Goal: Register for event/course

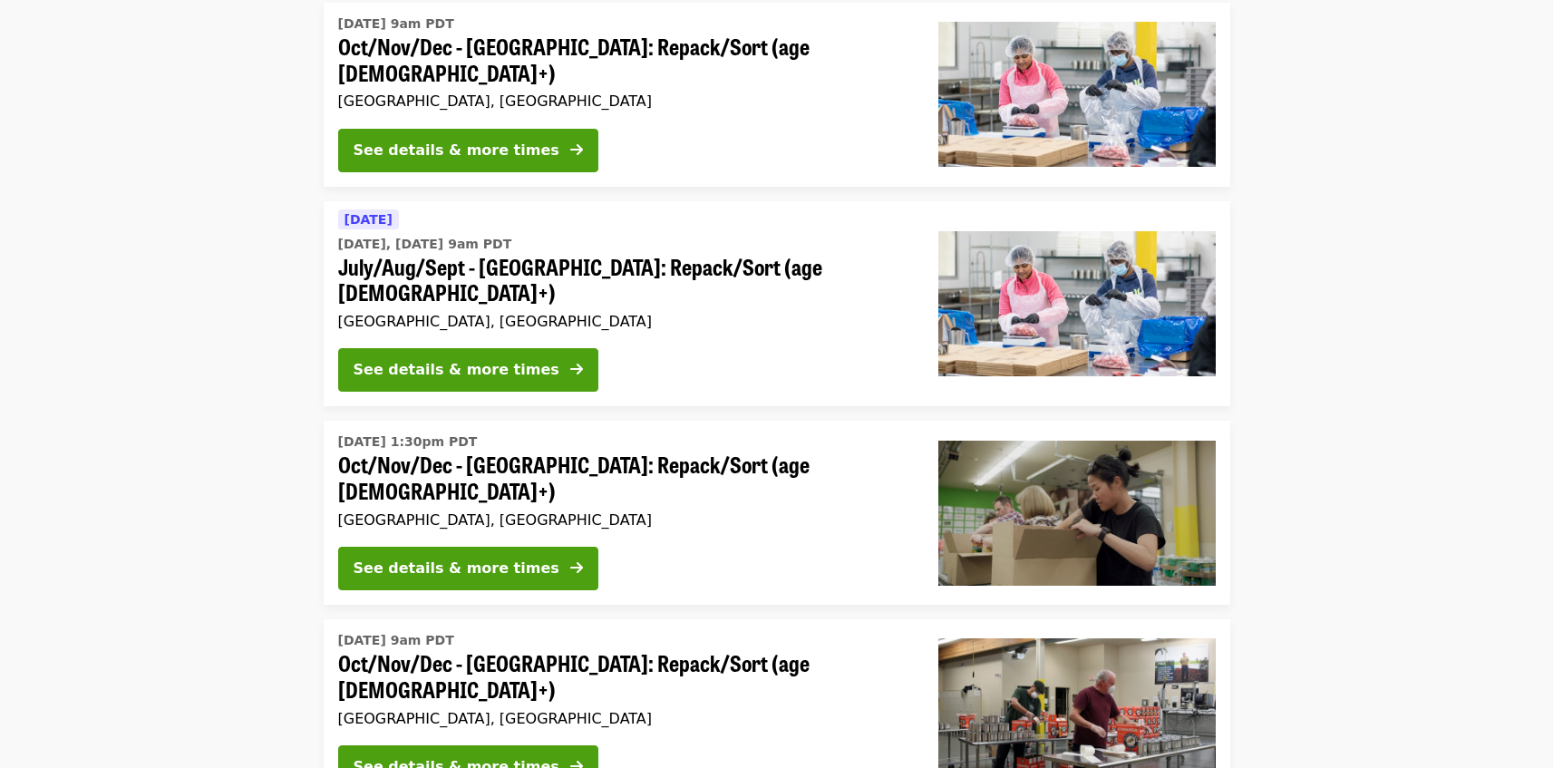
scroll to position [58, 0]
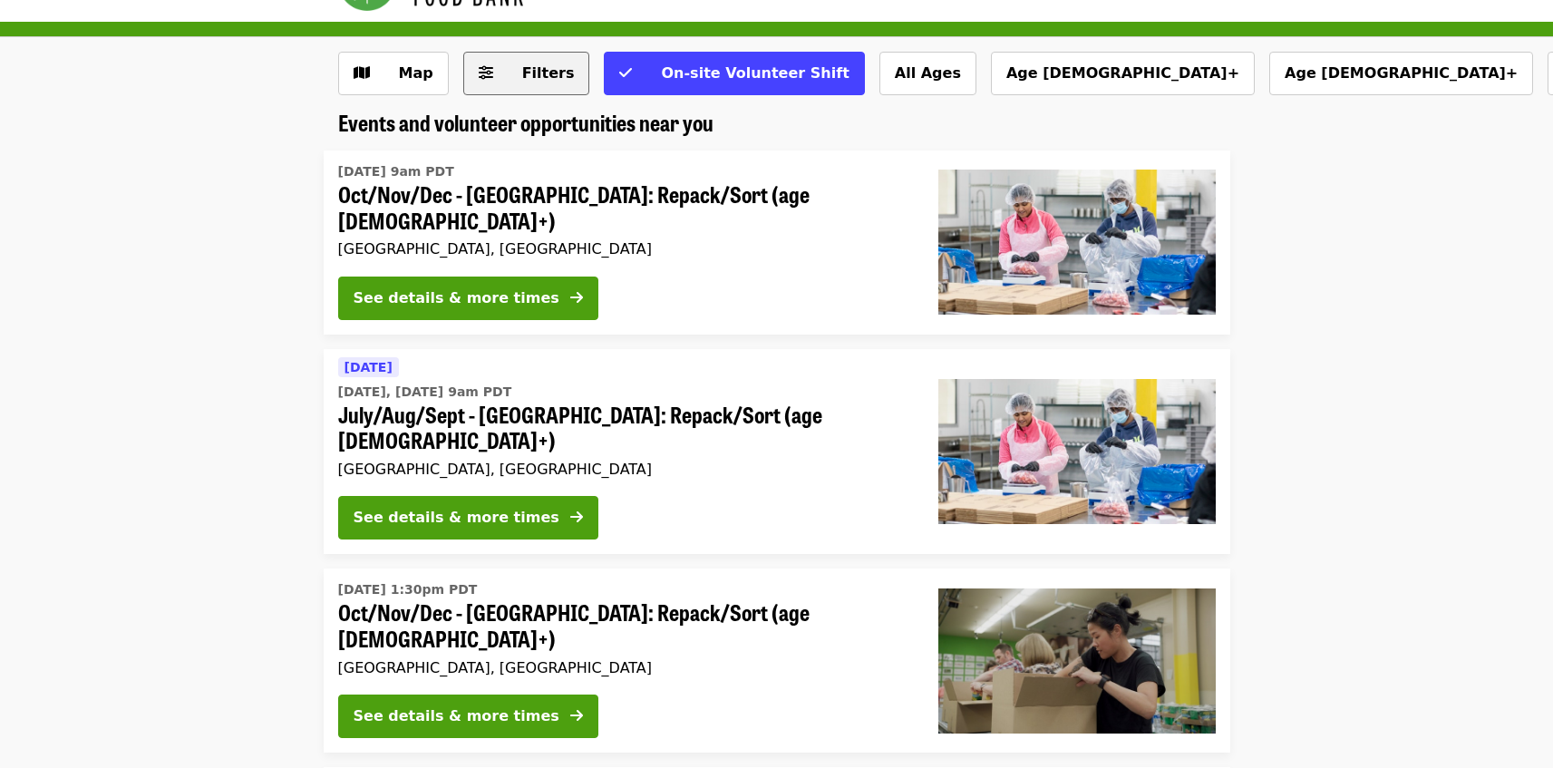
click at [522, 75] on span "Filters" at bounding box center [548, 72] width 53 height 17
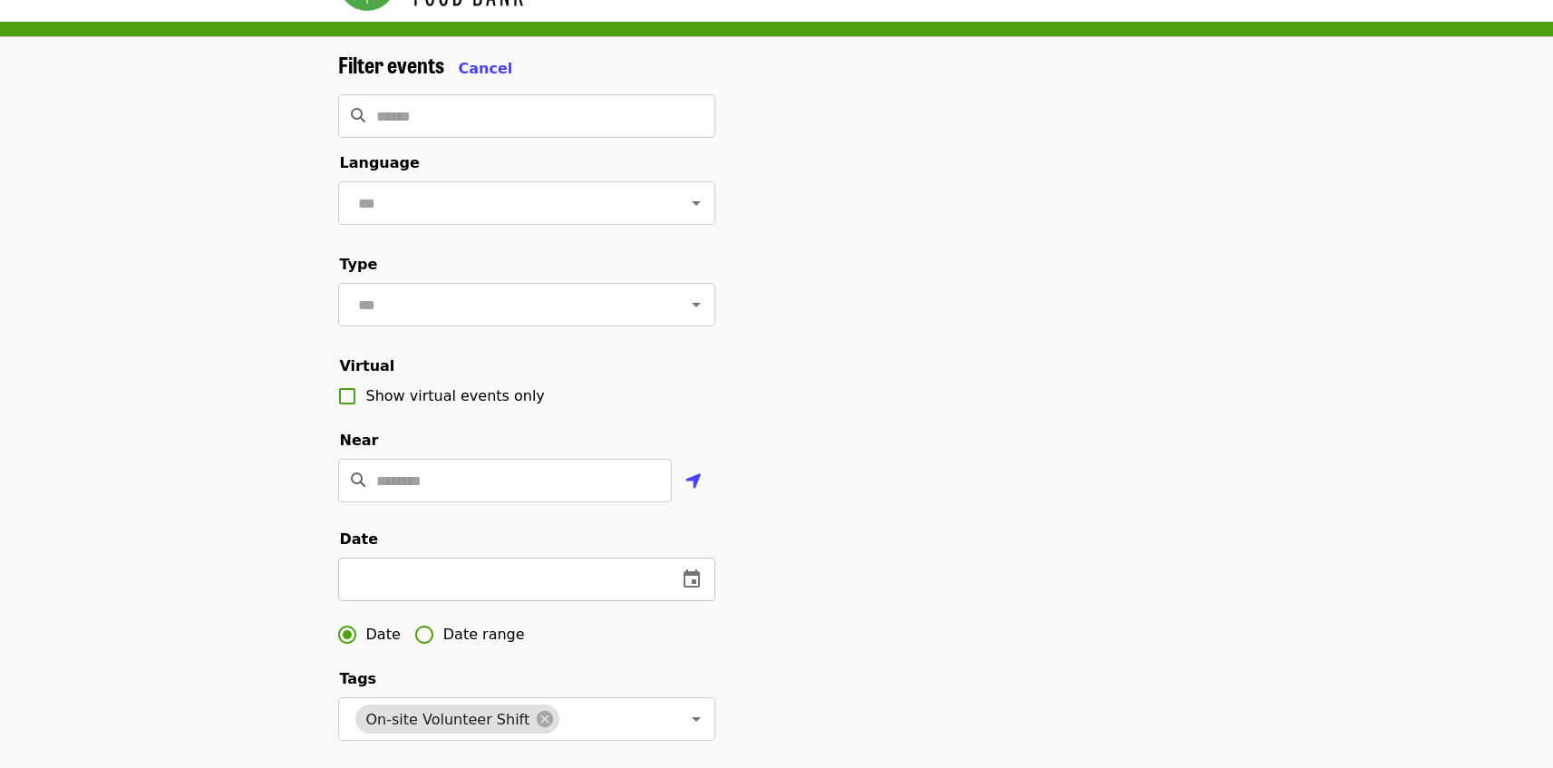
click at [457, 595] on input "text" at bounding box center [500, 580] width 325 height 44
click at [492, 590] on icon "change date" at bounding box center [496, 579] width 22 height 22
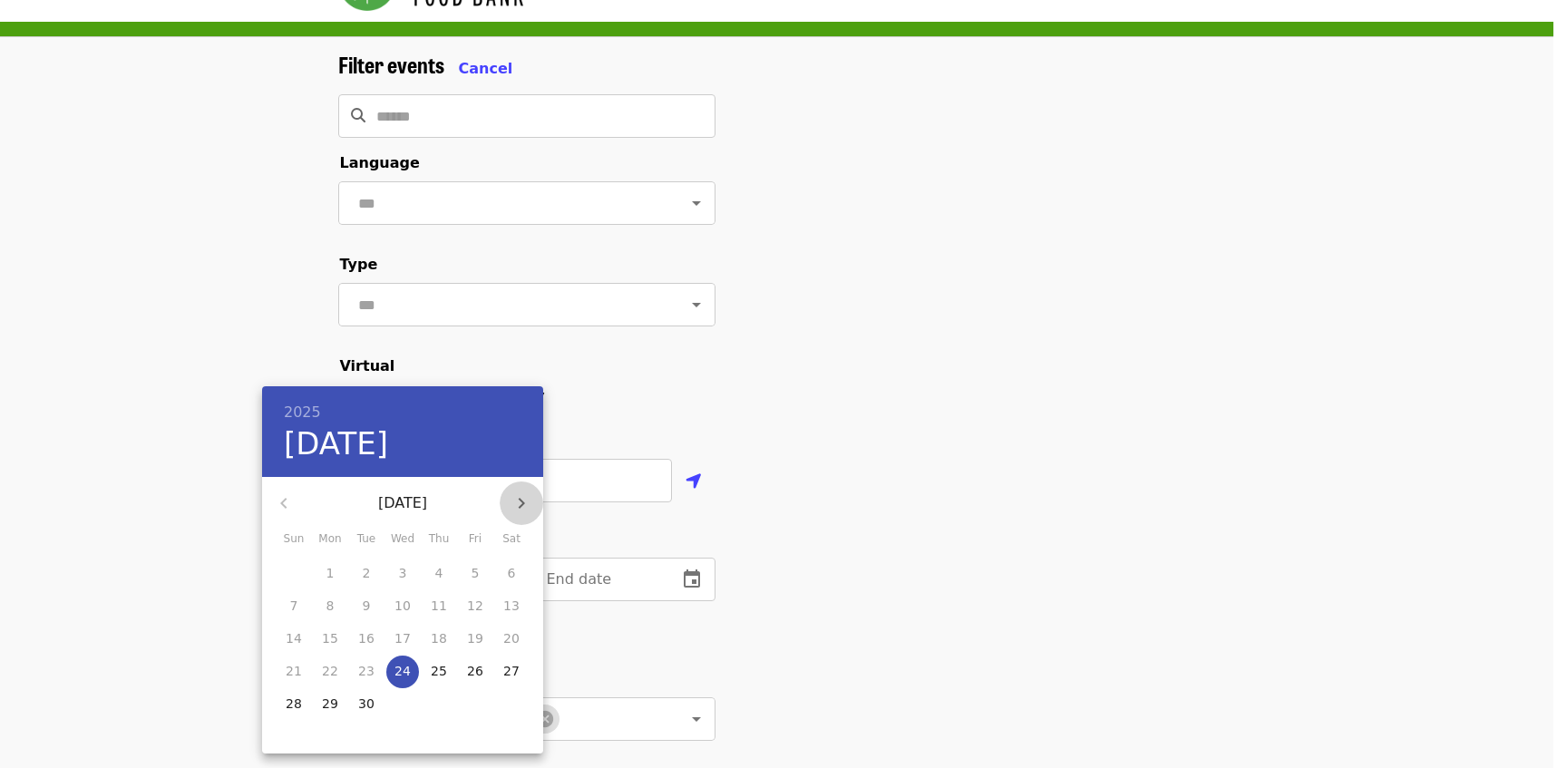
click at [524, 499] on icon "button" at bounding box center [521, 503] width 22 height 22
click at [336, 607] on span "3" at bounding box center [330, 606] width 33 height 18
type input "**********"
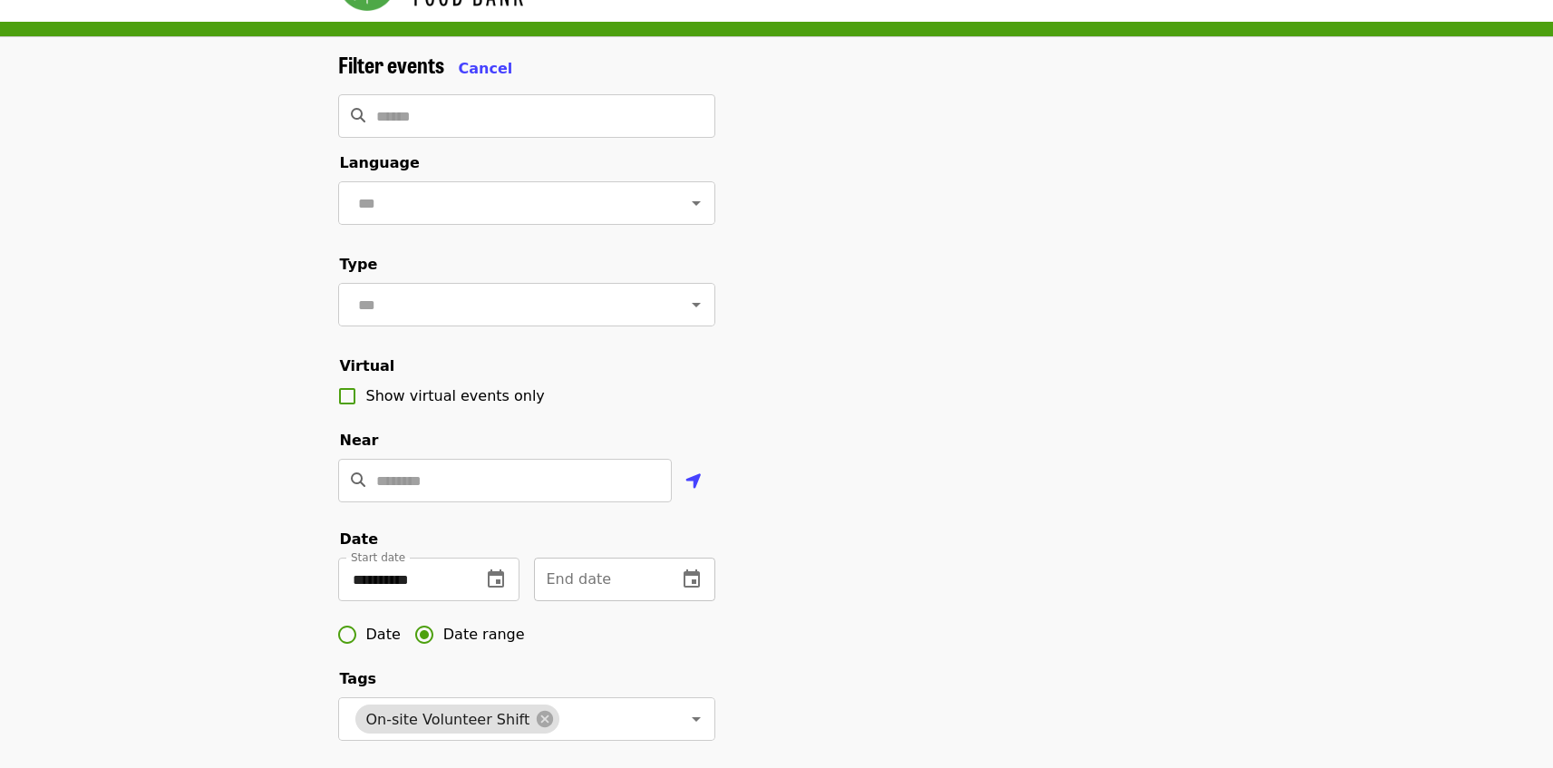
click at [692, 588] on icon "change date" at bounding box center [692, 578] width 16 height 18
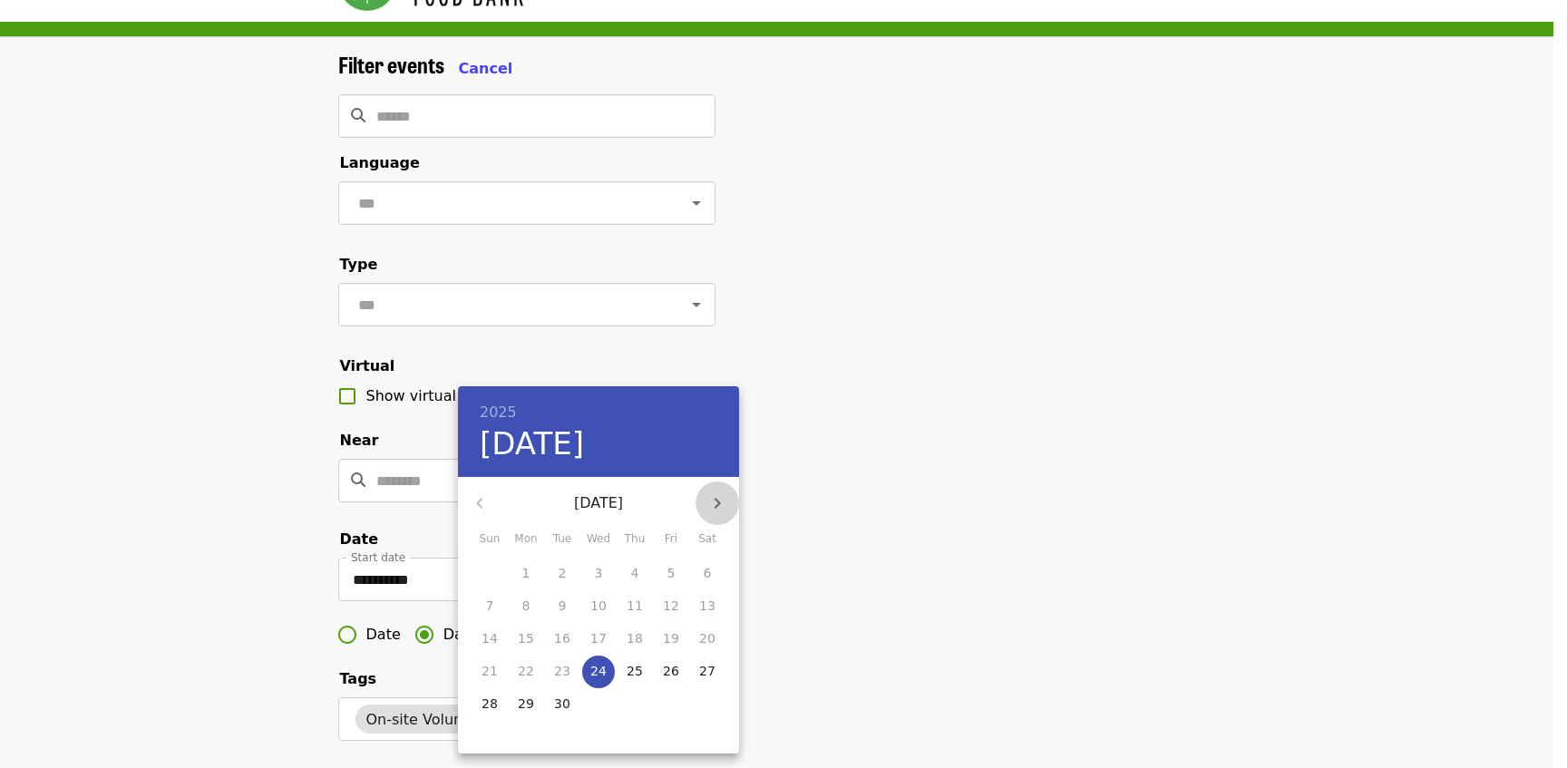
click at [717, 494] on icon "button" at bounding box center [717, 503] width 22 height 22
click at [675, 607] on p "12" at bounding box center [671, 606] width 16 height 18
type input "**********"
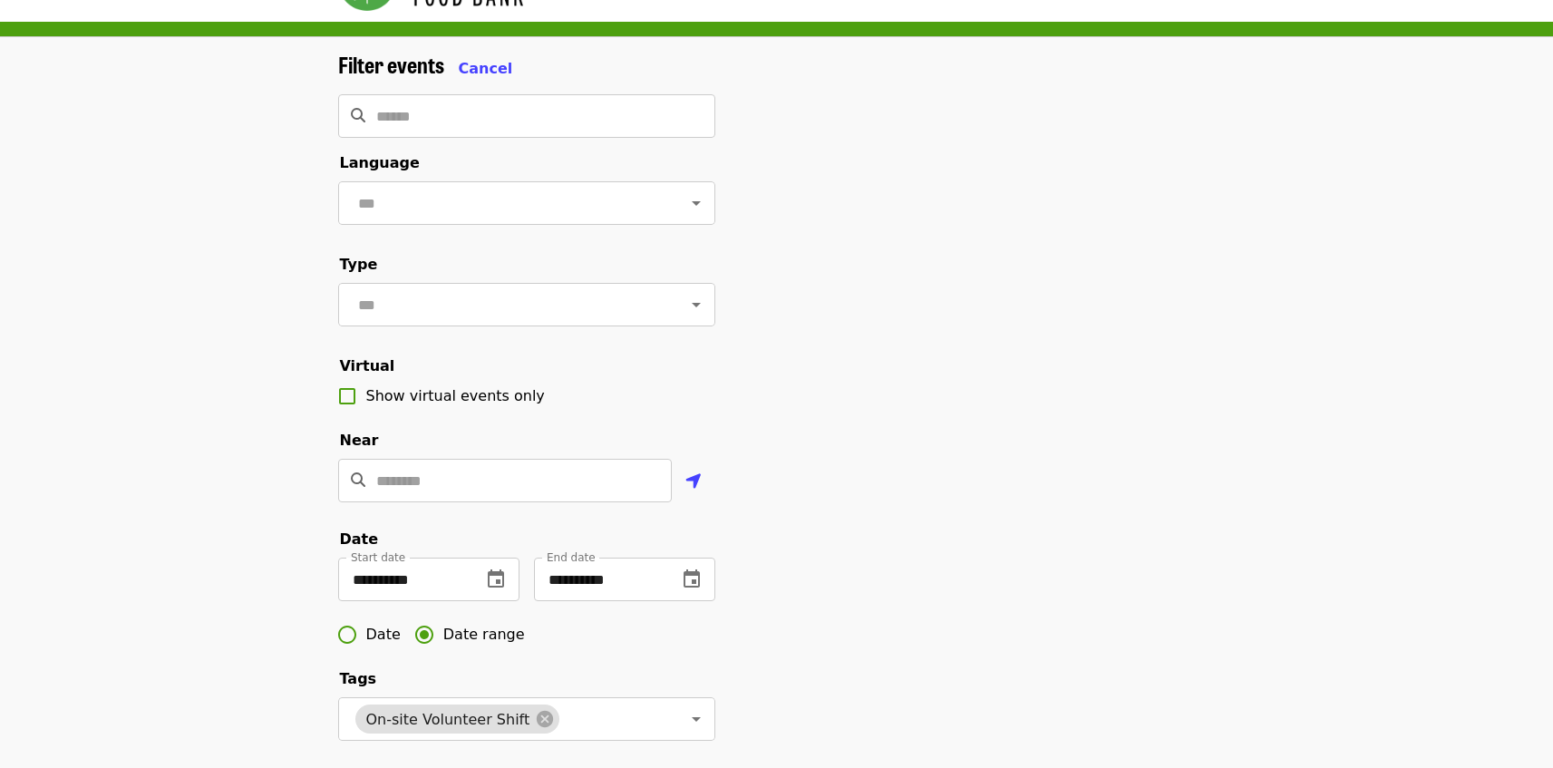
click at [818, 497] on div "**********" at bounding box center [777, 557] width 907 height 1011
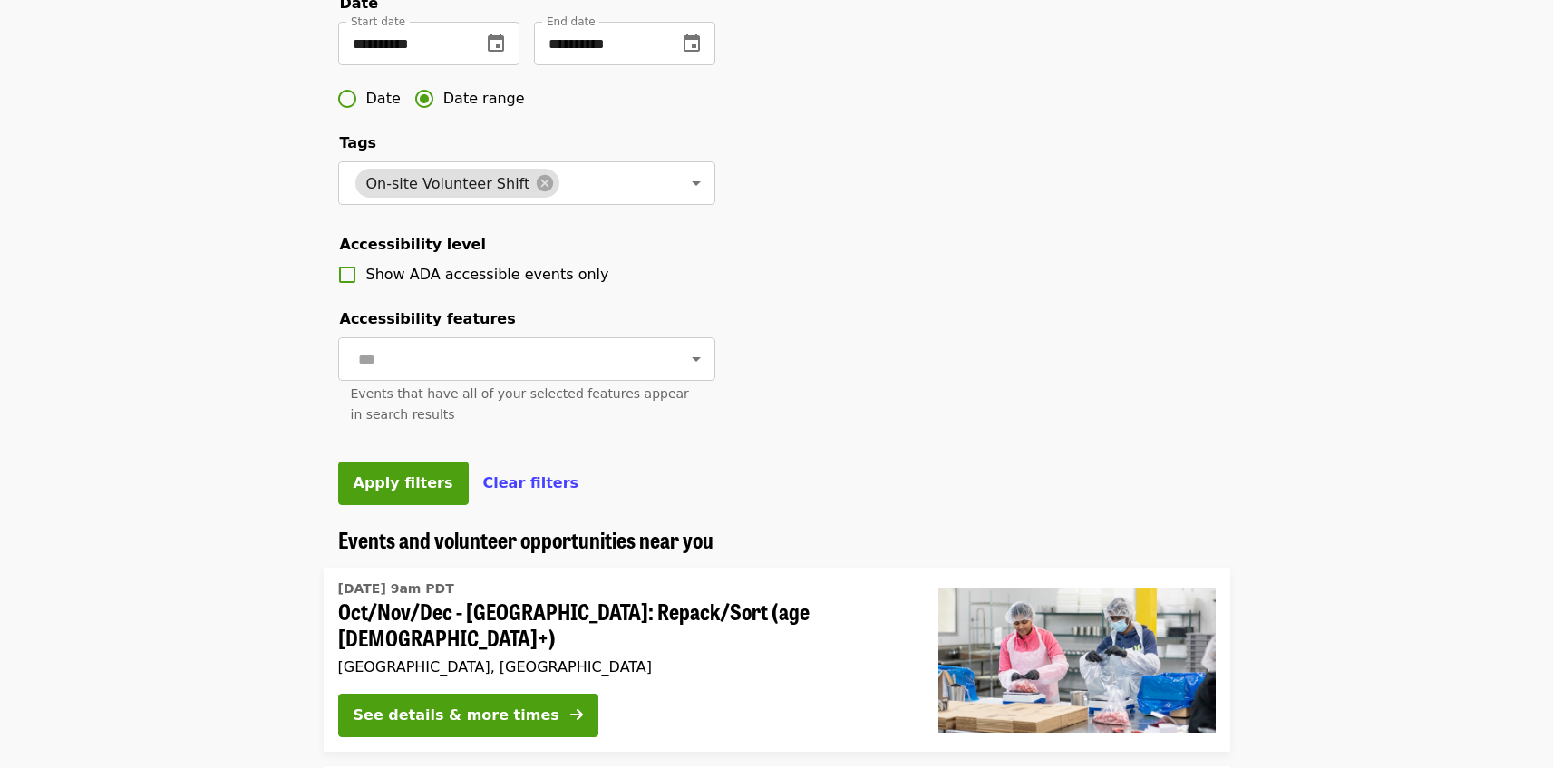
scroll to position [753, 0]
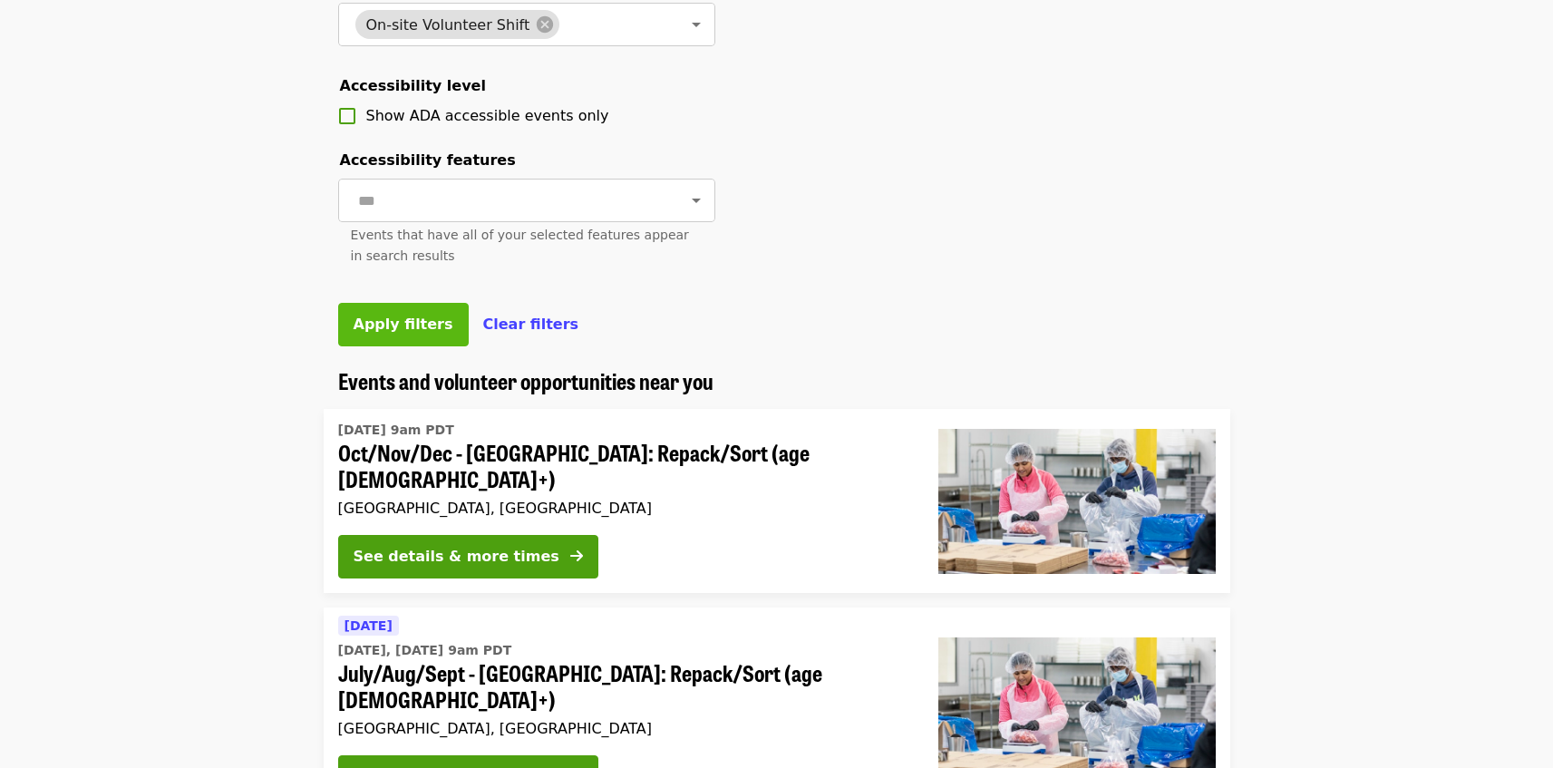
click at [381, 333] on span "Apply filters" at bounding box center [404, 324] width 100 height 17
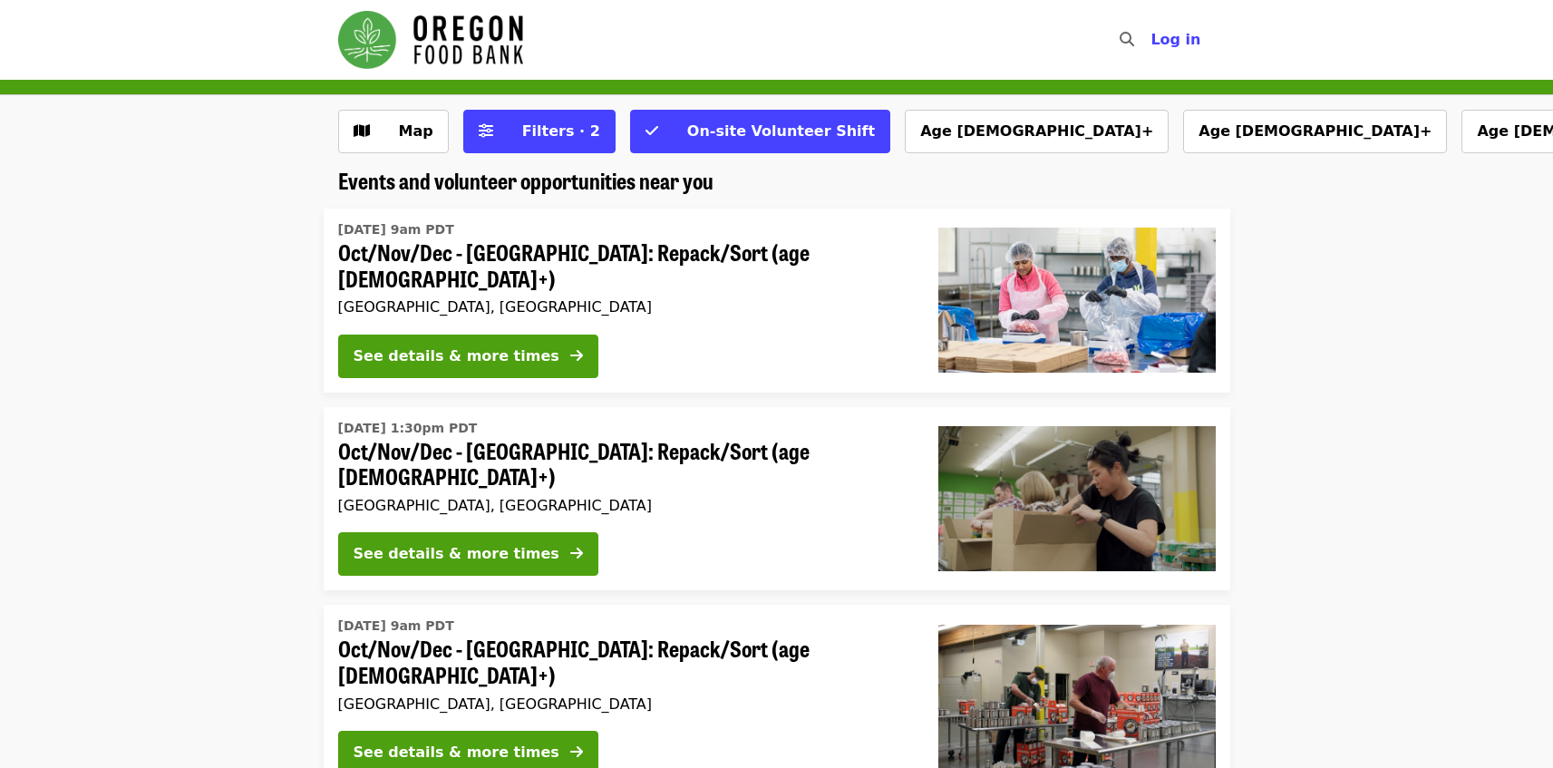
scroll to position [148, 0]
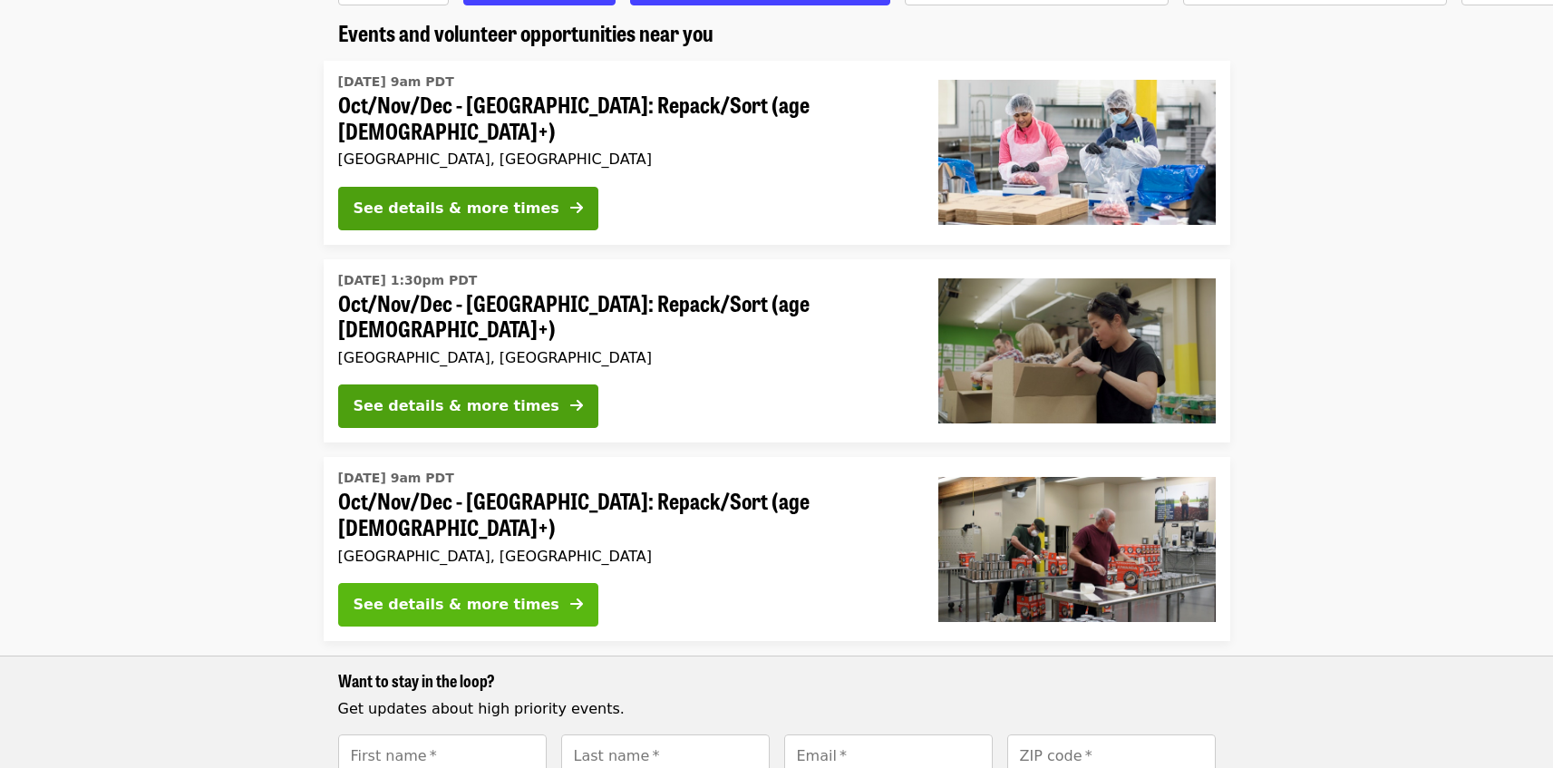
click at [478, 594] on div "See details & more times" at bounding box center [457, 605] width 206 height 22
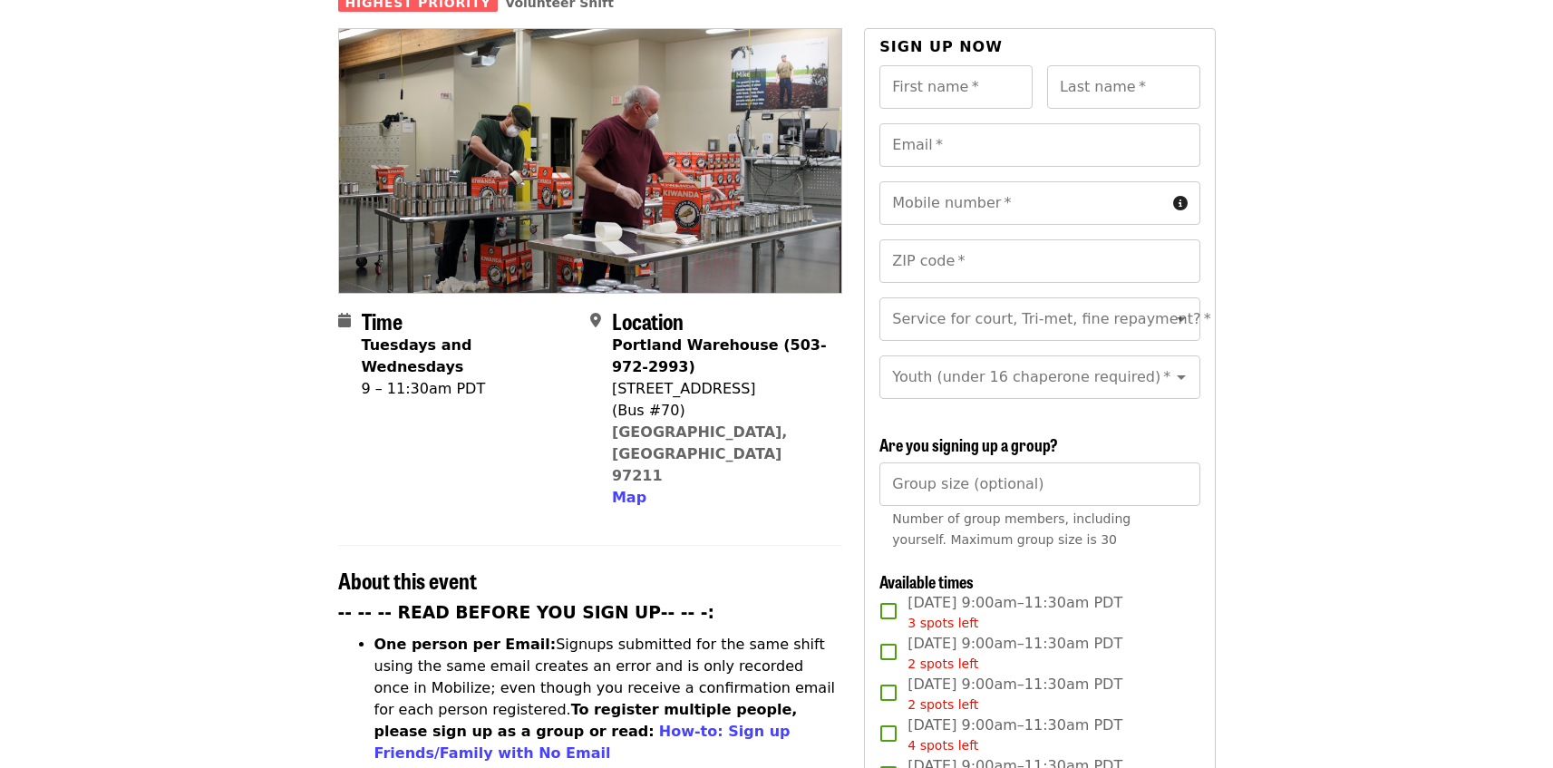
scroll to position [265, 0]
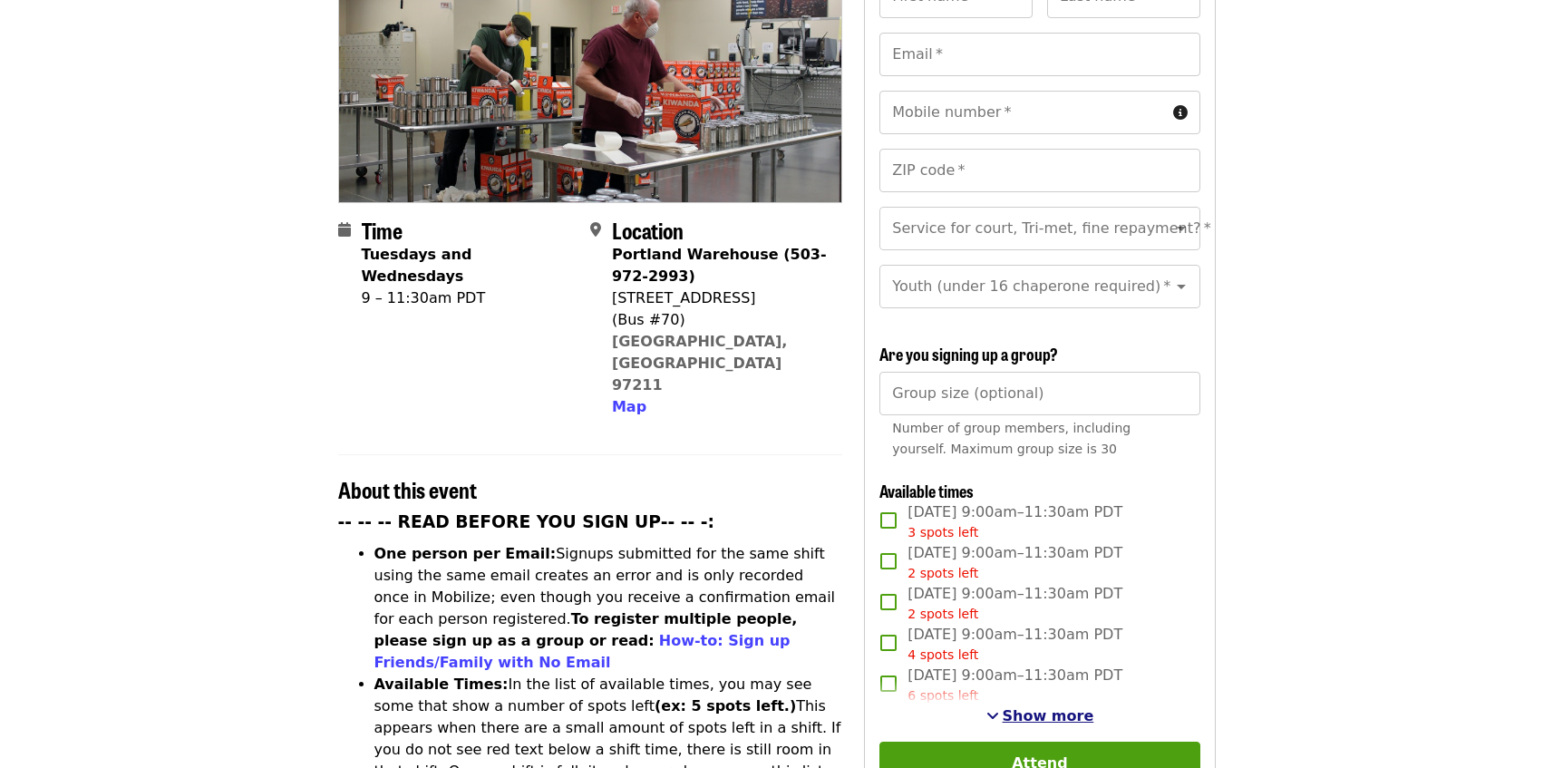
click at [1025, 711] on span "Show more" at bounding box center [1049, 715] width 92 height 17
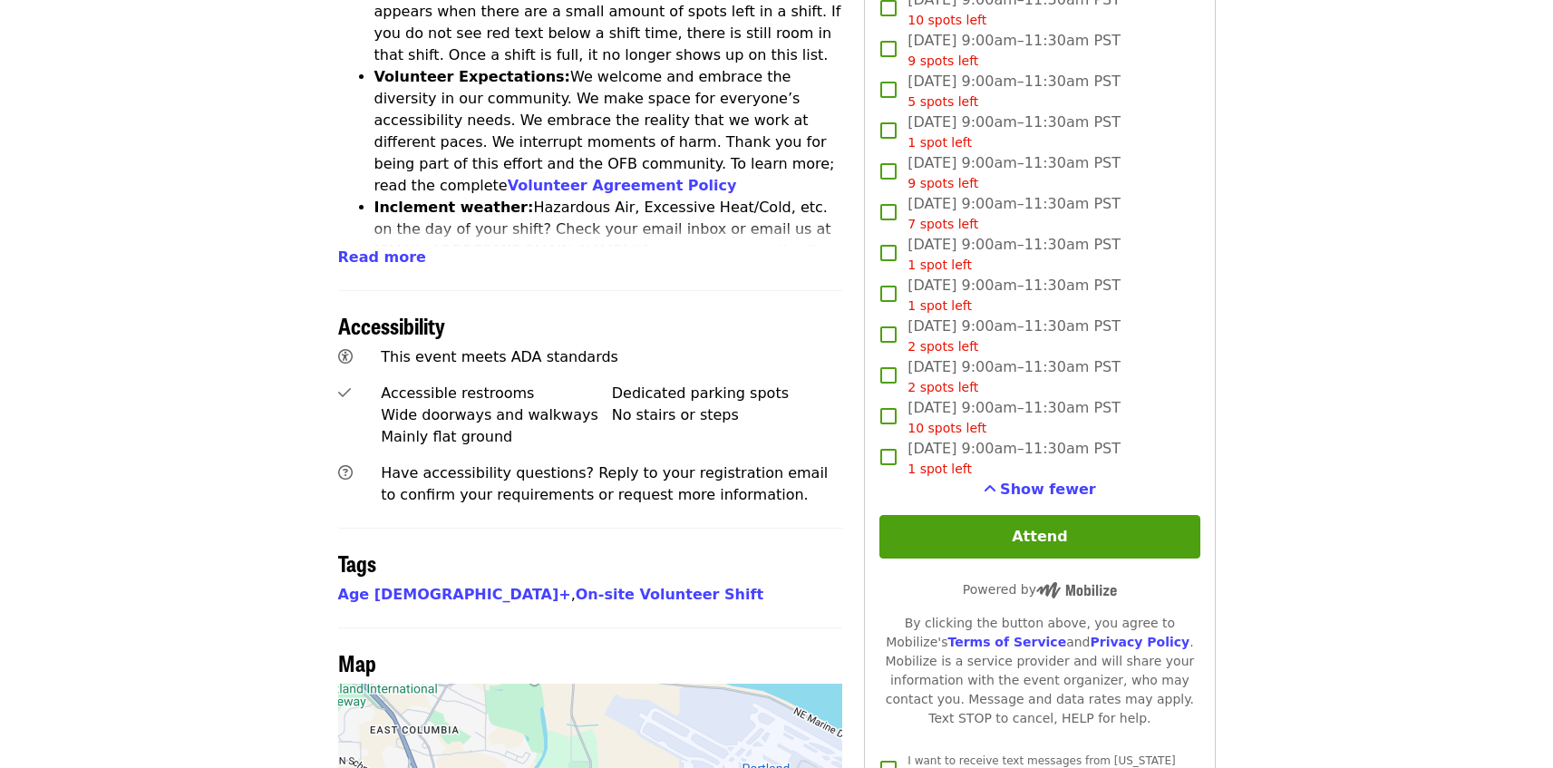
scroll to position [1035, 0]
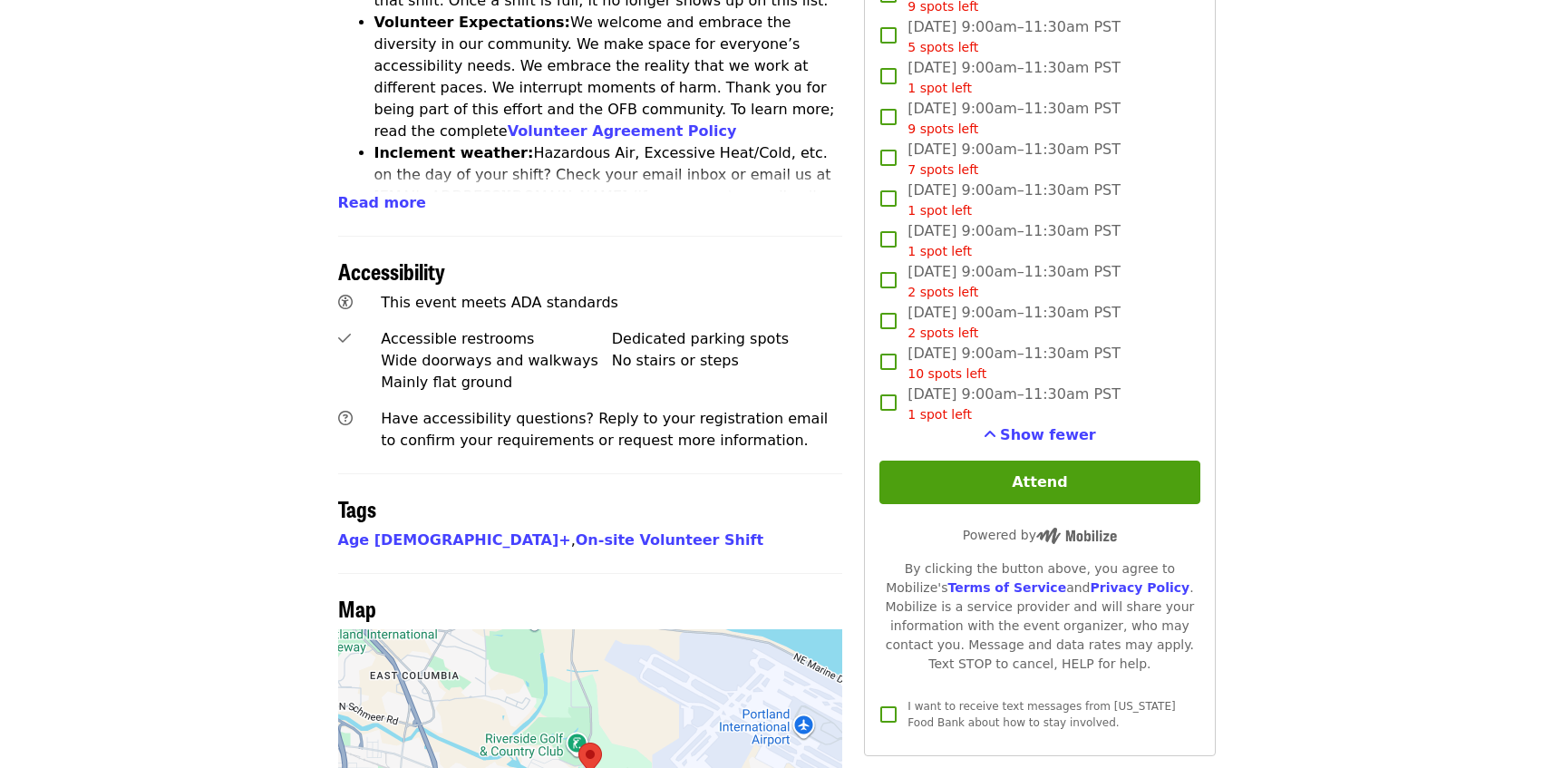
click at [1296, 329] on article "Oct/Nov/Dec - [GEOGRAPHIC_DATA]: Repack/Sort (age [DEMOGRAPHIC_DATA]+) Highest …" at bounding box center [776, 54] width 1553 height 2021
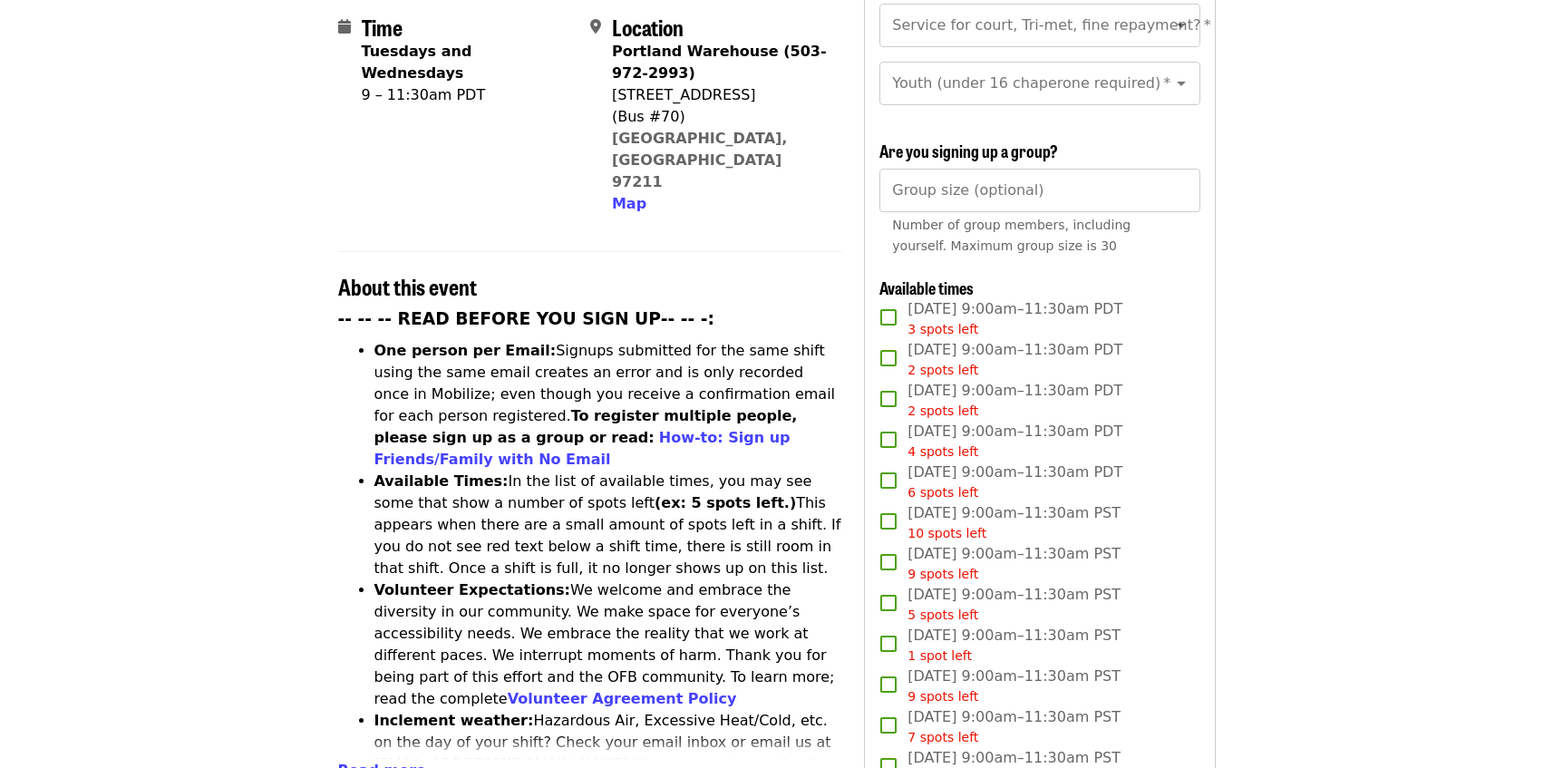
scroll to position [530, 0]
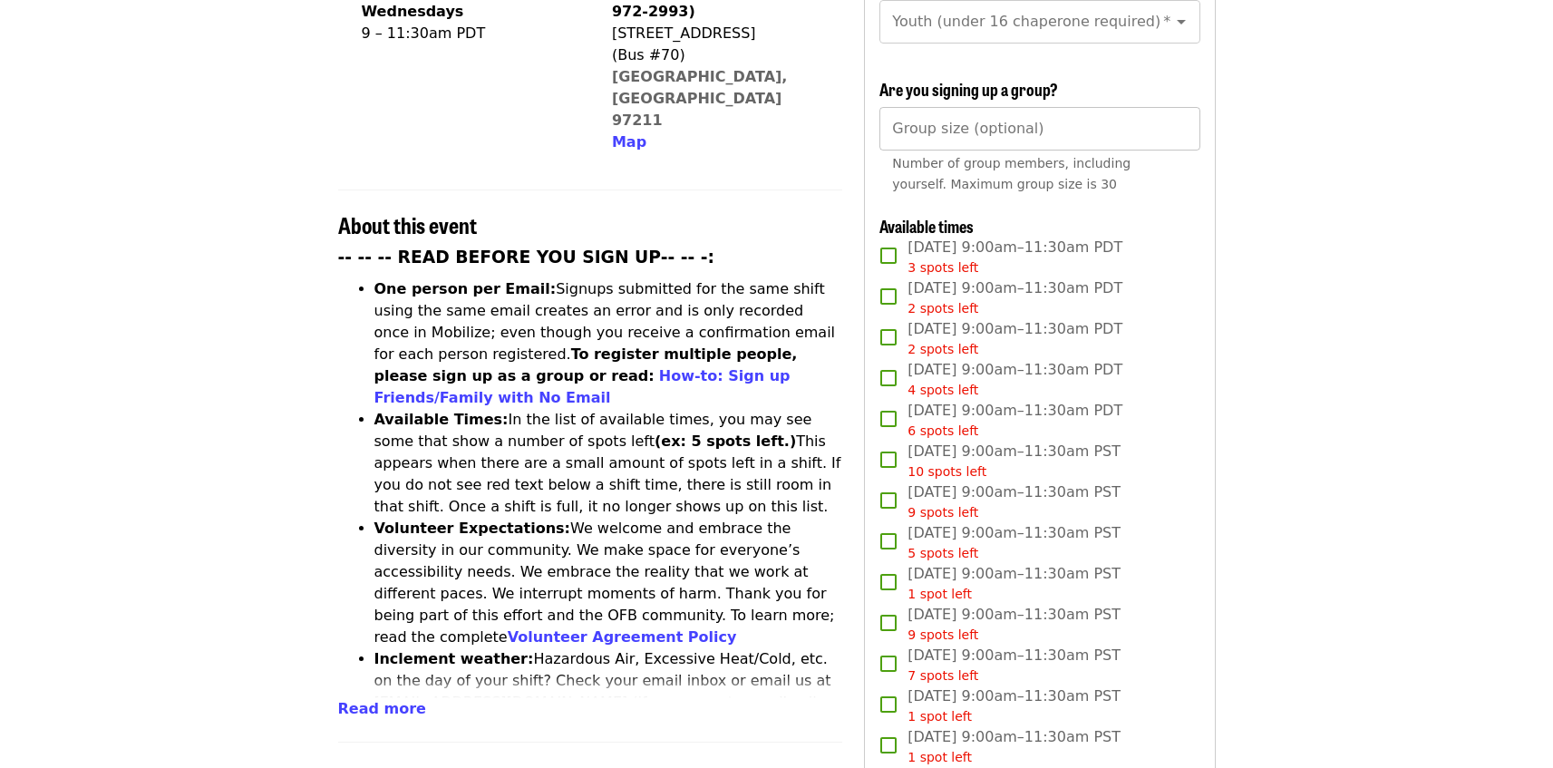
click at [1079, 127] on input "Group size (optional)" at bounding box center [1039, 129] width 320 height 44
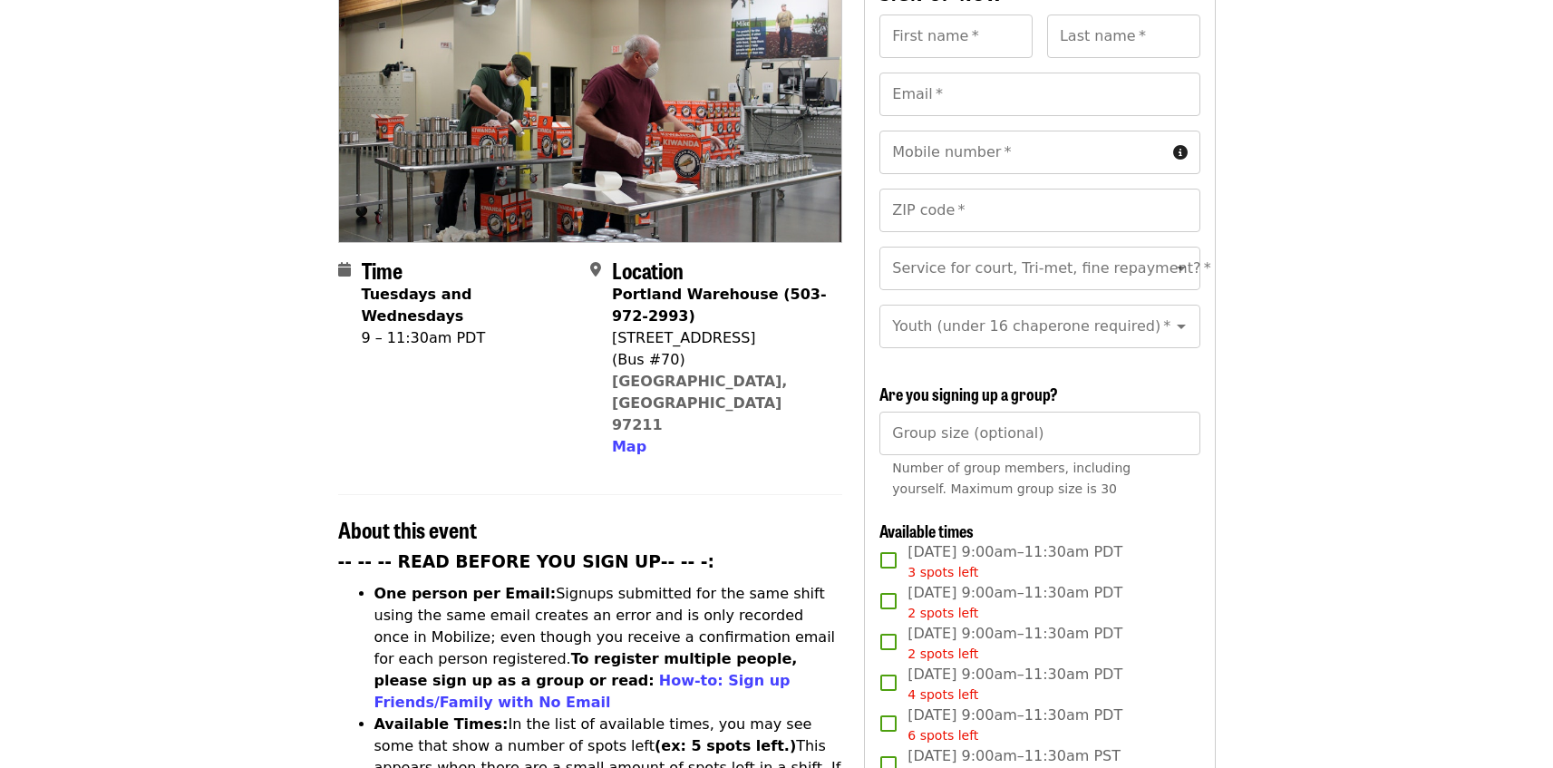
scroll to position [134, 0]
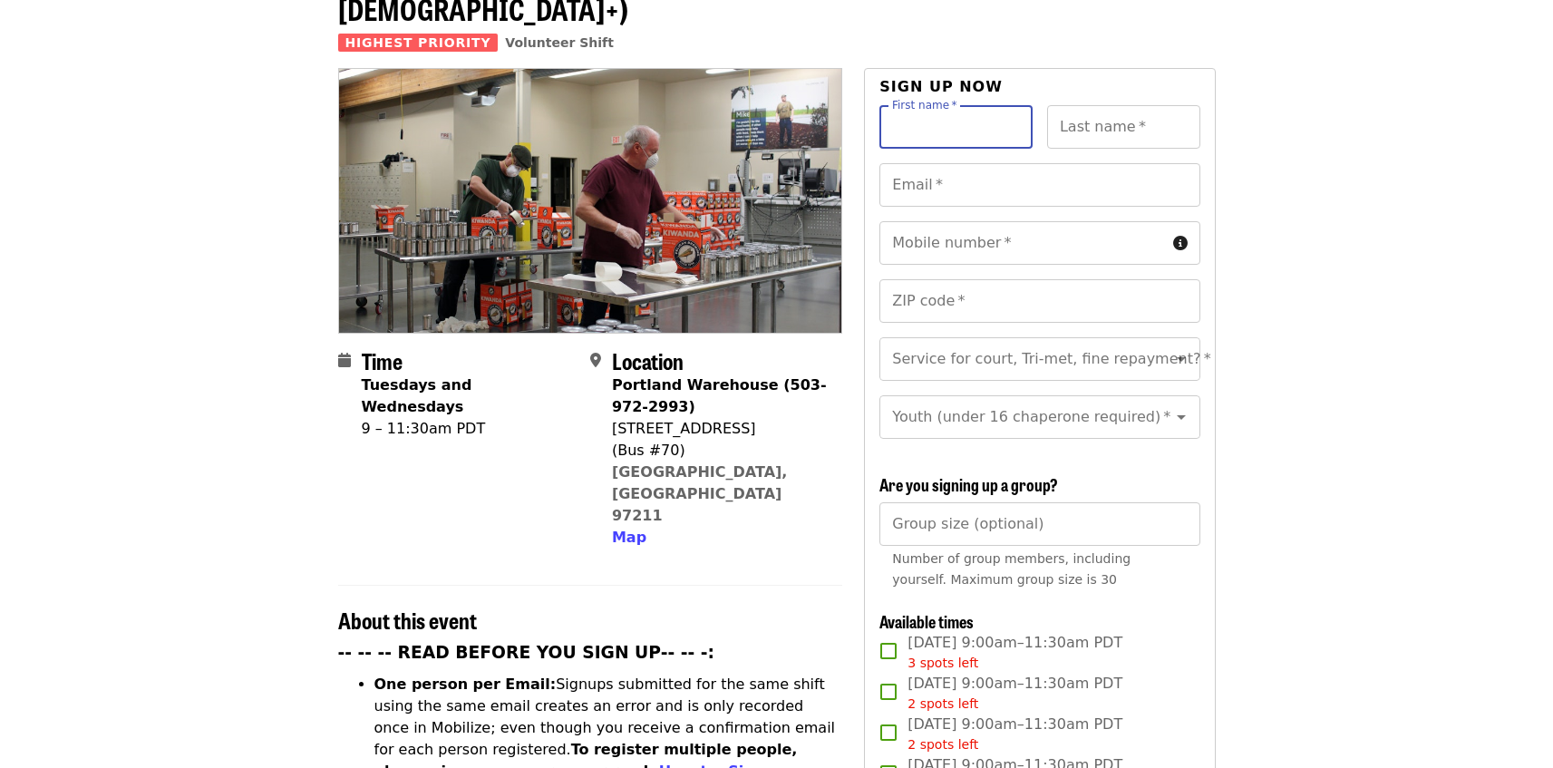
click at [978, 105] on input "First name   *" at bounding box center [955, 127] width 153 height 44
type input "*******"
type input "******"
type input "**********"
type input "*****"
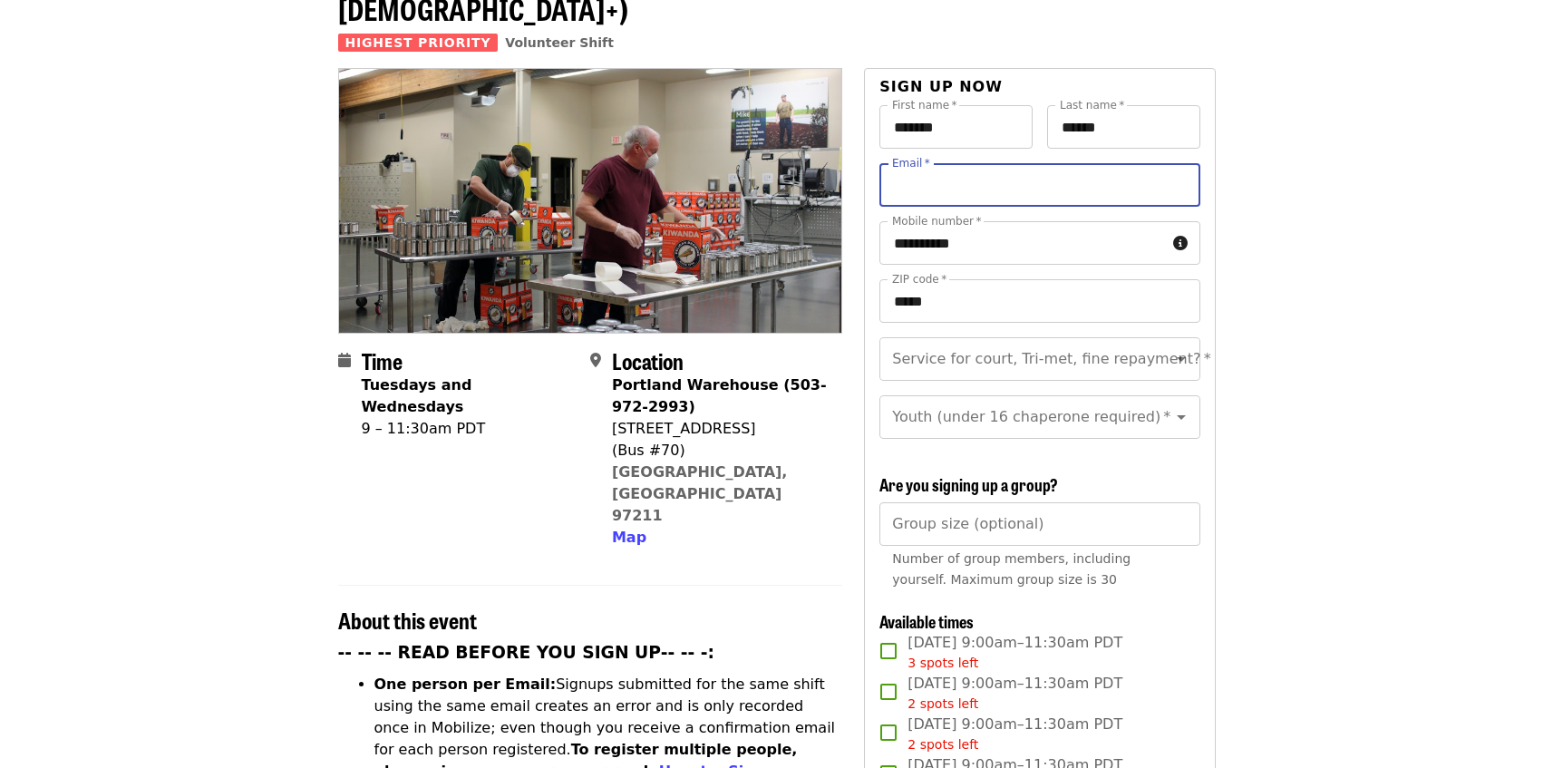
click at [969, 163] on input "Email   *" at bounding box center [1039, 185] width 320 height 44
click at [1028, 163] on input "**********" at bounding box center [1039, 185] width 320 height 44
click at [1150, 350] on icon "Clear" at bounding box center [1158, 359] width 18 height 18
type input "**********"
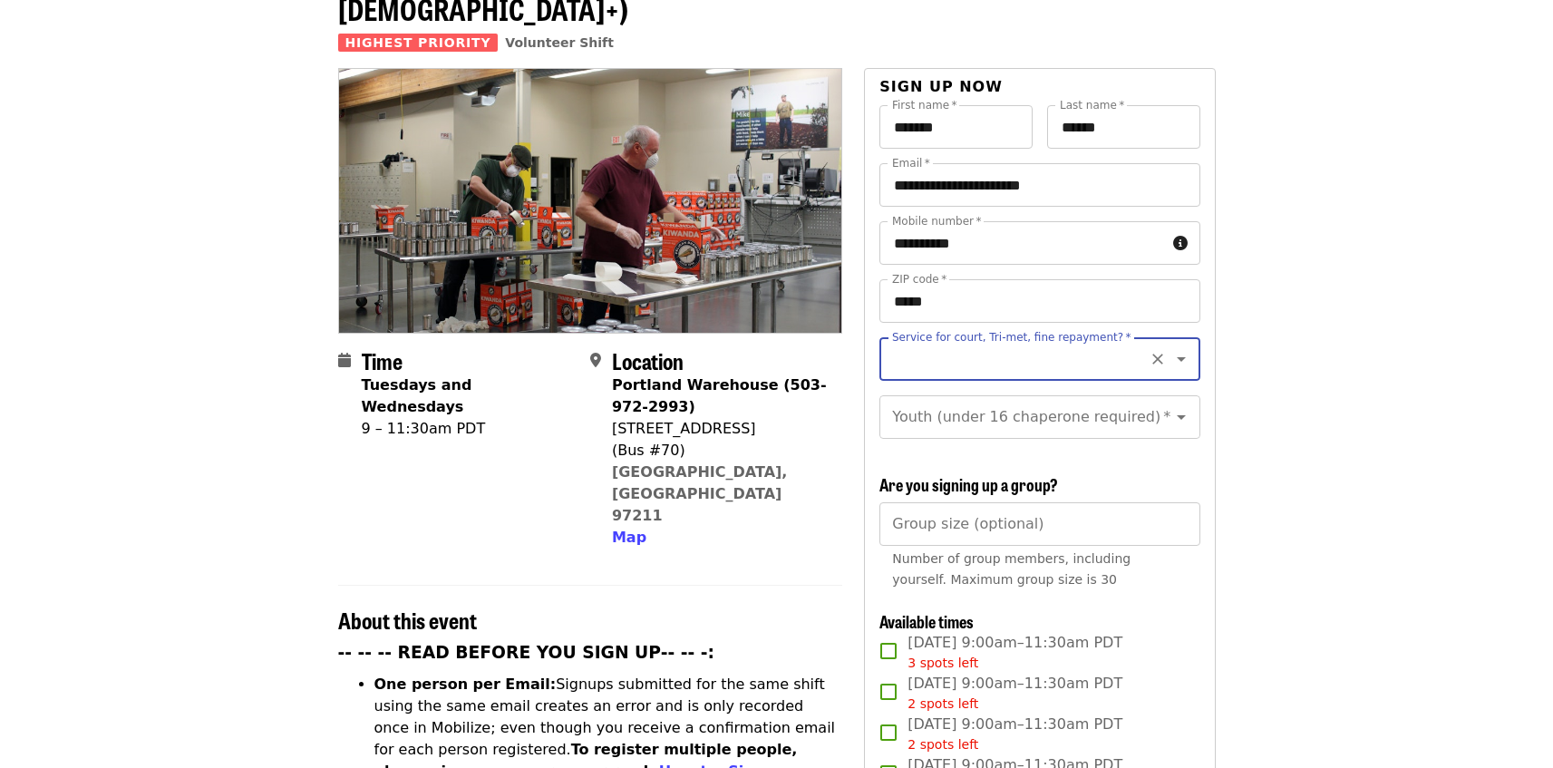
click at [1058, 342] on input "Service for court, Tri-met, fine repayment?   *" at bounding box center [1017, 359] width 247 height 34
click at [1149, 350] on icon "Clear" at bounding box center [1158, 359] width 18 height 18
click at [1021, 342] on input "Service for court, Tri-met, fine repayment?   *" at bounding box center [1017, 359] width 247 height 34
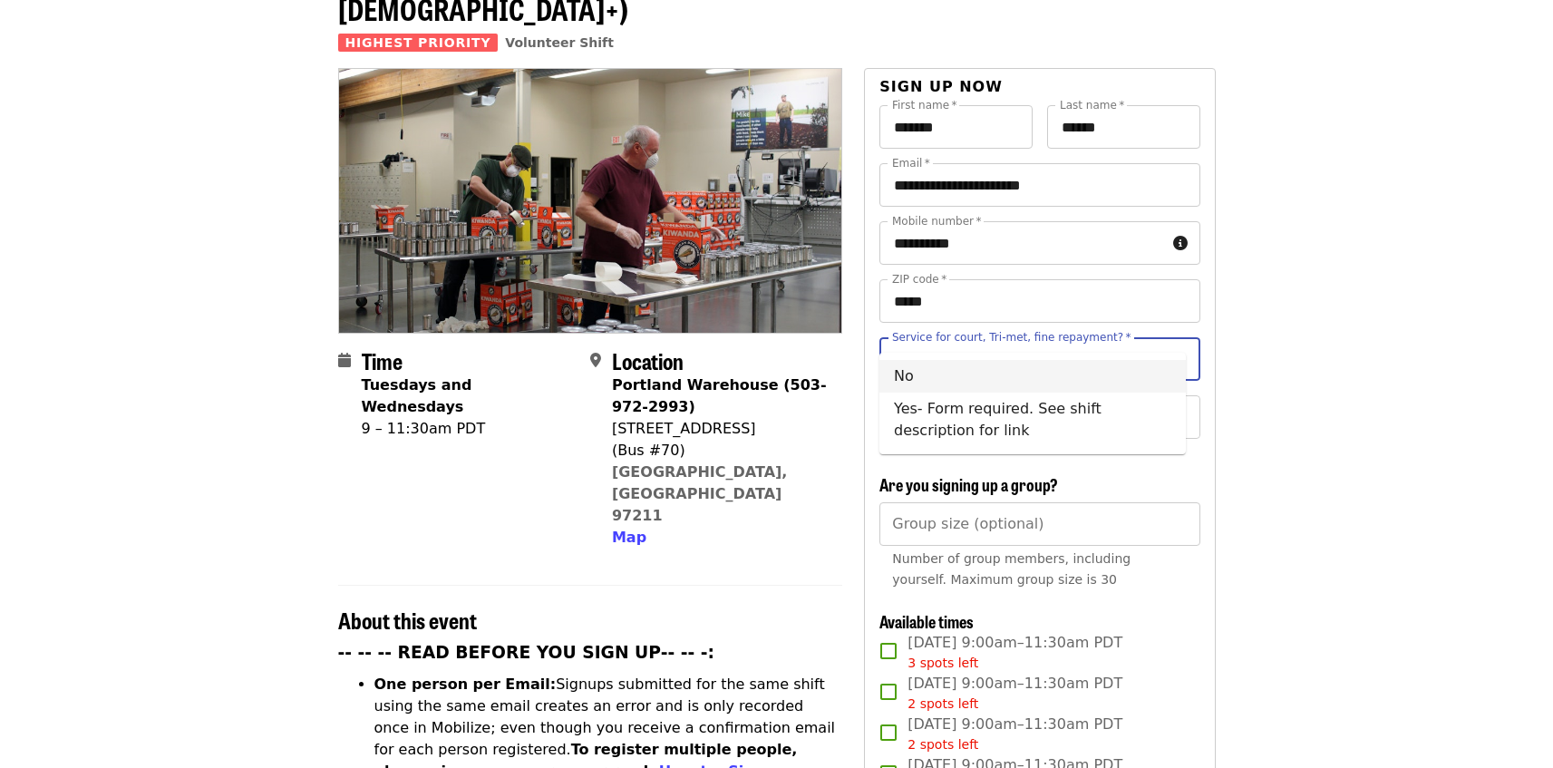
click at [989, 372] on li "No" at bounding box center [1032, 376] width 306 height 33
type input "**"
click at [980, 400] on input "Youth (under 16 chaperone required)   *" at bounding box center [1017, 417] width 247 height 34
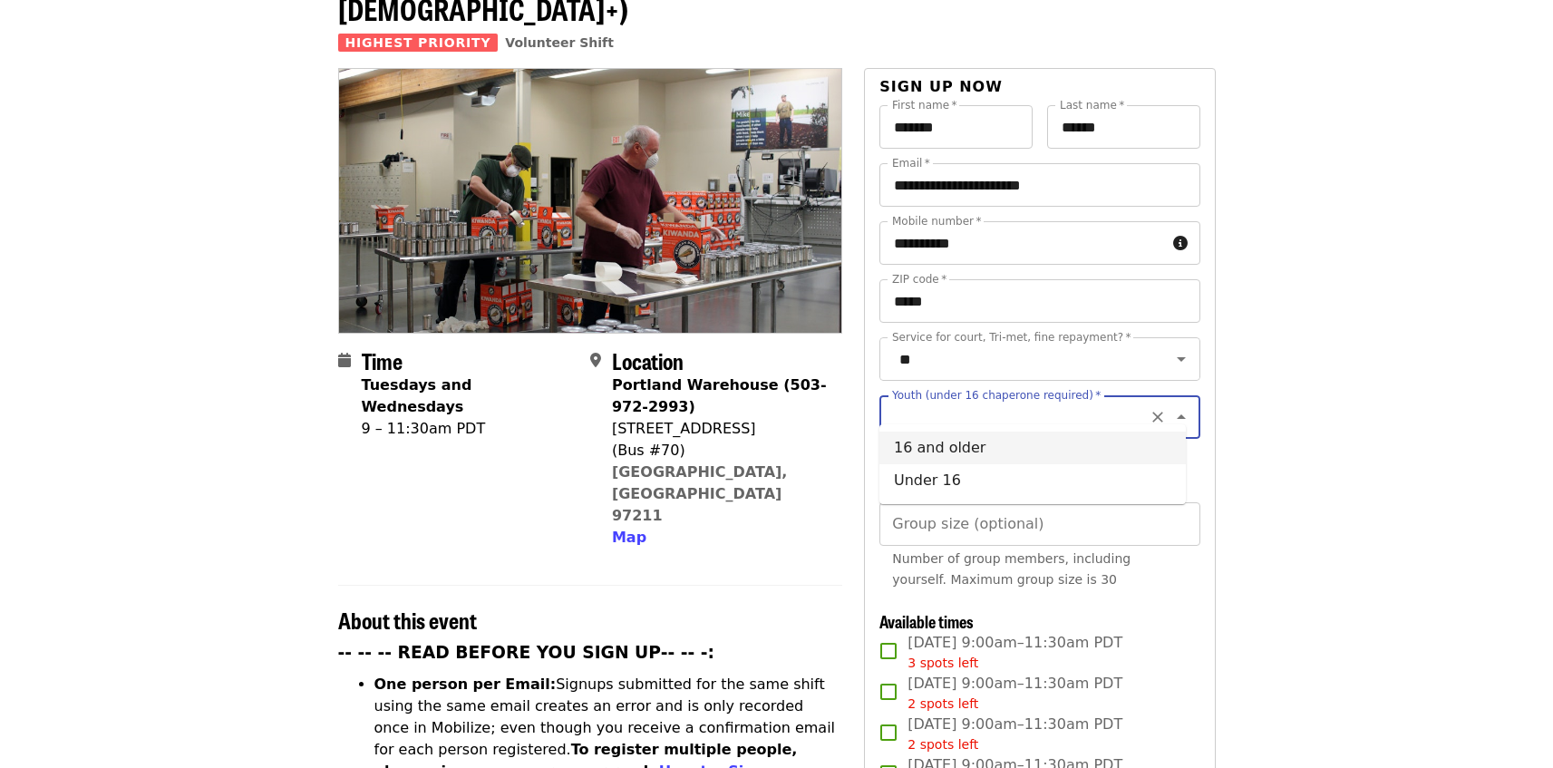
click at [950, 448] on li "16 and older" at bounding box center [1032, 448] width 306 height 33
type input "**********"
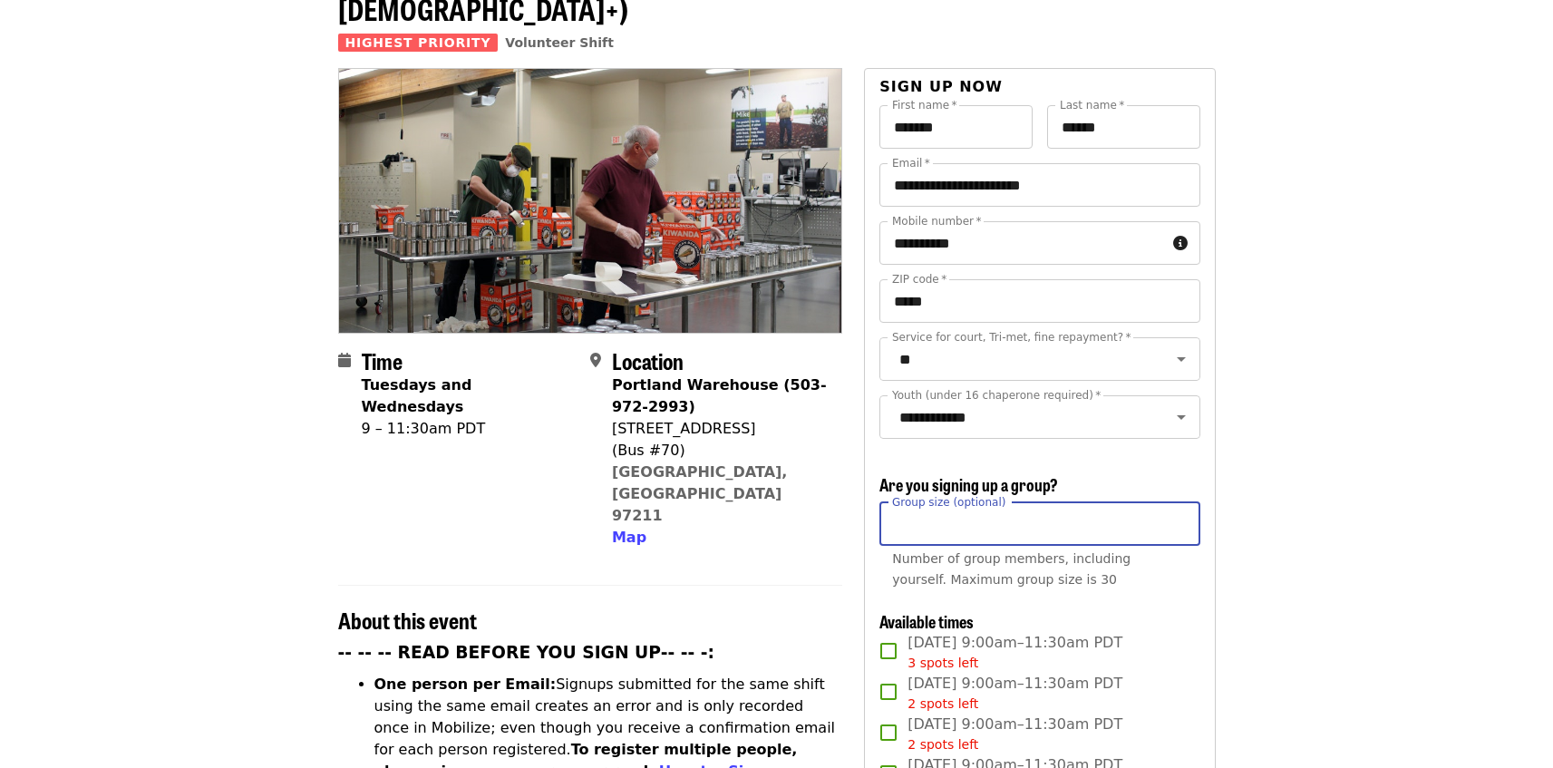
click at [1082, 535] on input "Group size (optional)" at bounding box center [1039, 524] width 320 height 44
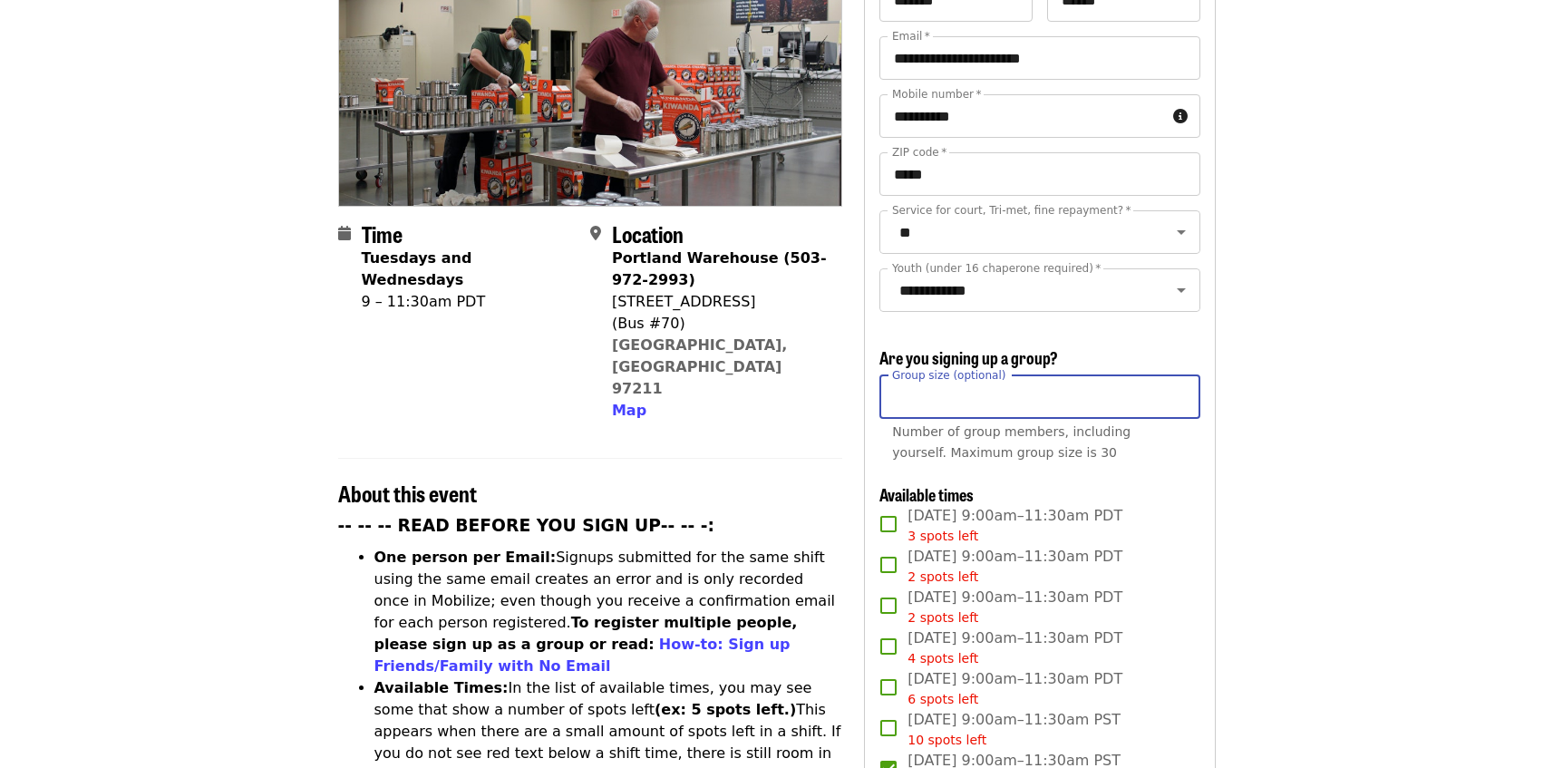
scroll to position [395, 0]
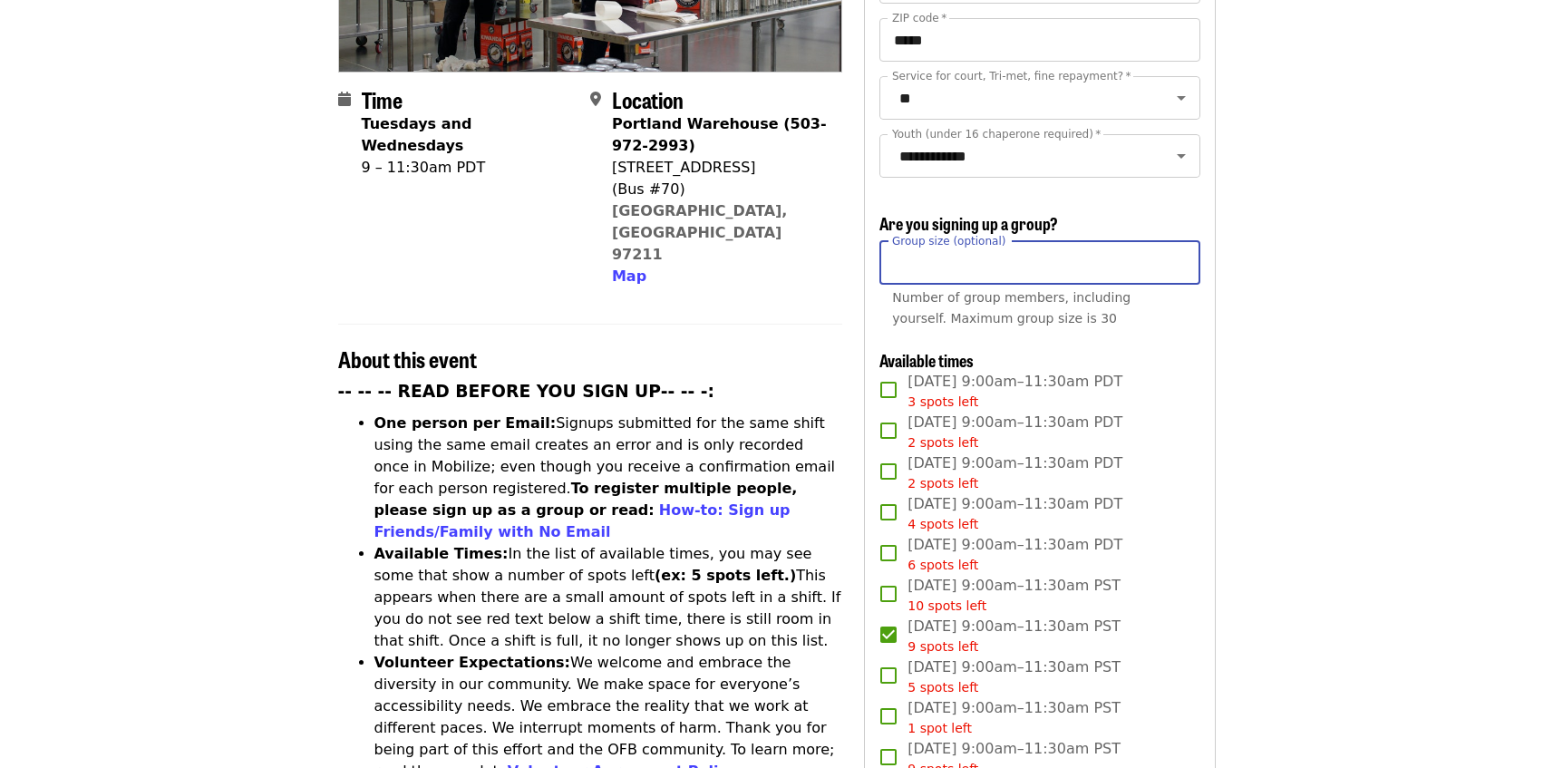
type input "*"
click at [1180, 251] on input "*" at bounding box center [1039, 263] width 320 height 44
click at [1268, 258] on article "Oct/Nov/Dec - [GEOGRAPHIC_DATA]: Repack/Sort (age [DEMOGRAPHIC_DATA]+) Highest …" at bounding box center [776, 694] width 1553 height 2021
click at [1364, 270] on article "Oct/Nov/Dec - [GEOGRAPHIC_DATA]: Repack/Sort (age [DEMOGRAPHIC_DATA]+) Highest …" at bounding box center [776, 694] width 1553 height 2021
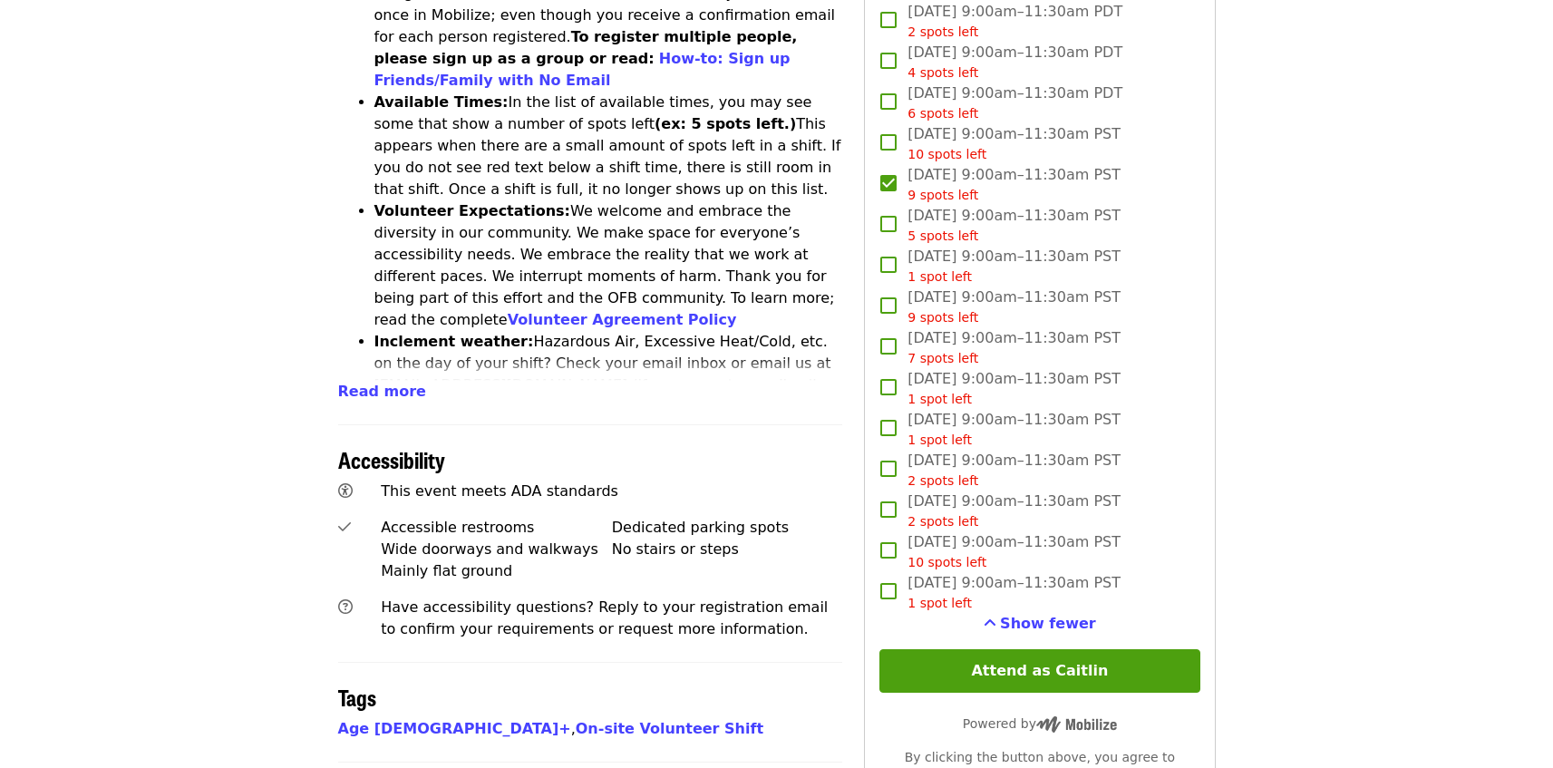
scroll to position [948, 0]
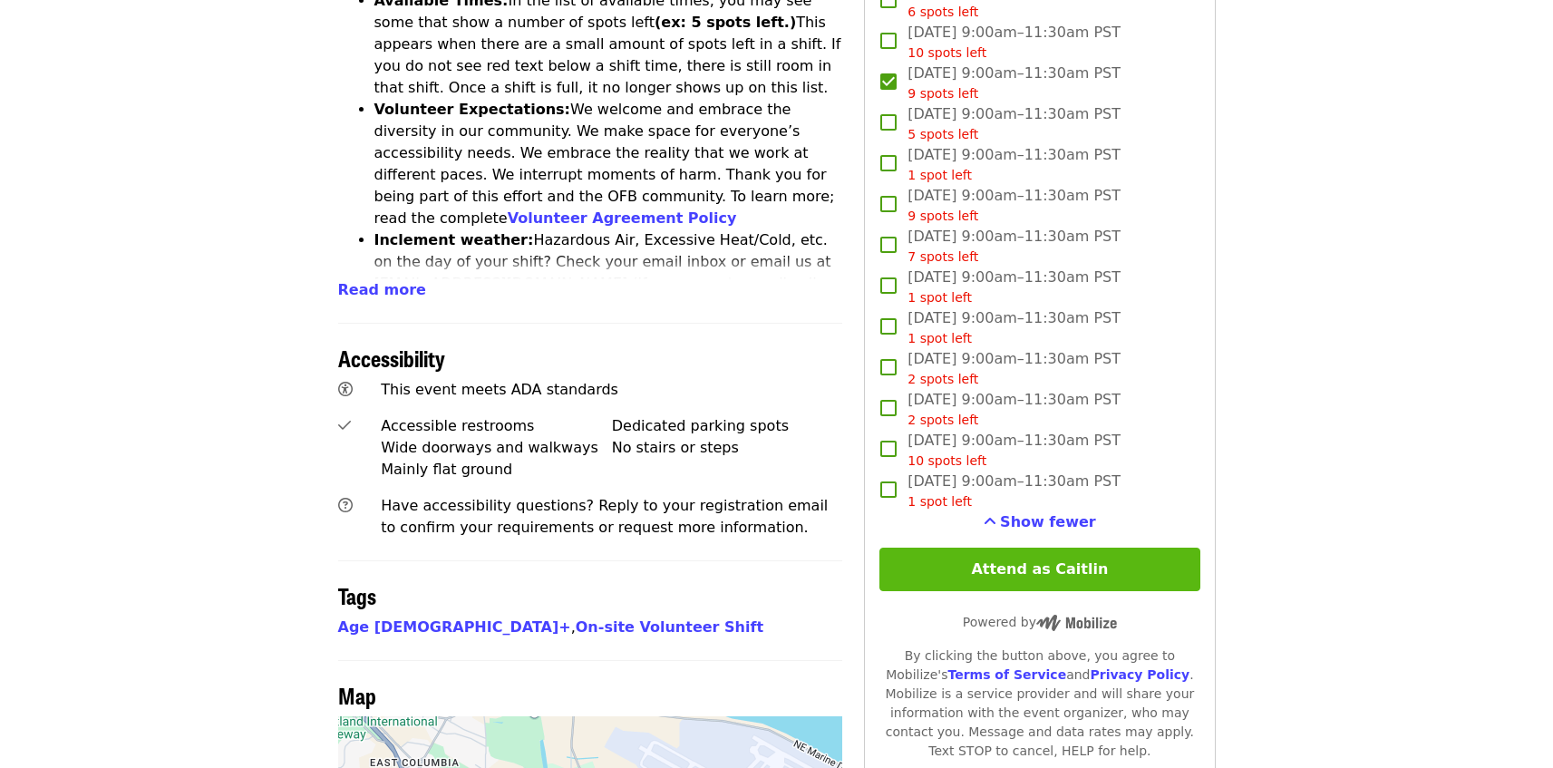
click at [1064, 565] on button "Attend as Caitlin" at bounding box center [1039, 570] width 320 height 44
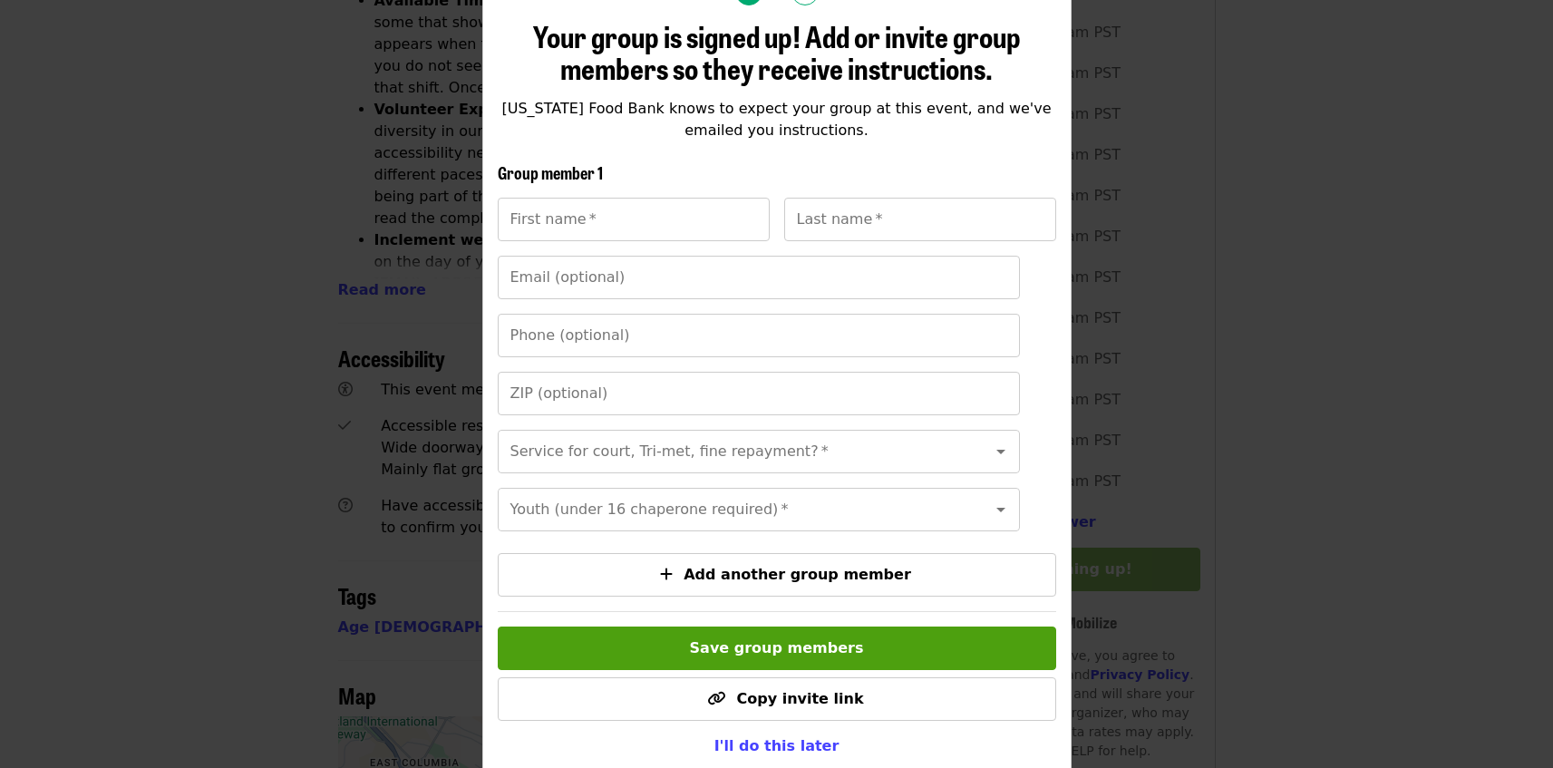
scroll to position [306, 0]
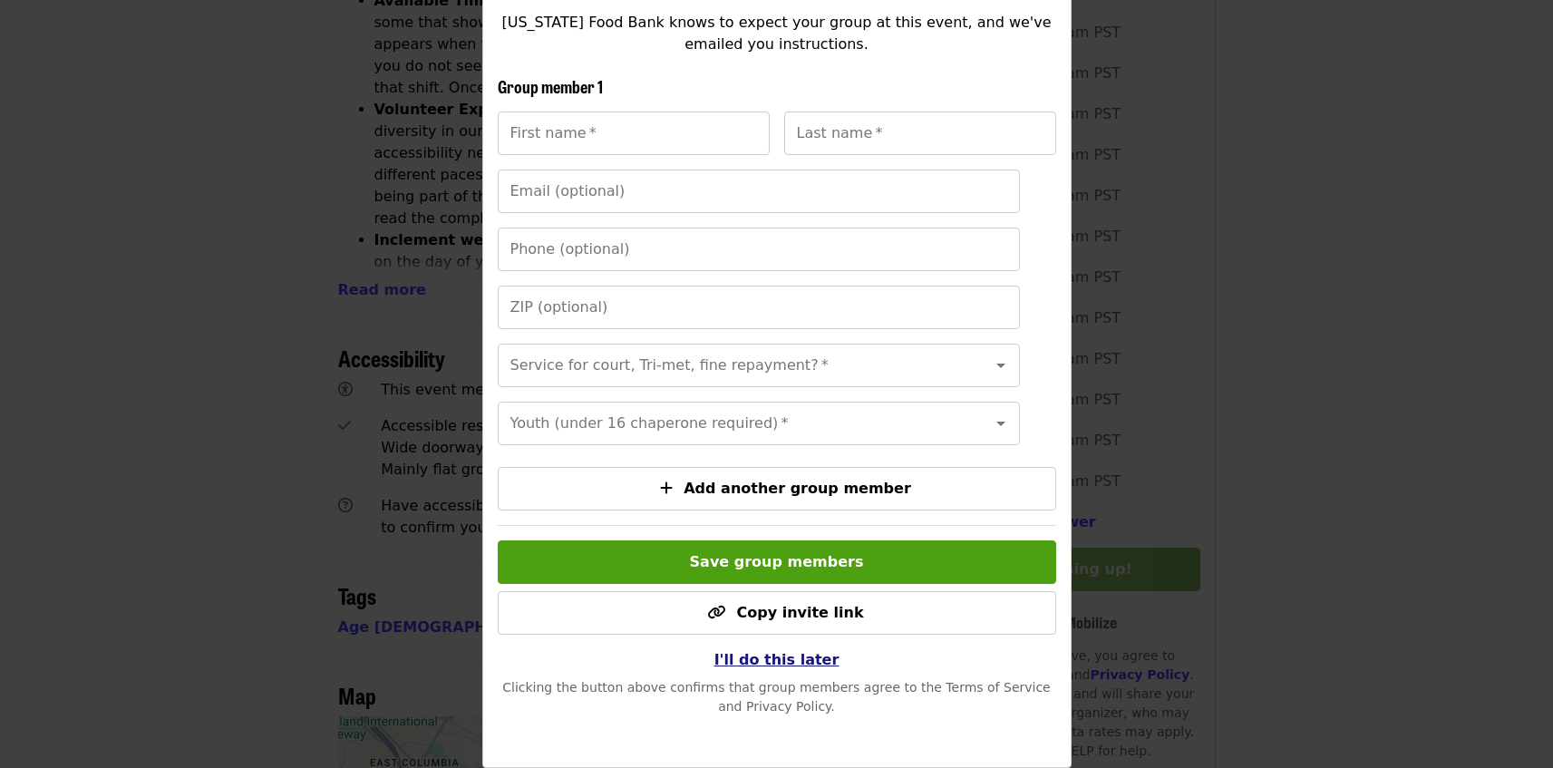
click at [773, 668] on span "I'll do this later" at bounding box center [776, 659] width 125 height 17
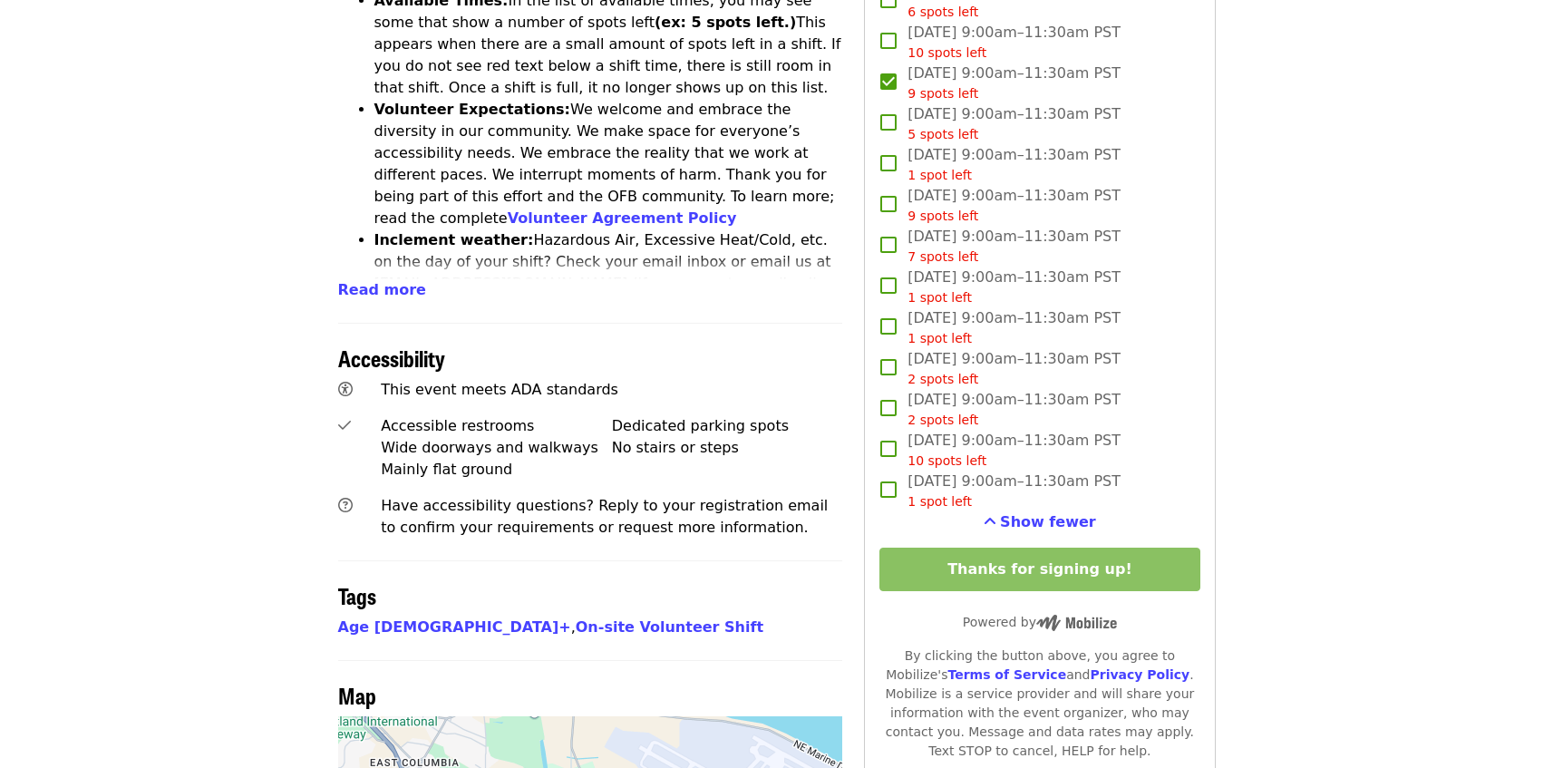
scroll to position [0, 0]
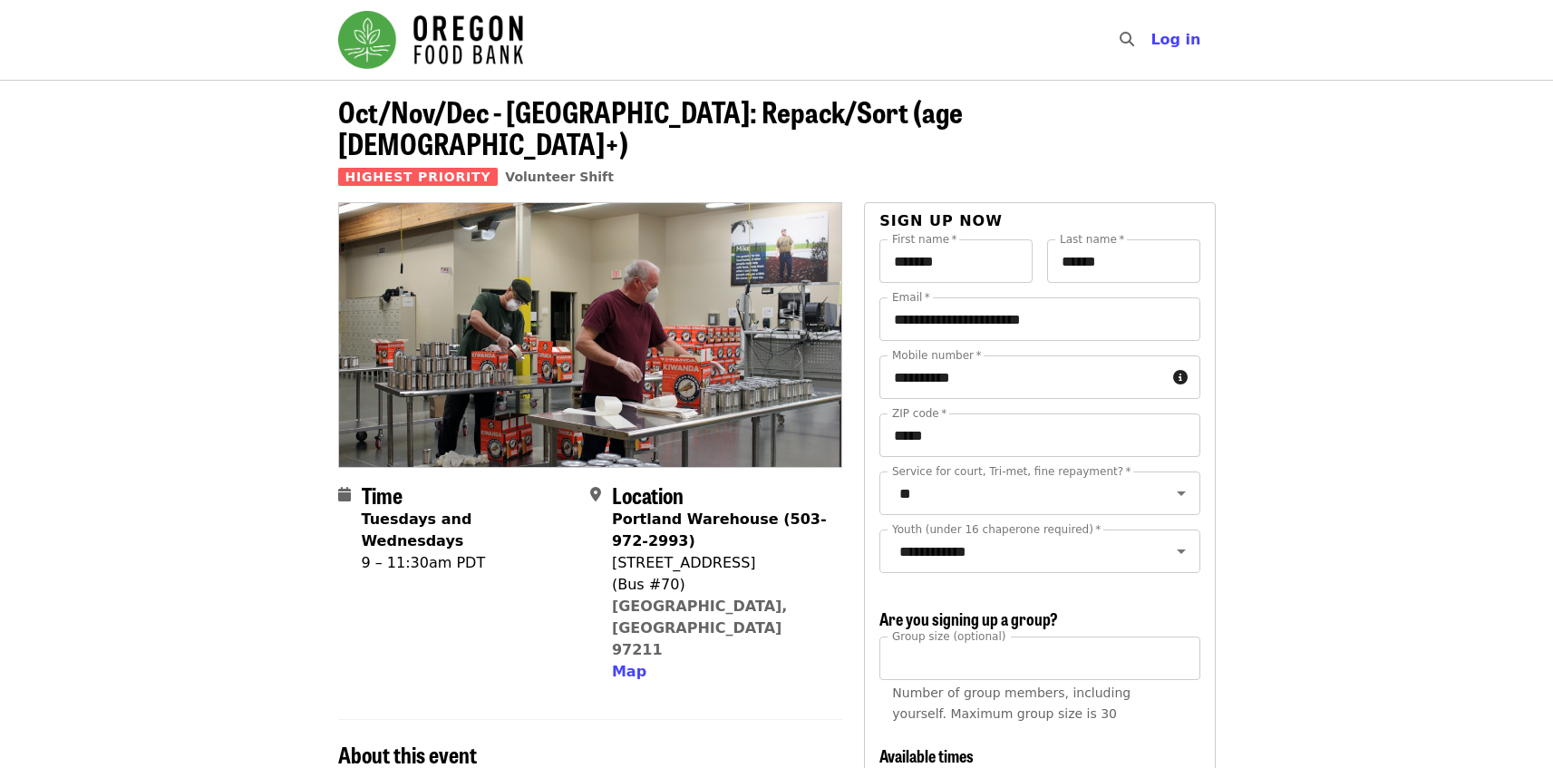
click at [447, 102] on span "Oct/Nov/Dec - [GEOGRAPHIC_DATA]: Repack/Sort (age [DEMOGRAPHIC_DATA]+)" at bounding box center [650, 127] width 625 height 74
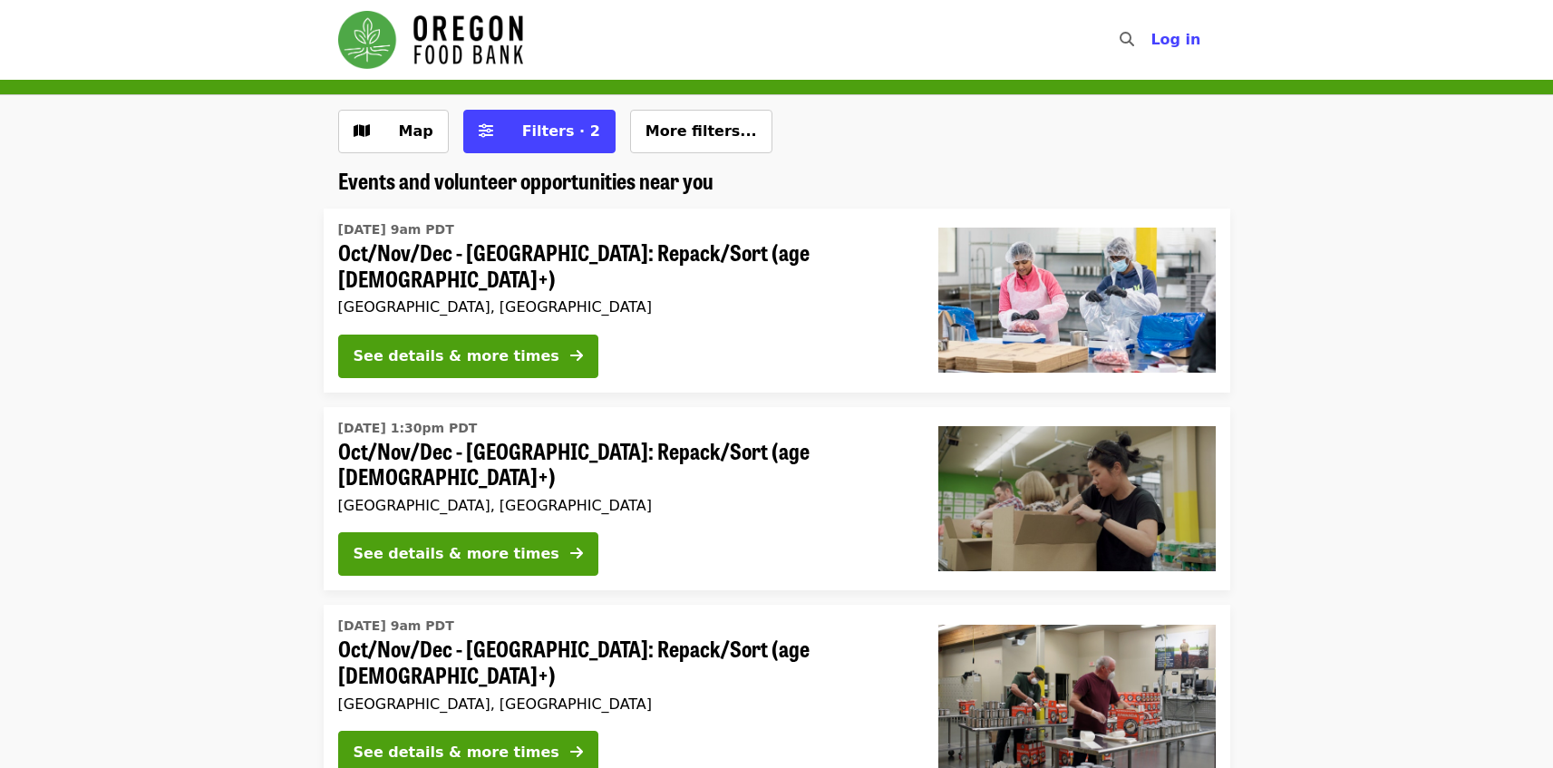
scroll to position [148, 0]
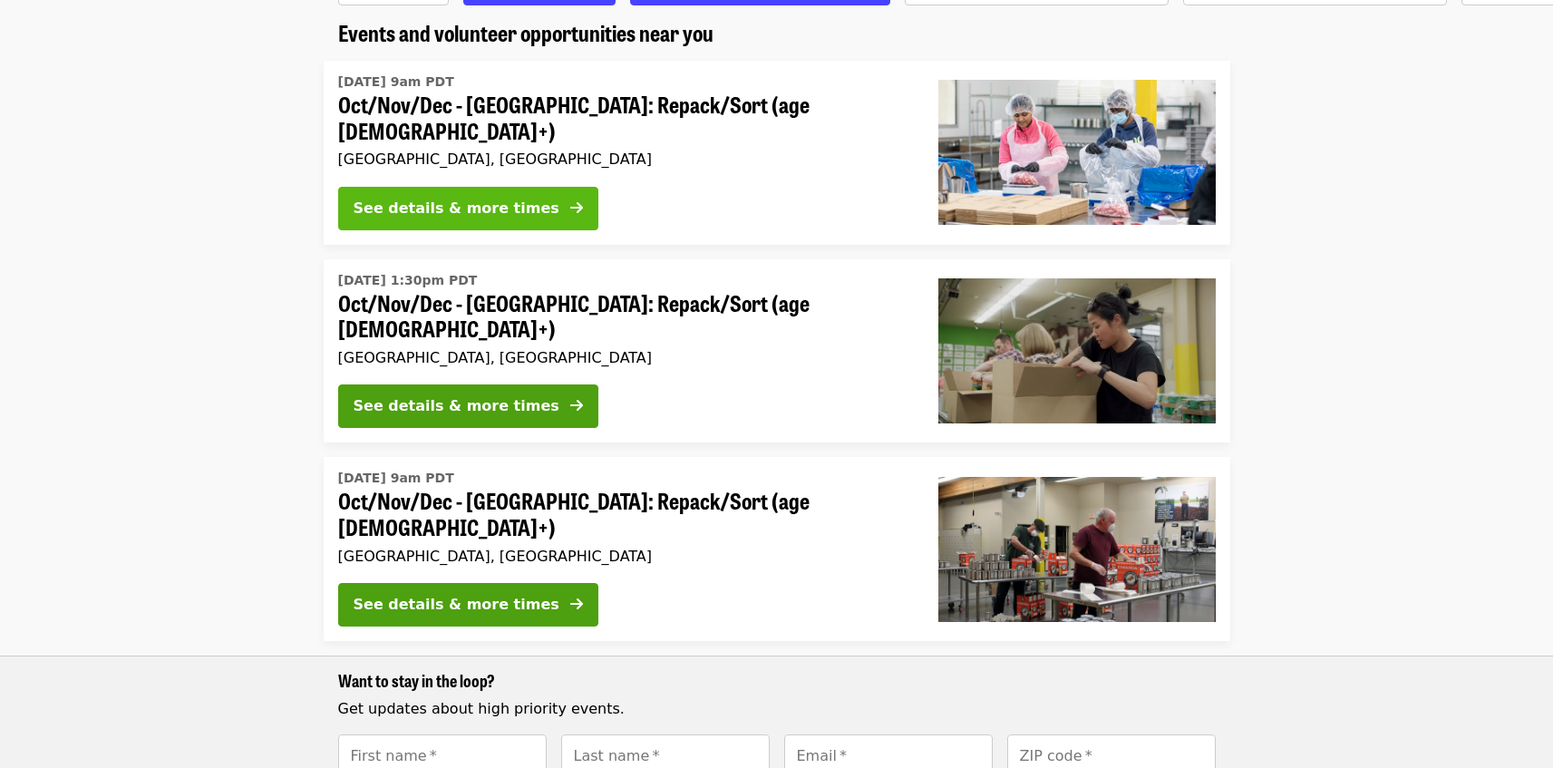
click at [442, 198] on div "See details & more times" at bounding box center [457, 209] width 206 height 22
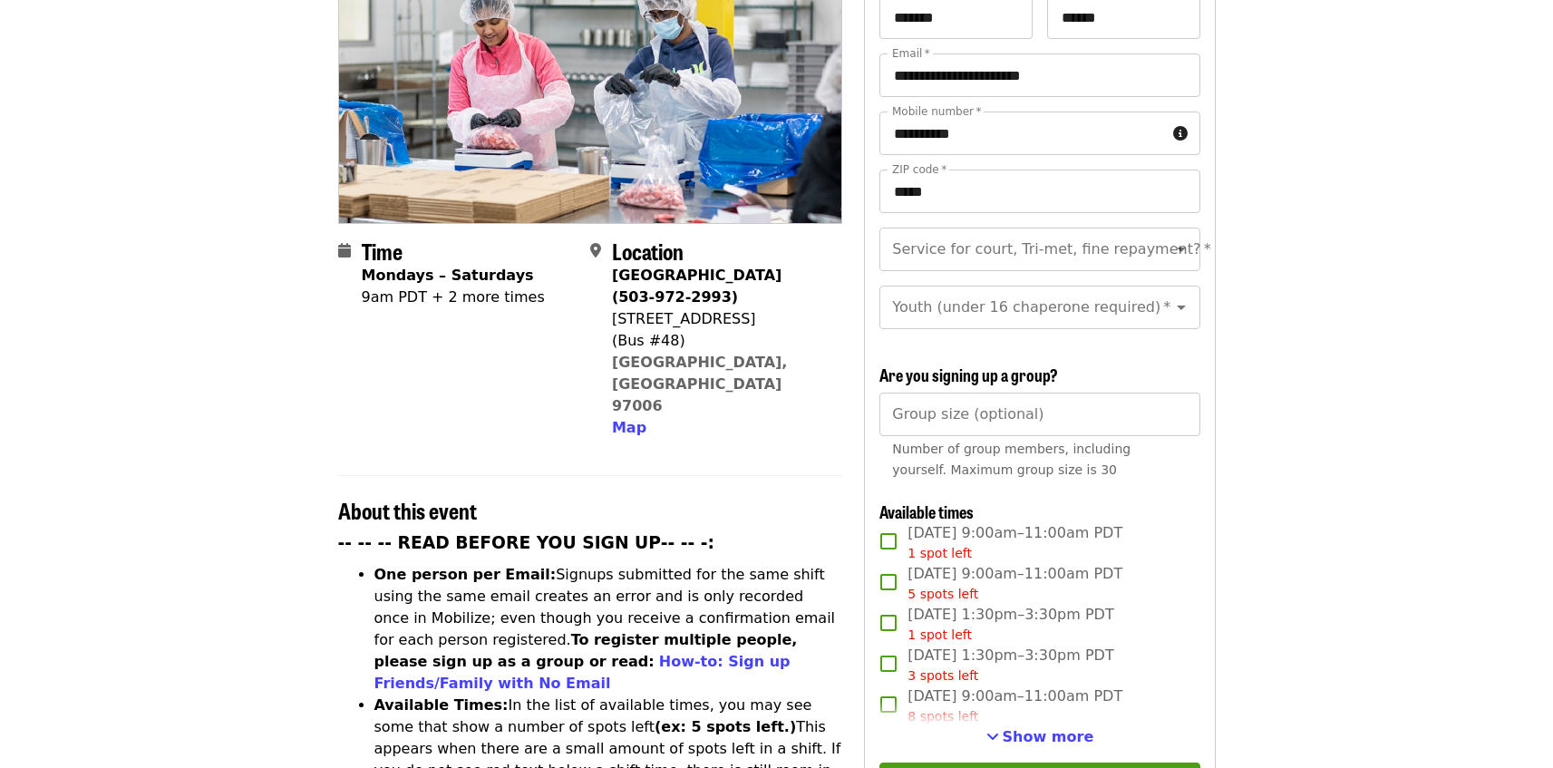
scroll to position [317, 0]
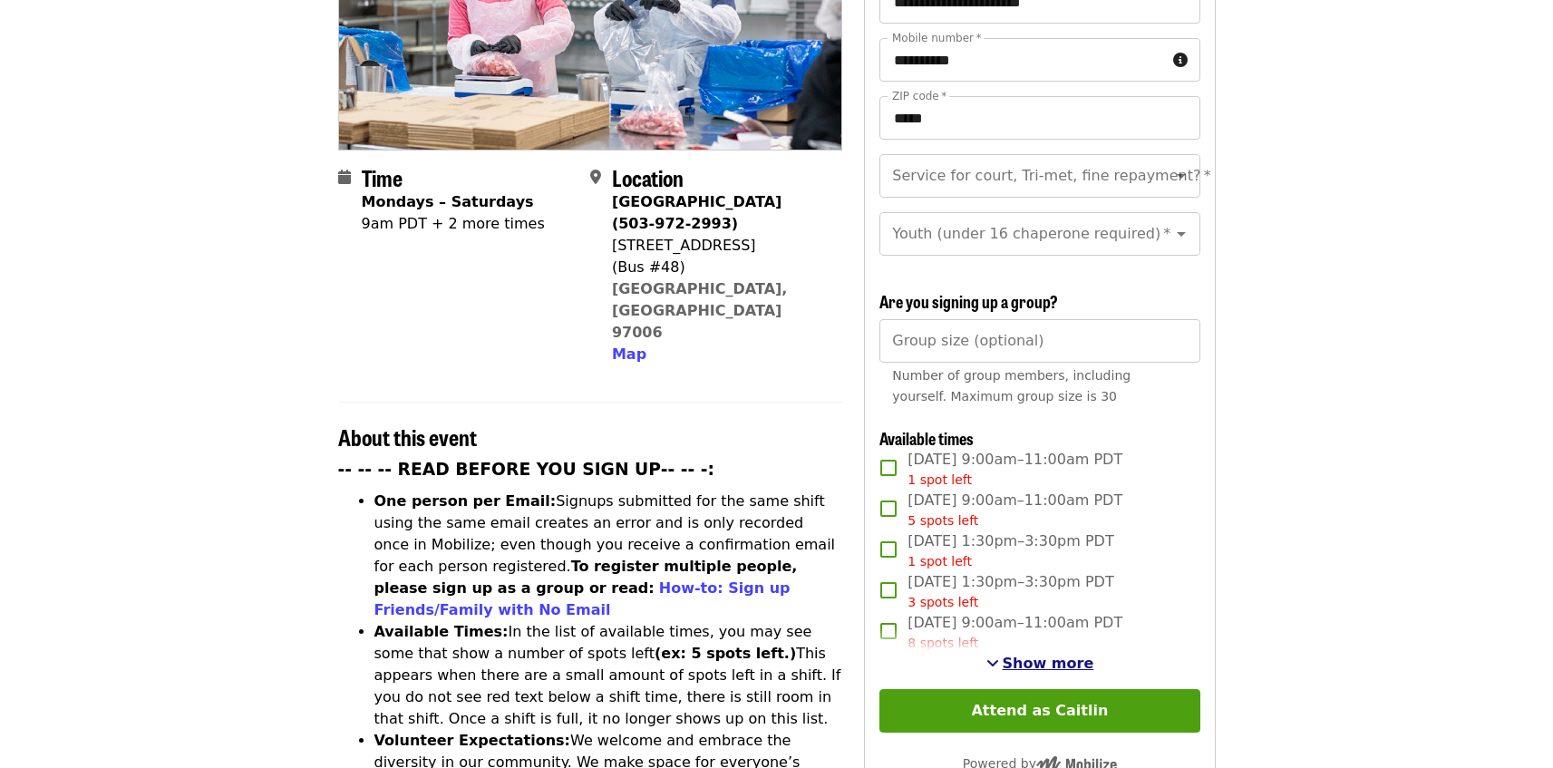
click at [1024, 655] on span "Show more" at bounding box center [1049, 663] width 92 height 17
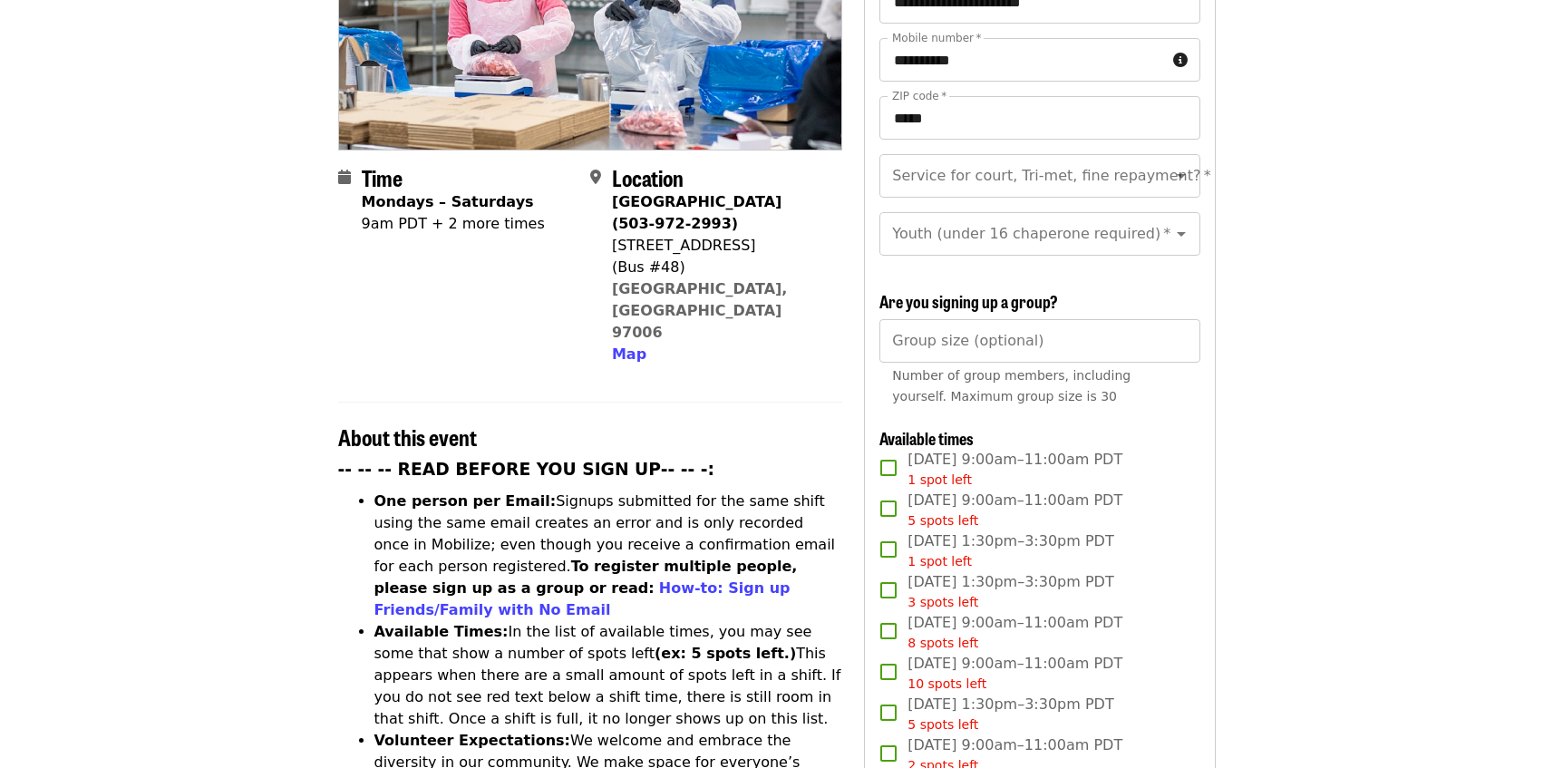
click at [1024, 654] on span "[DATE] 9:00am–11:00am PDT 10 spots left" at bounding box center [1015, 673] width 215 height 41
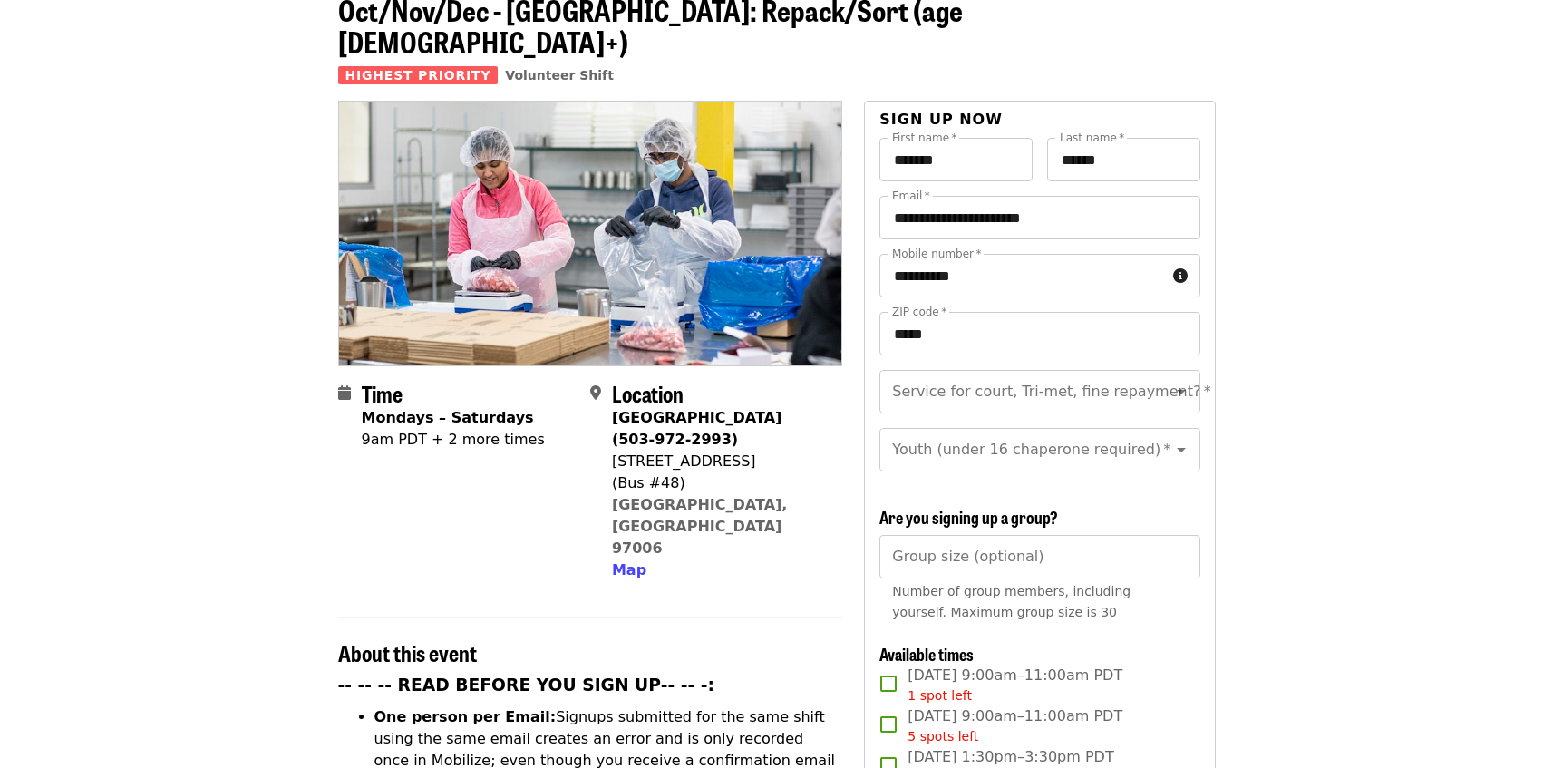
scroll to position [94, 0]
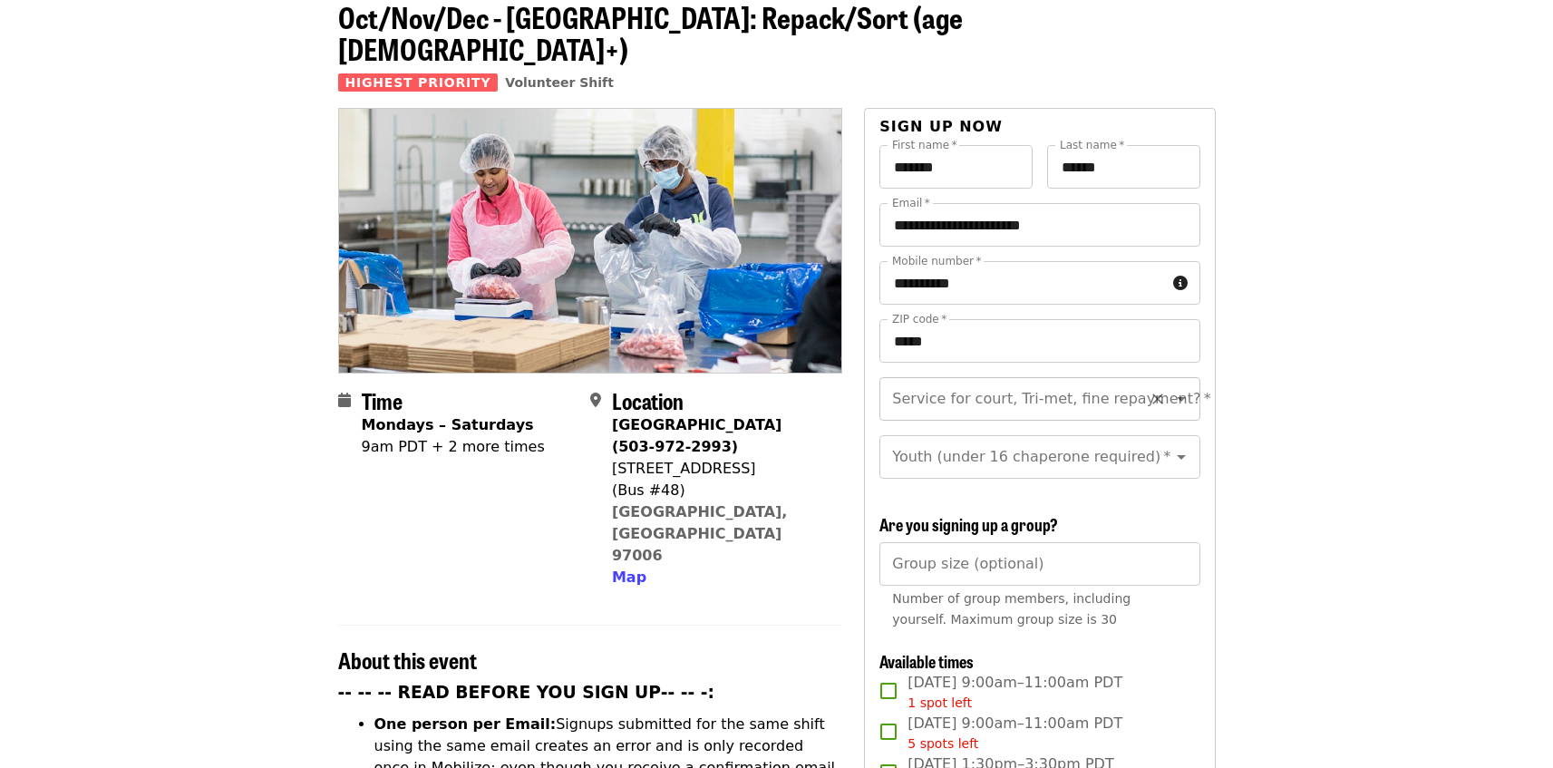
click at [985, 382] on input "Service for court, Tri-met, fine repayment?   *" at bounding box center [1017, 399] width 247 height 34
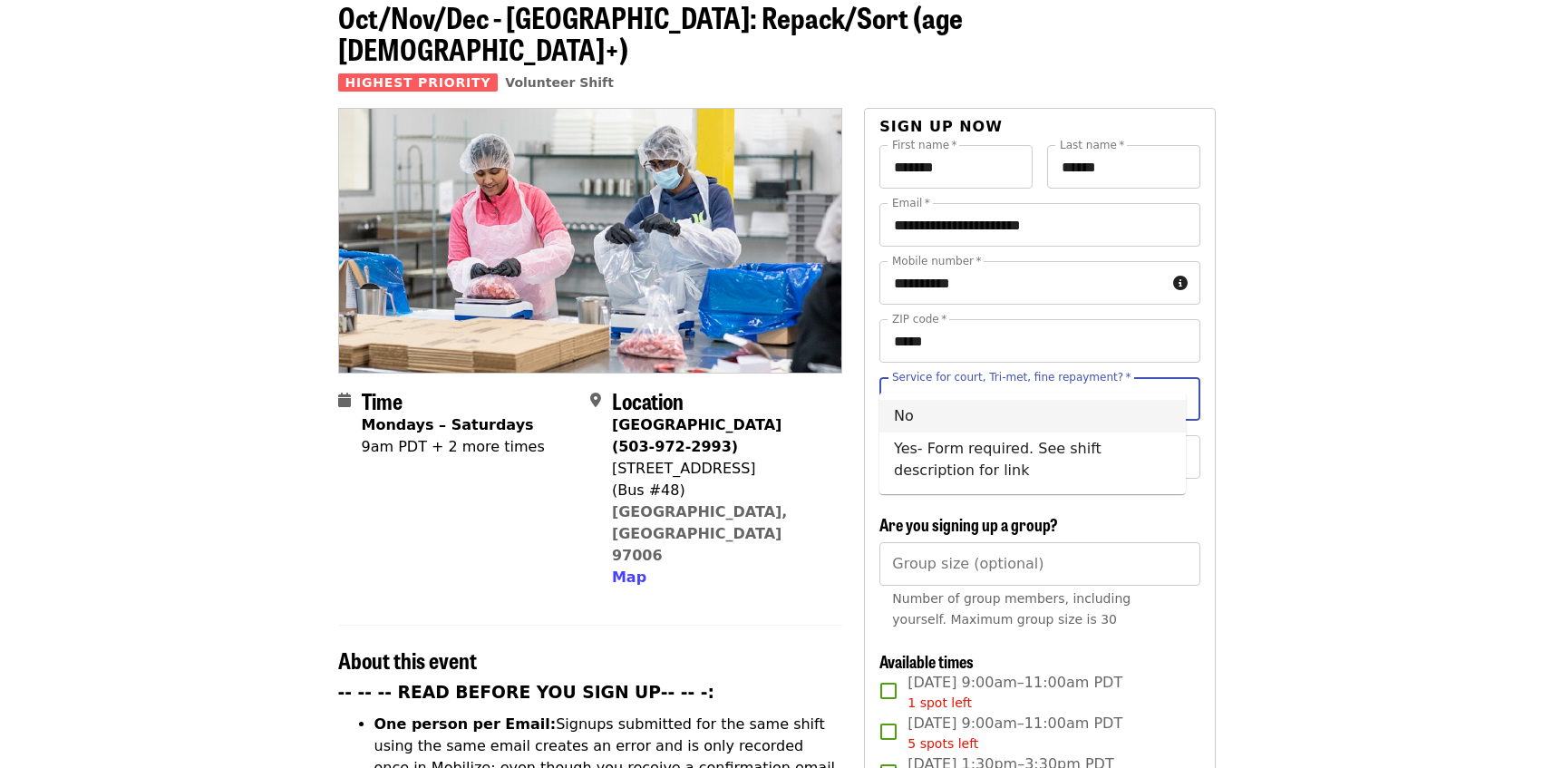
click at [952, 412] on li "No" at bounding box center [1032, 416] width 306 height 33
type input "**"
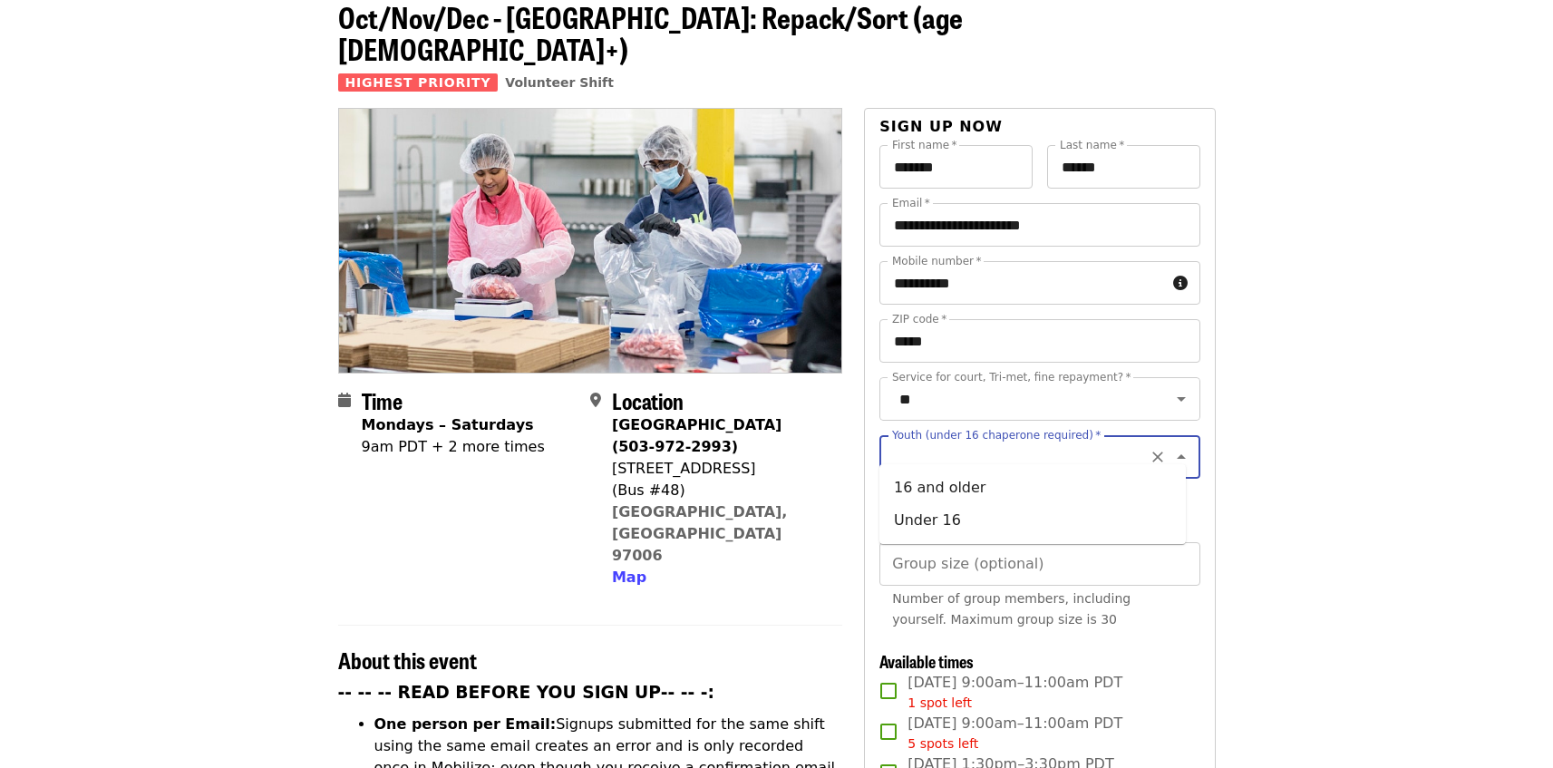
click at [949, 442] on input "Youth (under 16 chaperone required)   *" at bounding box center [1017, 457] width 247 height 34
click at [937, 493] on li "16 and older" at bounding box center [1032, 487] width 306 height 33
type input "**********"
click at [935, 556] on input "Group size (optional)" at bounding box center [1039, 564] width 320 height 44
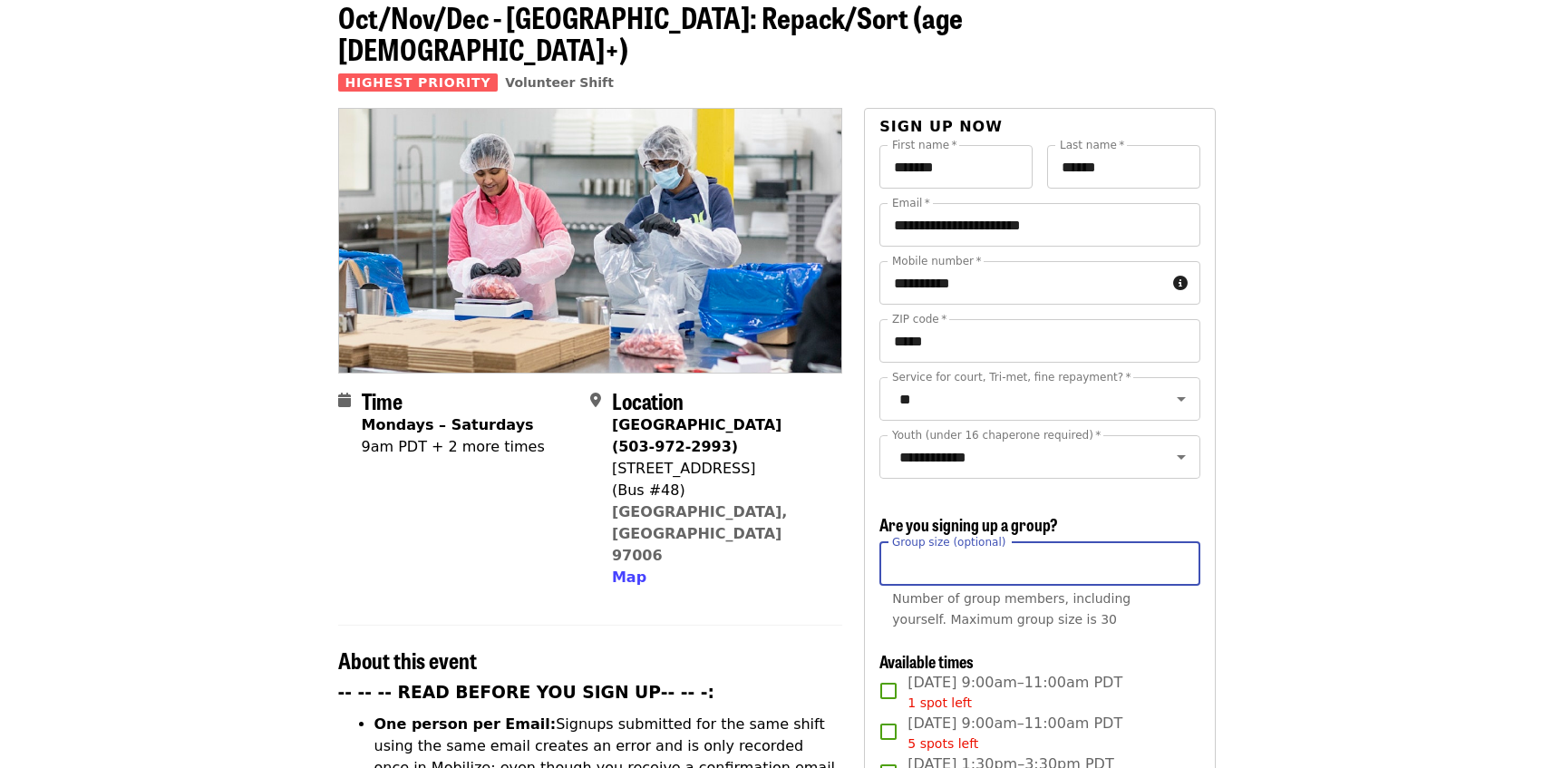
type input "*"
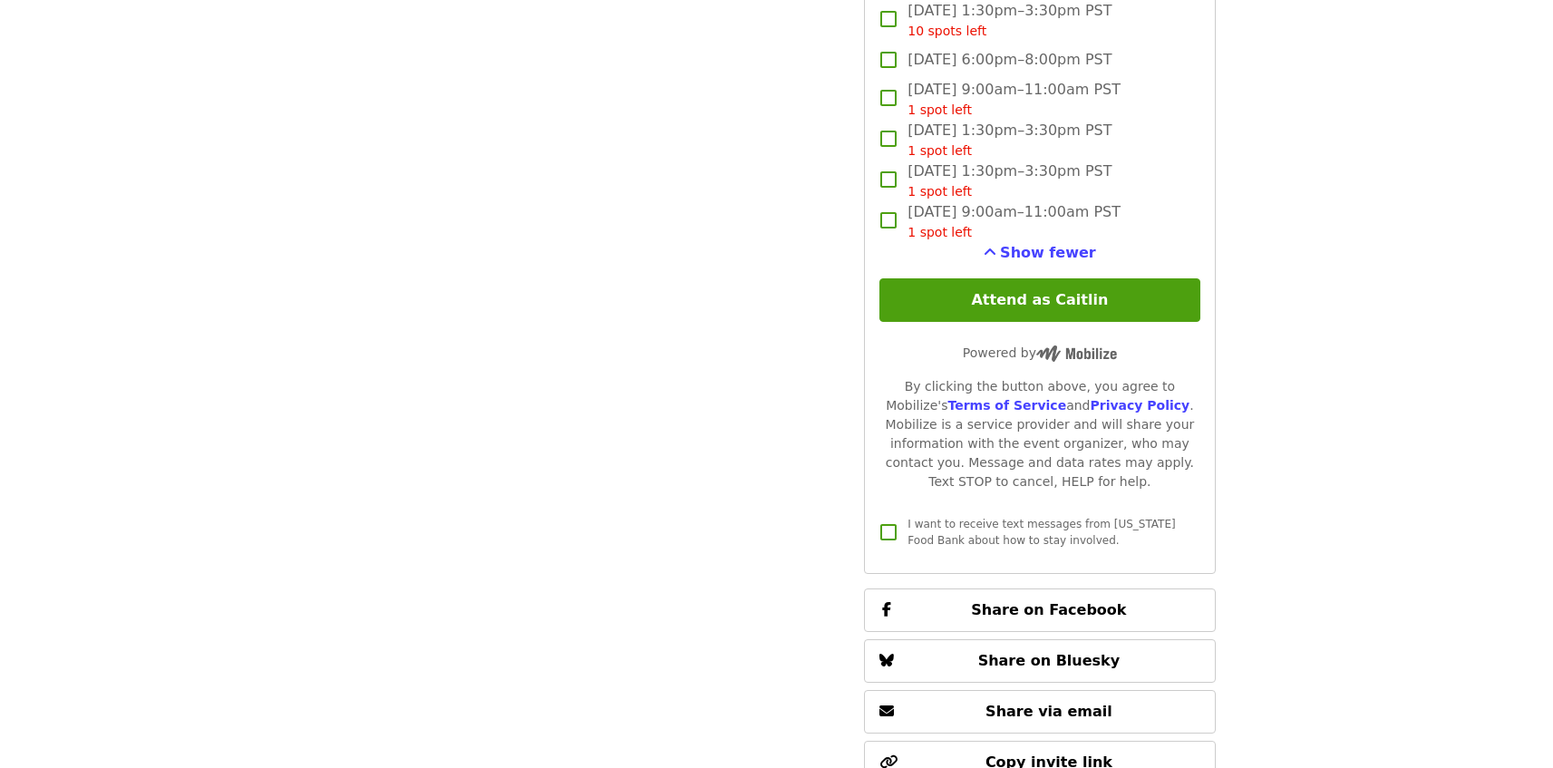
scroll to position [3538, 0]
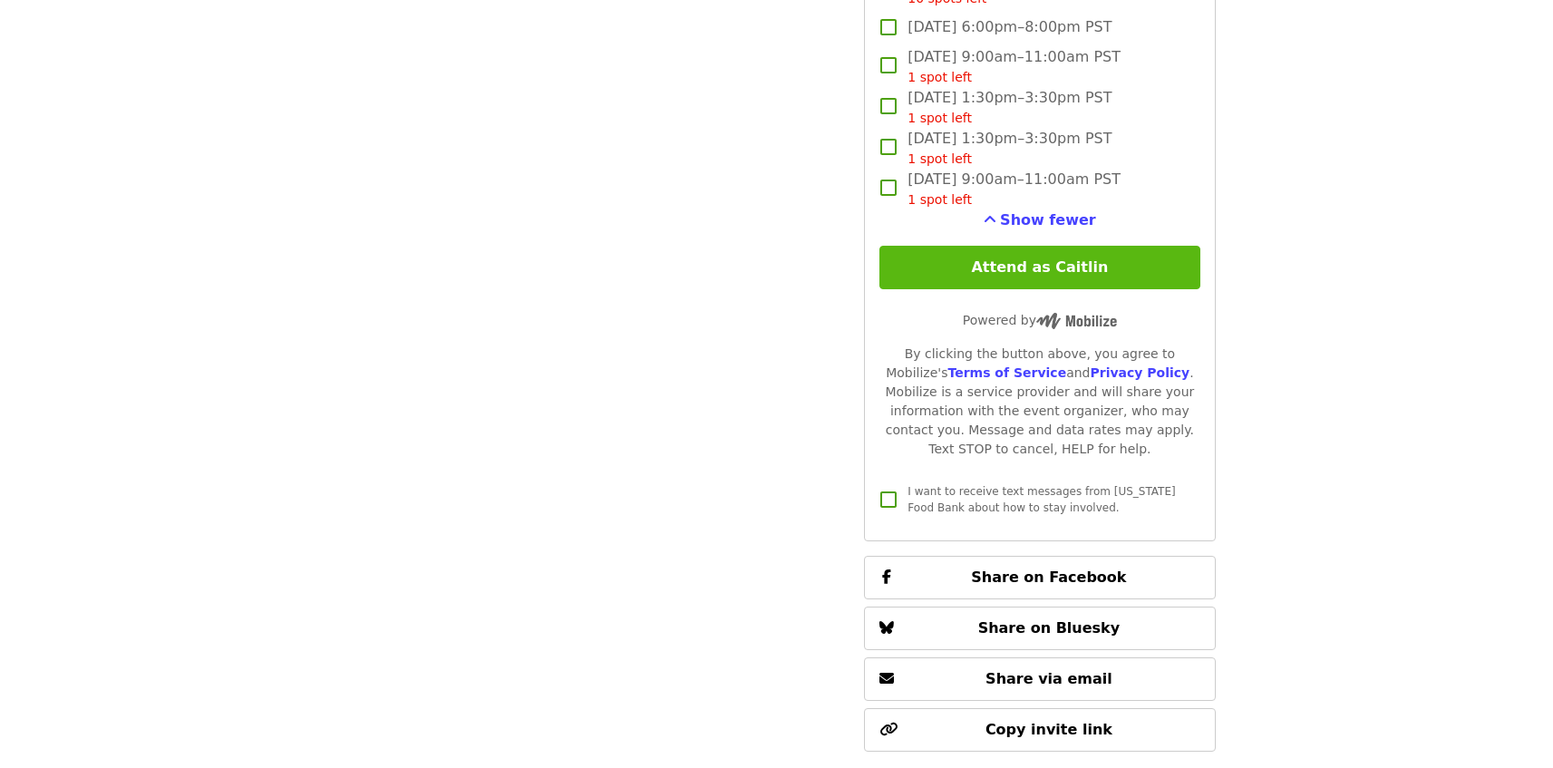
click at [1148, 258] on button "Attend as Caitlin" at bounding box center [1039, 268] width 320 height 44
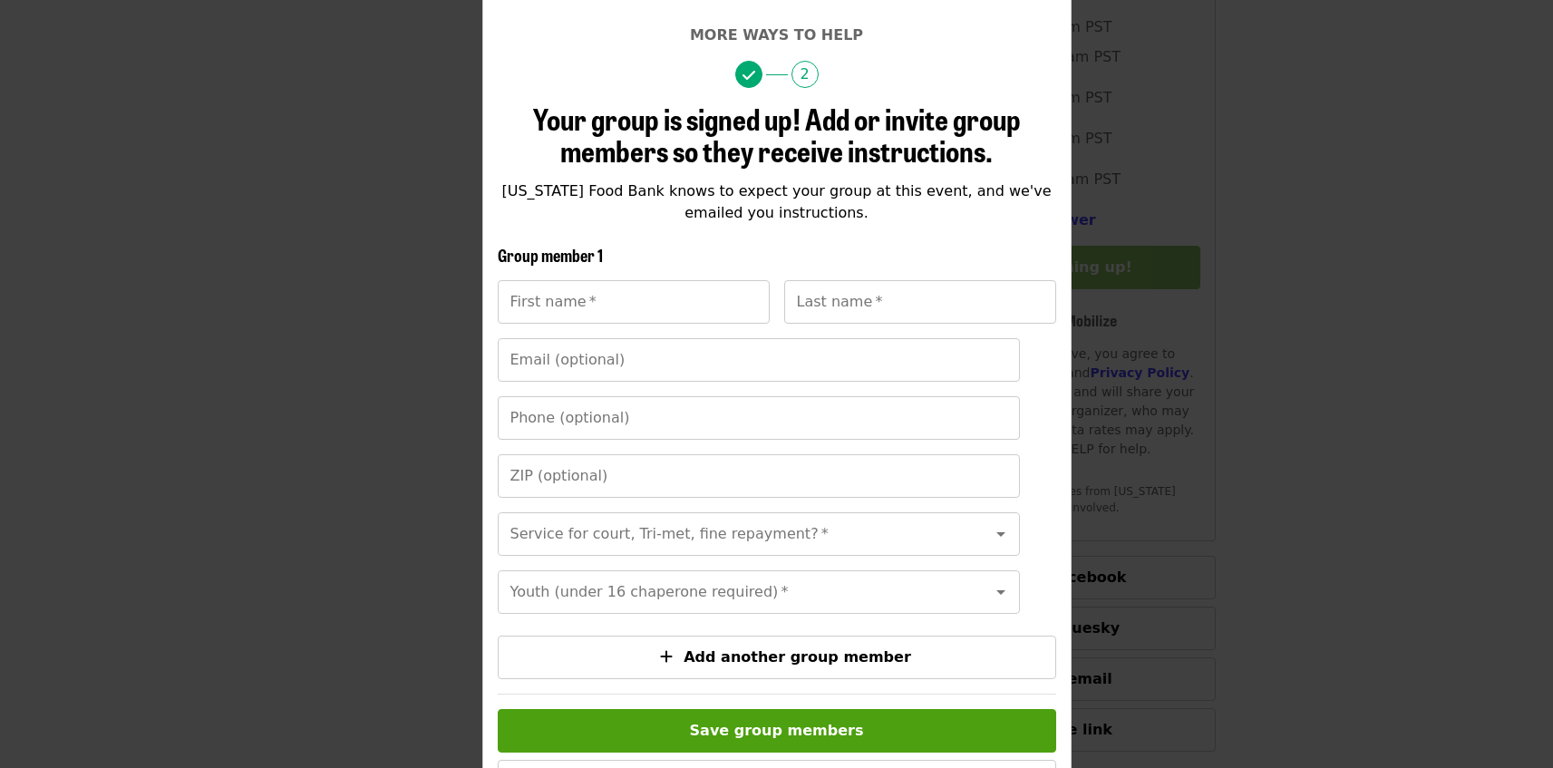
scroll to position [314, 0]
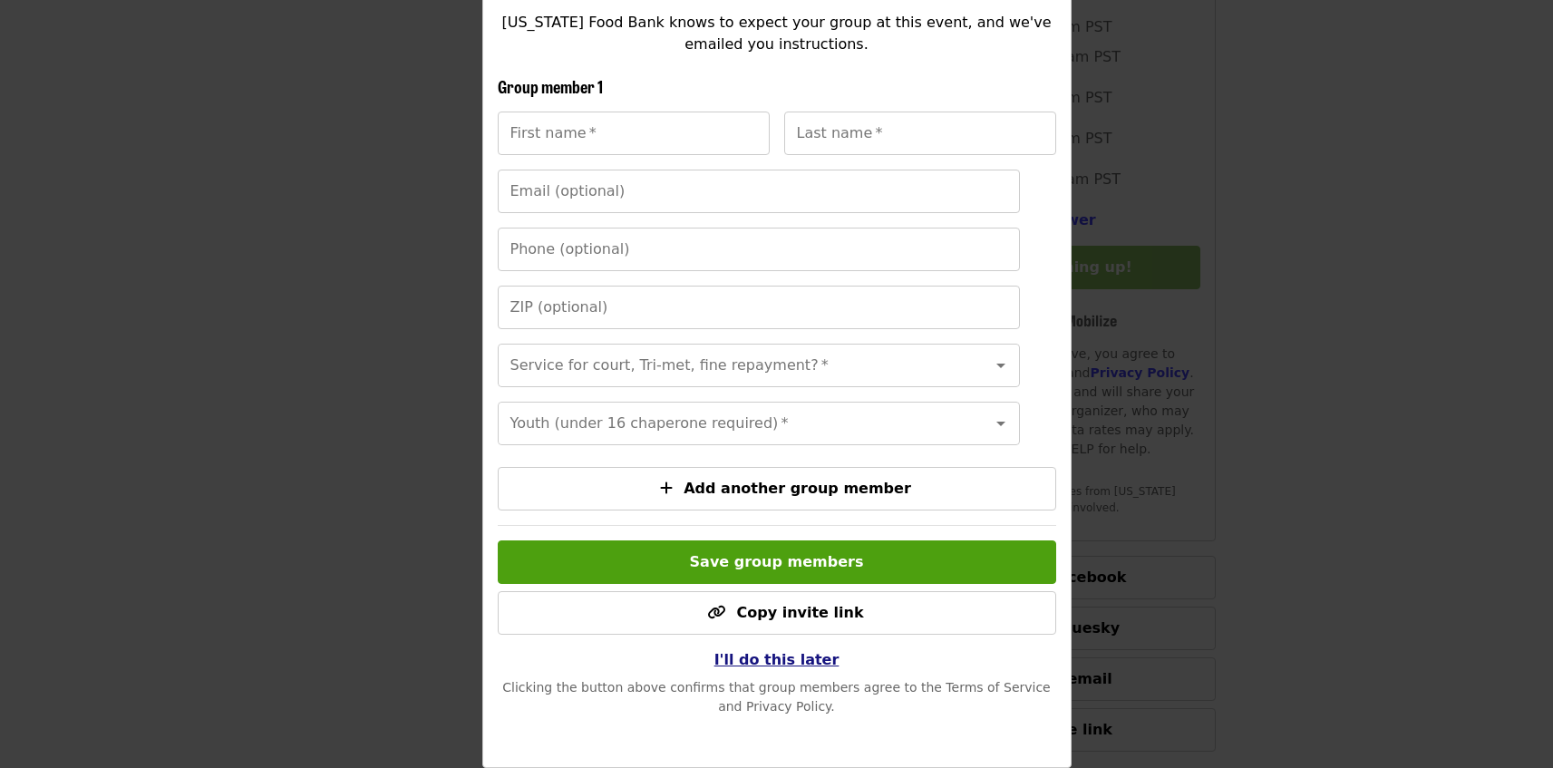
click at [736, 666] on span "I'll do this later" at bounding box center [776, 659] width 125 height 17
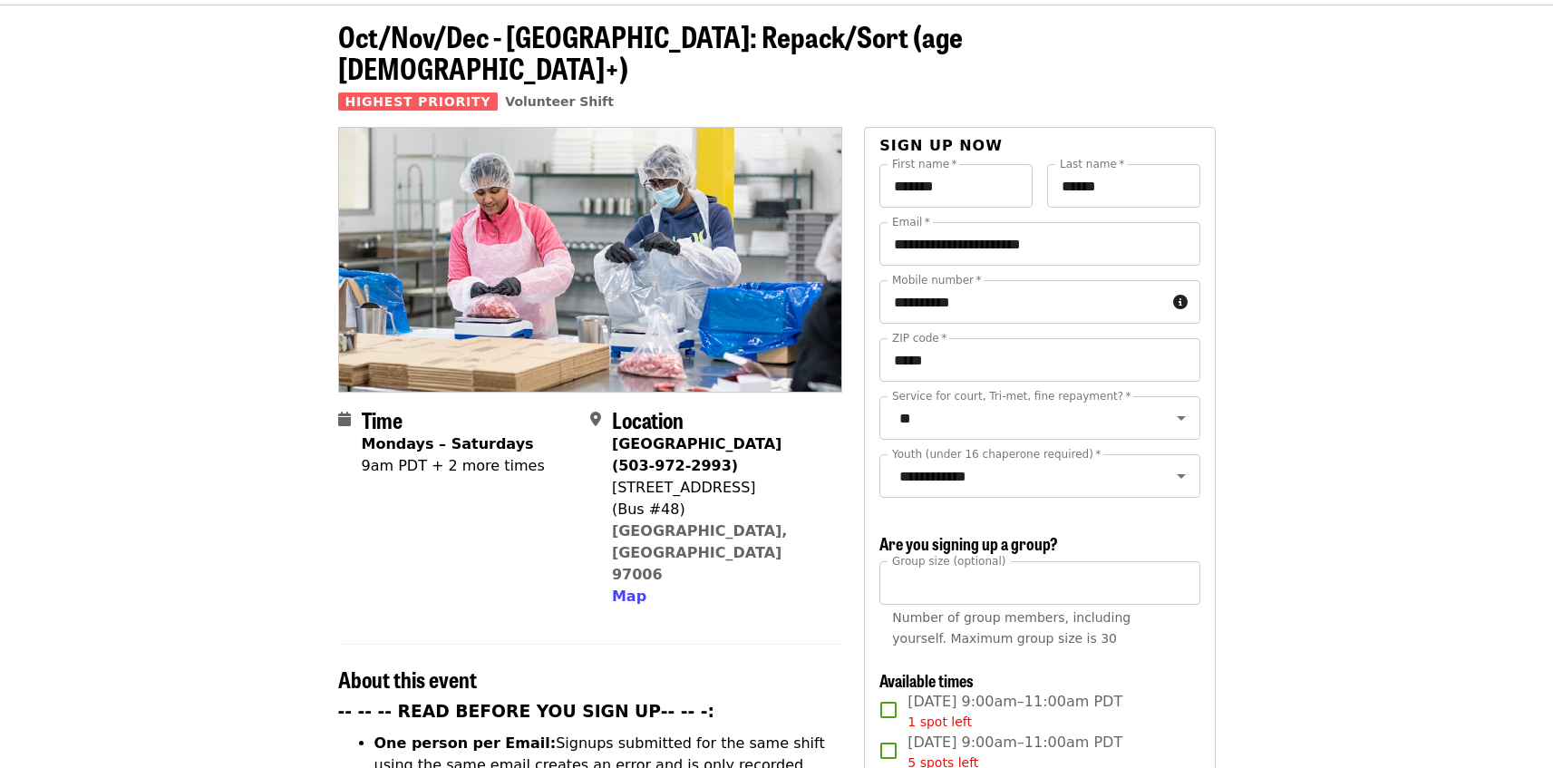
scroll to position [0, 0]
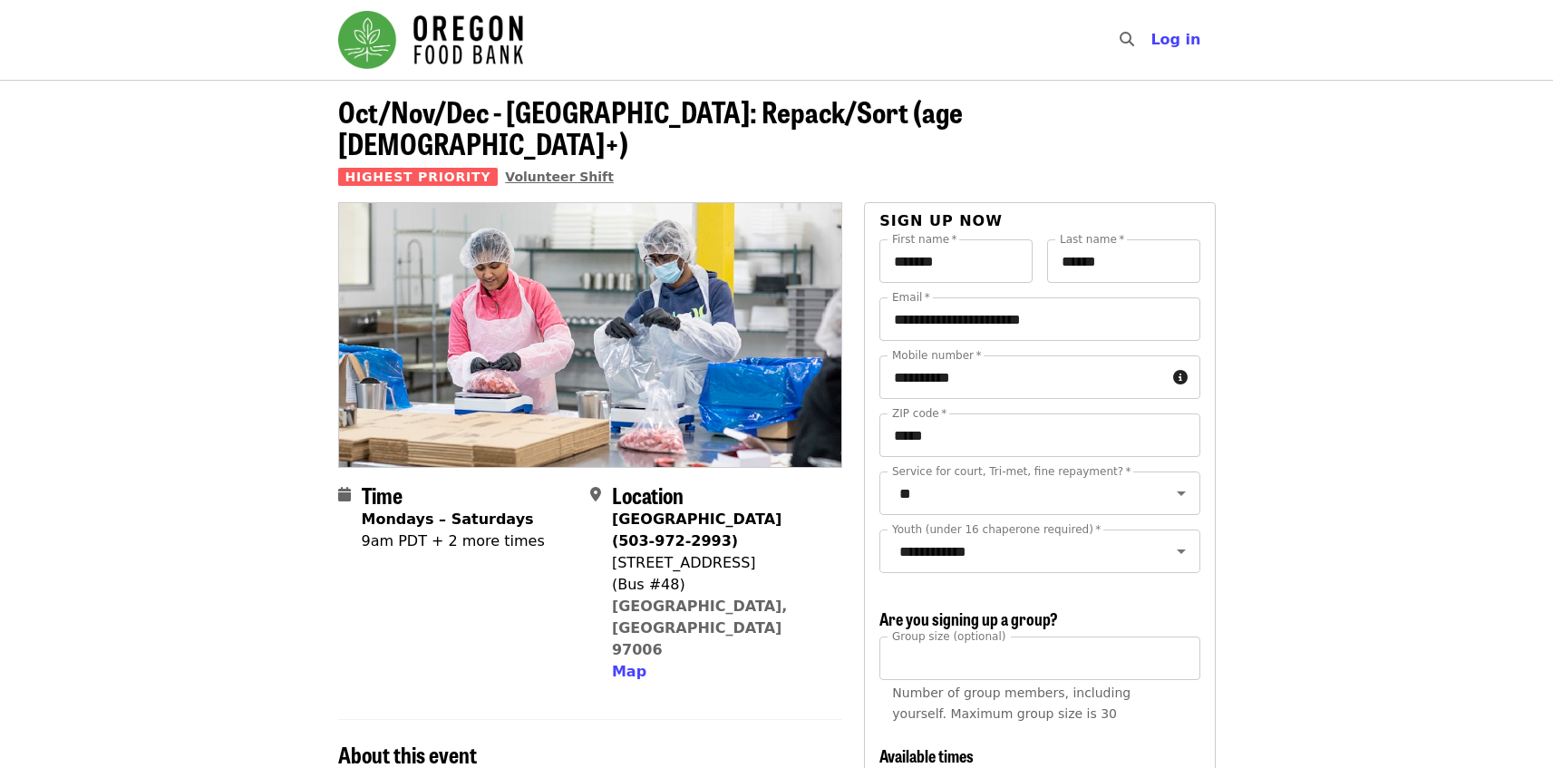
click at [538, 170] on span "Volunteer Shift" at bounding box center [559, 177] width 109 height 15
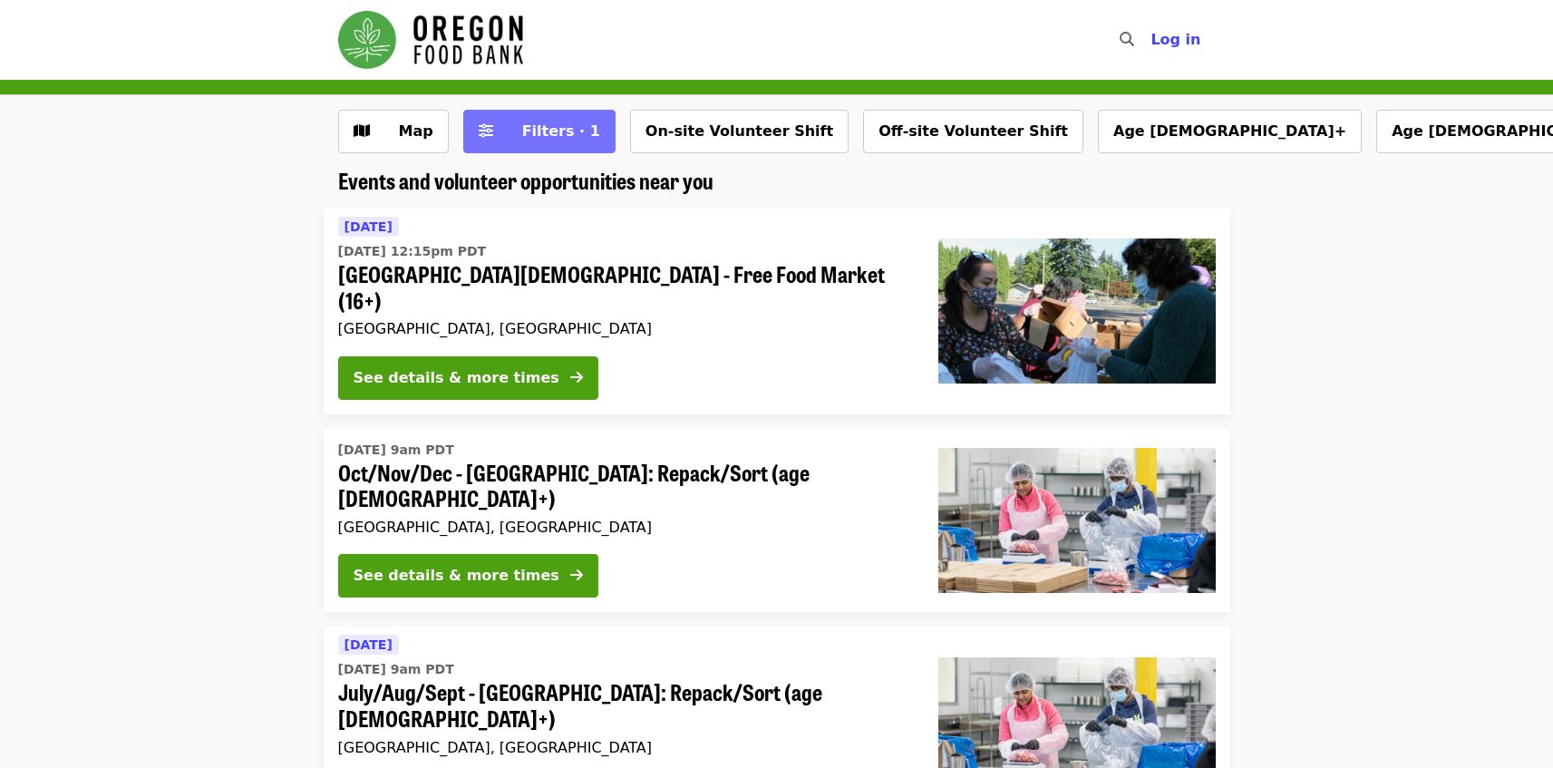
click at [559, 131] on span "Filters · 1" at bounding box center [561, 130] width 78 height 17
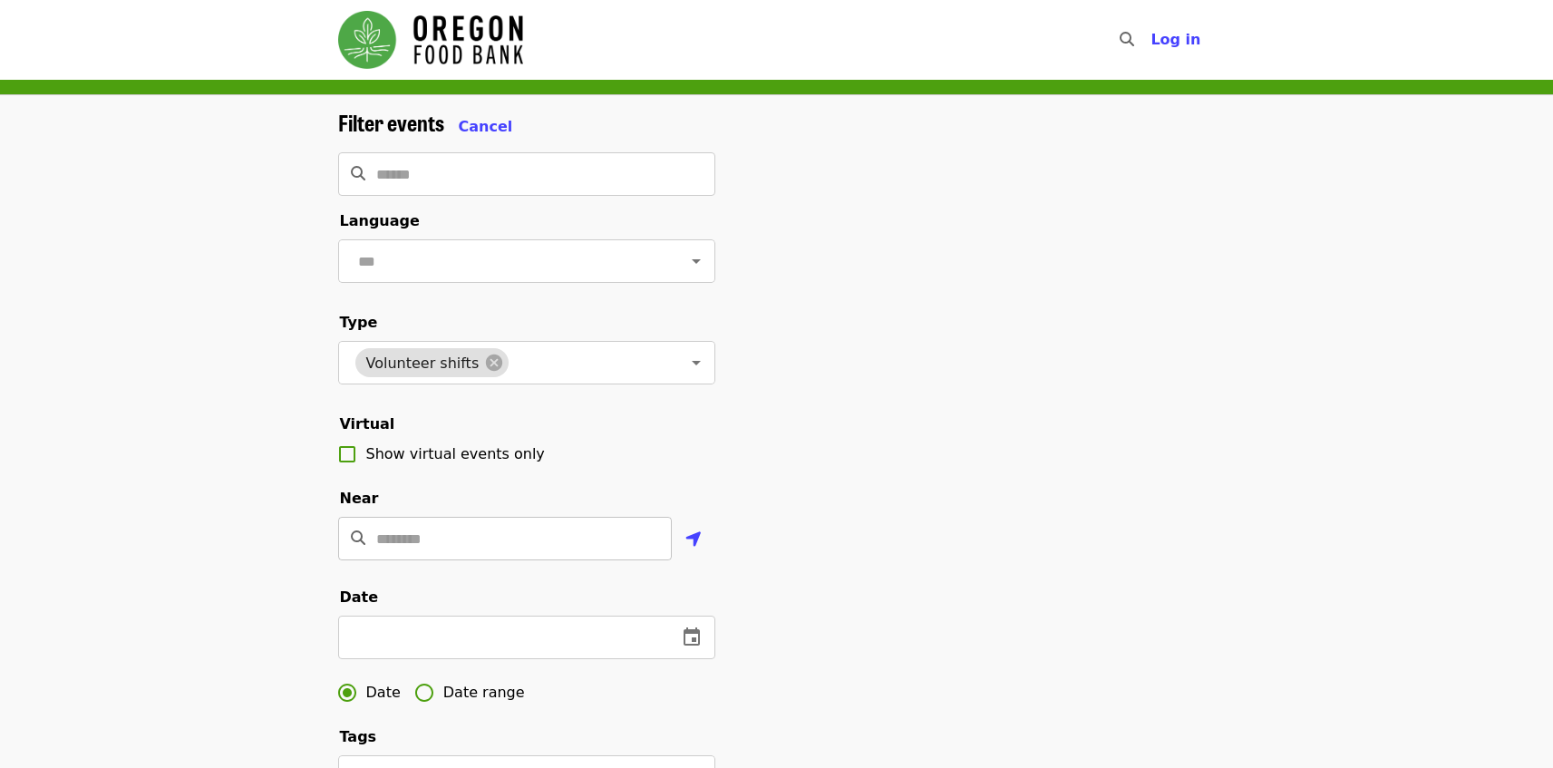
click at [385, 553] on input "Location" at bounding box center [524, 539] width 296 height 44
type input "*"
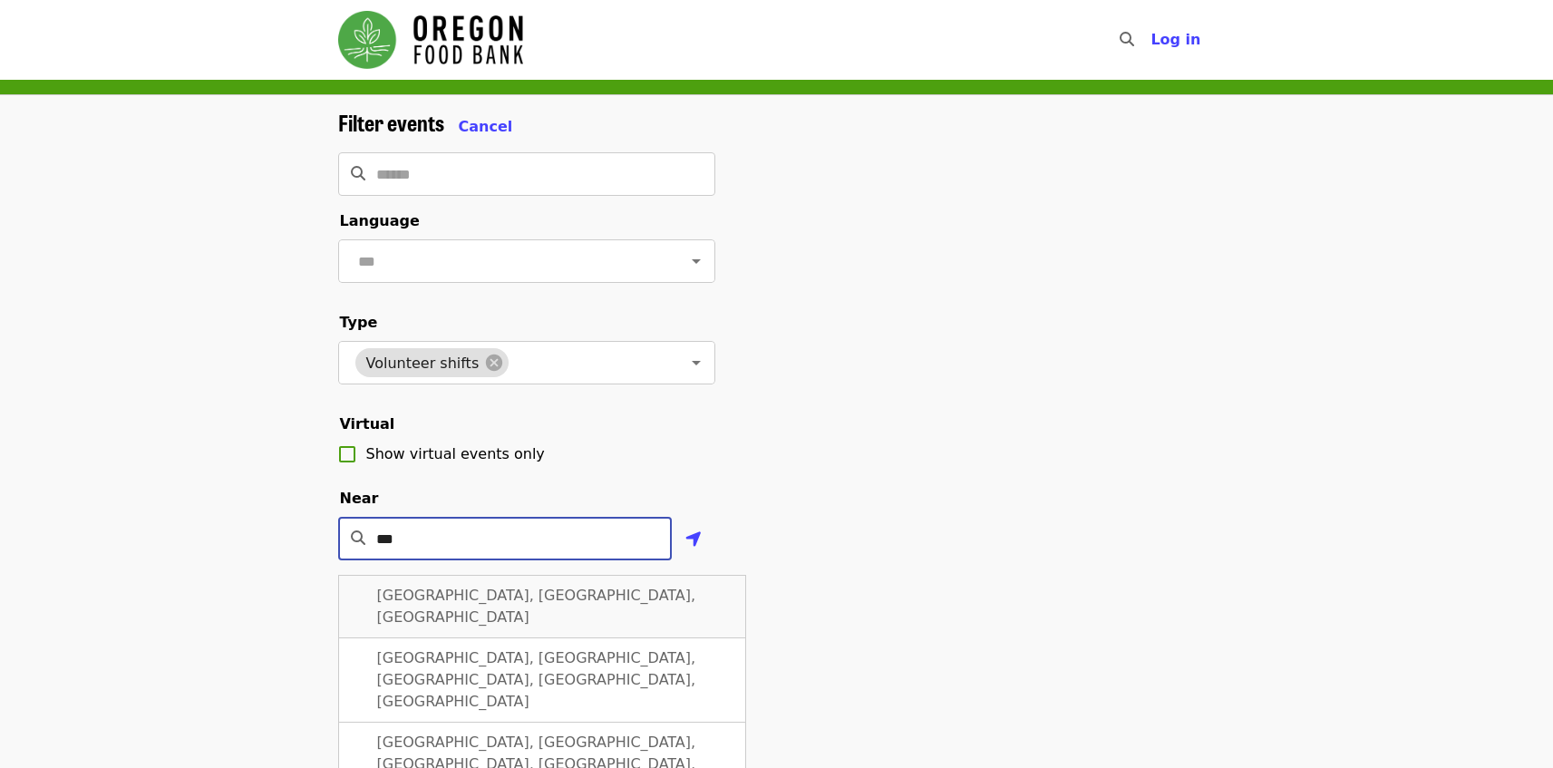
click at [395, 620] on span "[GEOGRAPHIC_DATA], [GEOGRAPHIC_DATA], [GEOGRAPHIC_DATA]" at bounding box center [536, 606] width 319 height 39
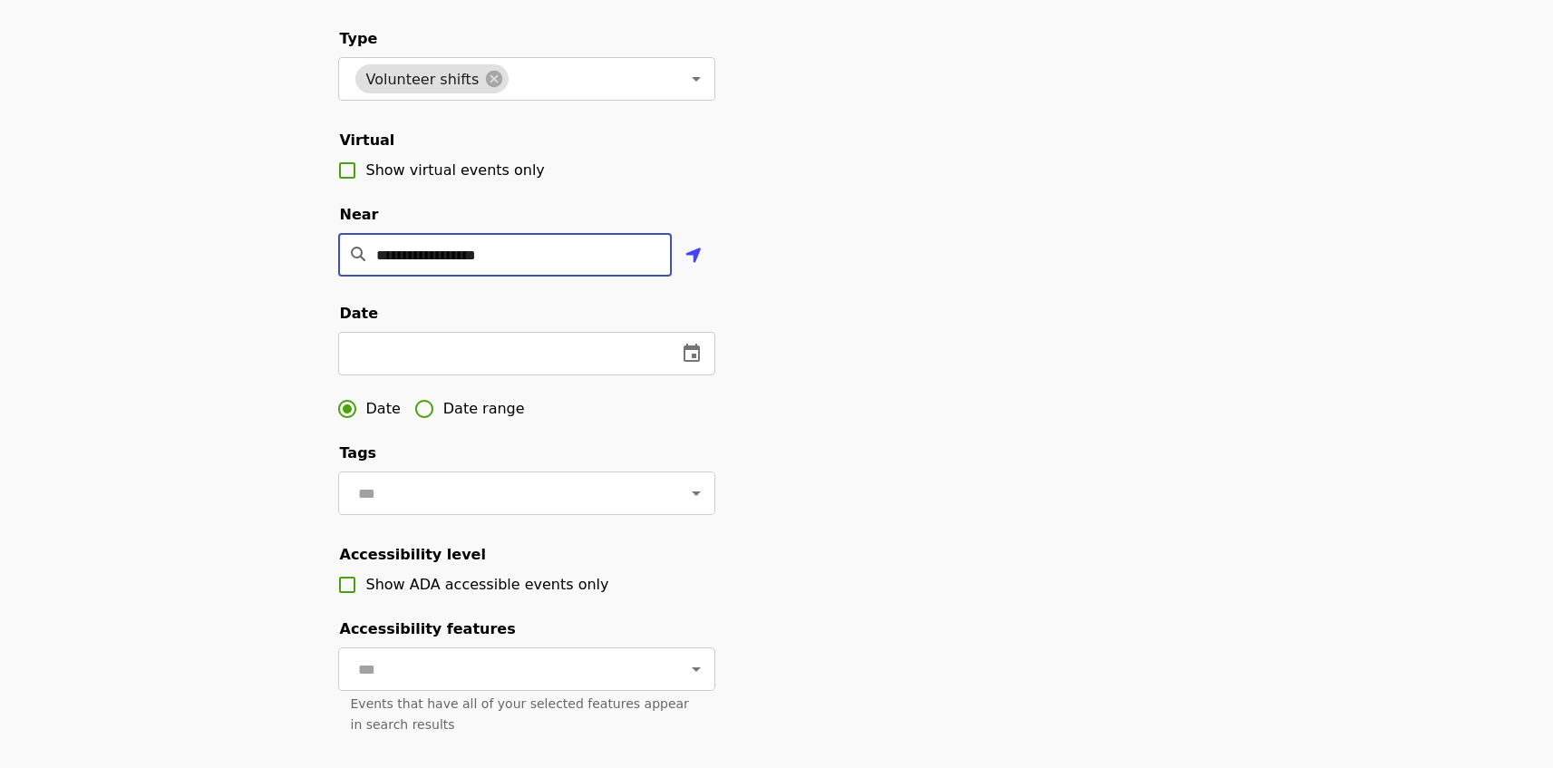
scroll to position [450, 0]
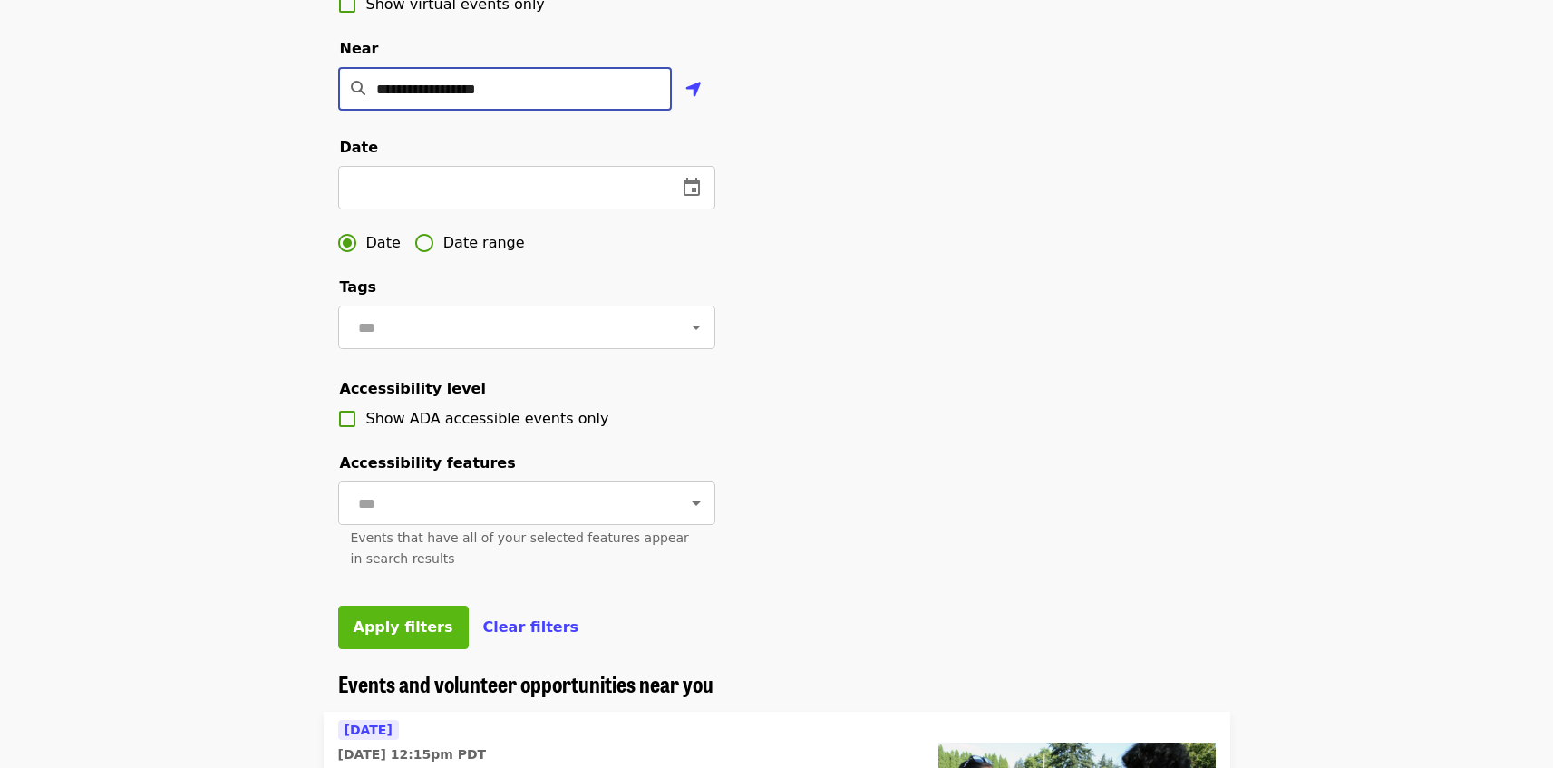
type input "**********"
click at [384, 636] on span "Apply filters" at bounding box center [404, 626] width 100 height 17
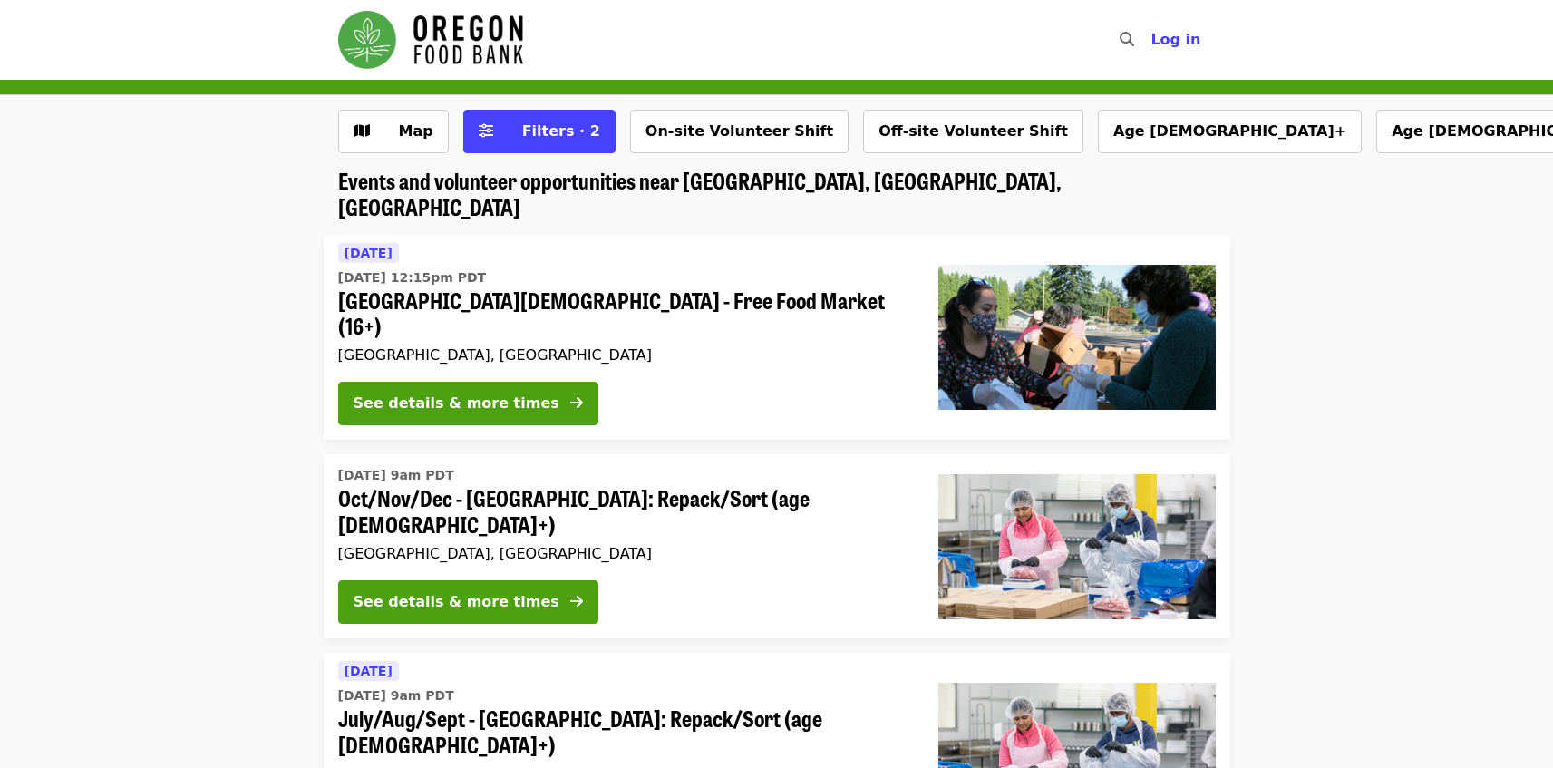
click at [603, 287] on span "[GEOGRAPHIC_DATA][DEMOGRAPHIC_DATA] - Free Food Market (16+)" at bounding box center [623, 313] width 571 height 53
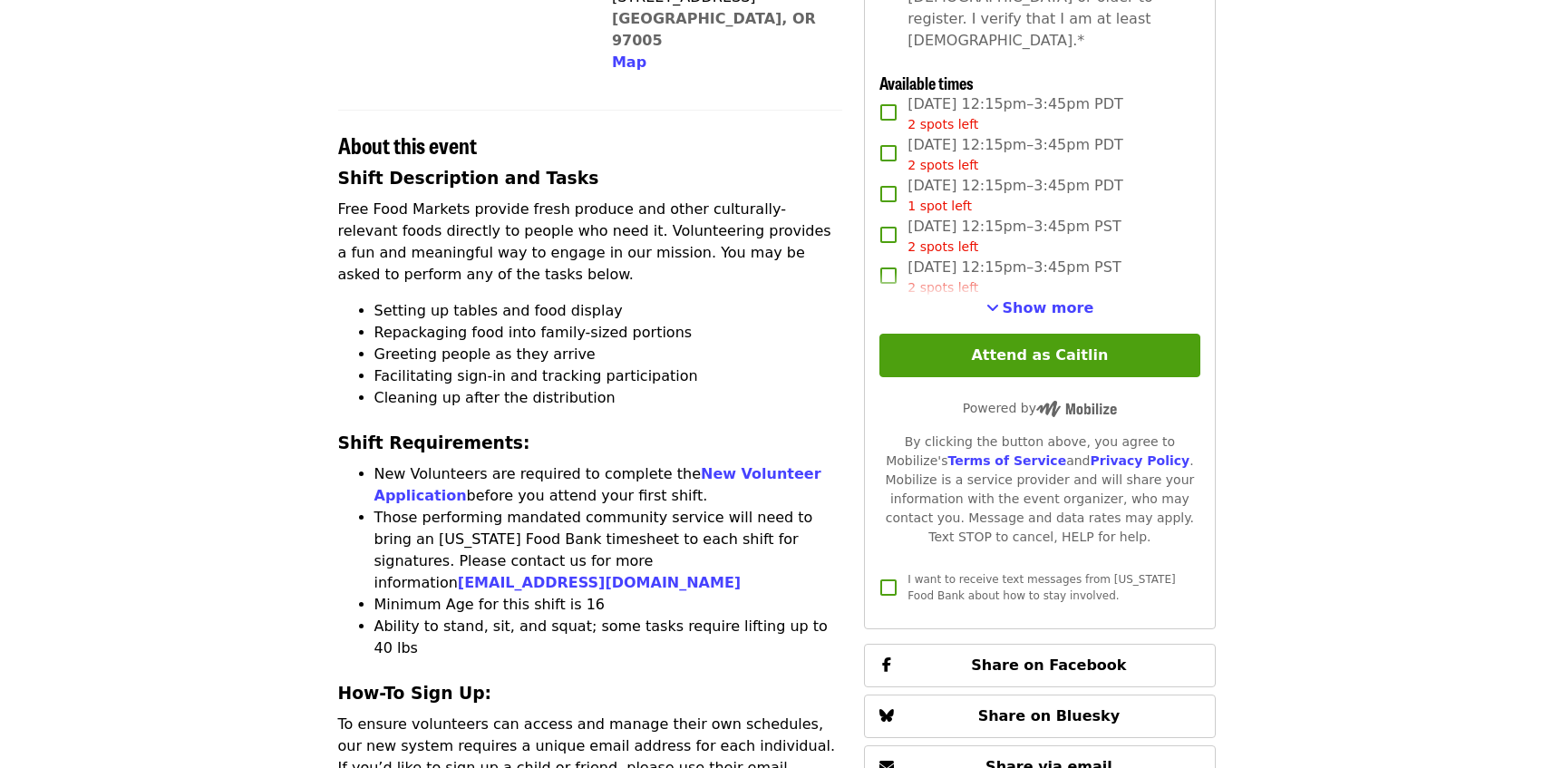
scroll to position [294, 0]
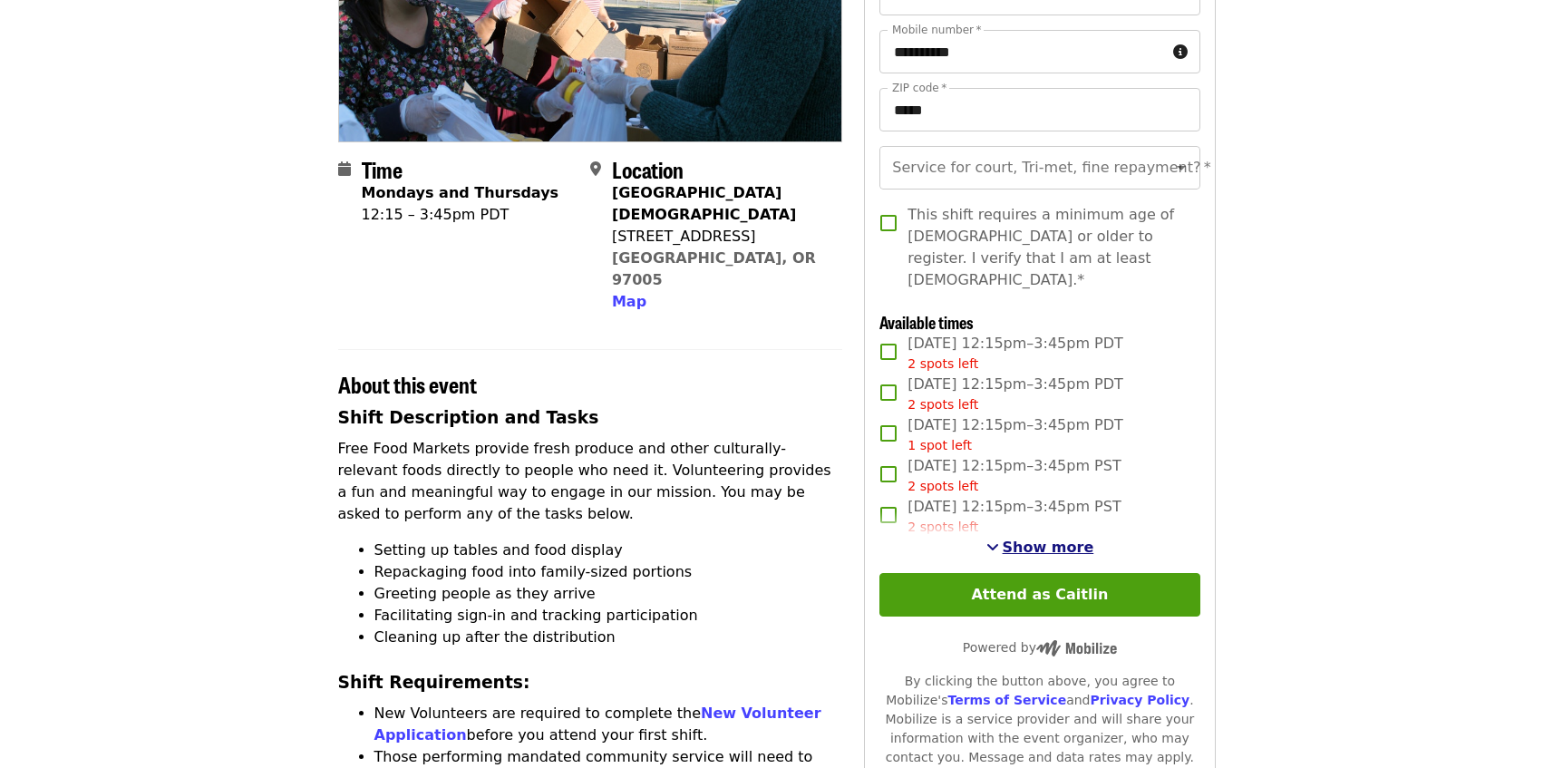
click at [1036, 541] on span "Show more" at bounding box center [1049, 547] width 92 height 17
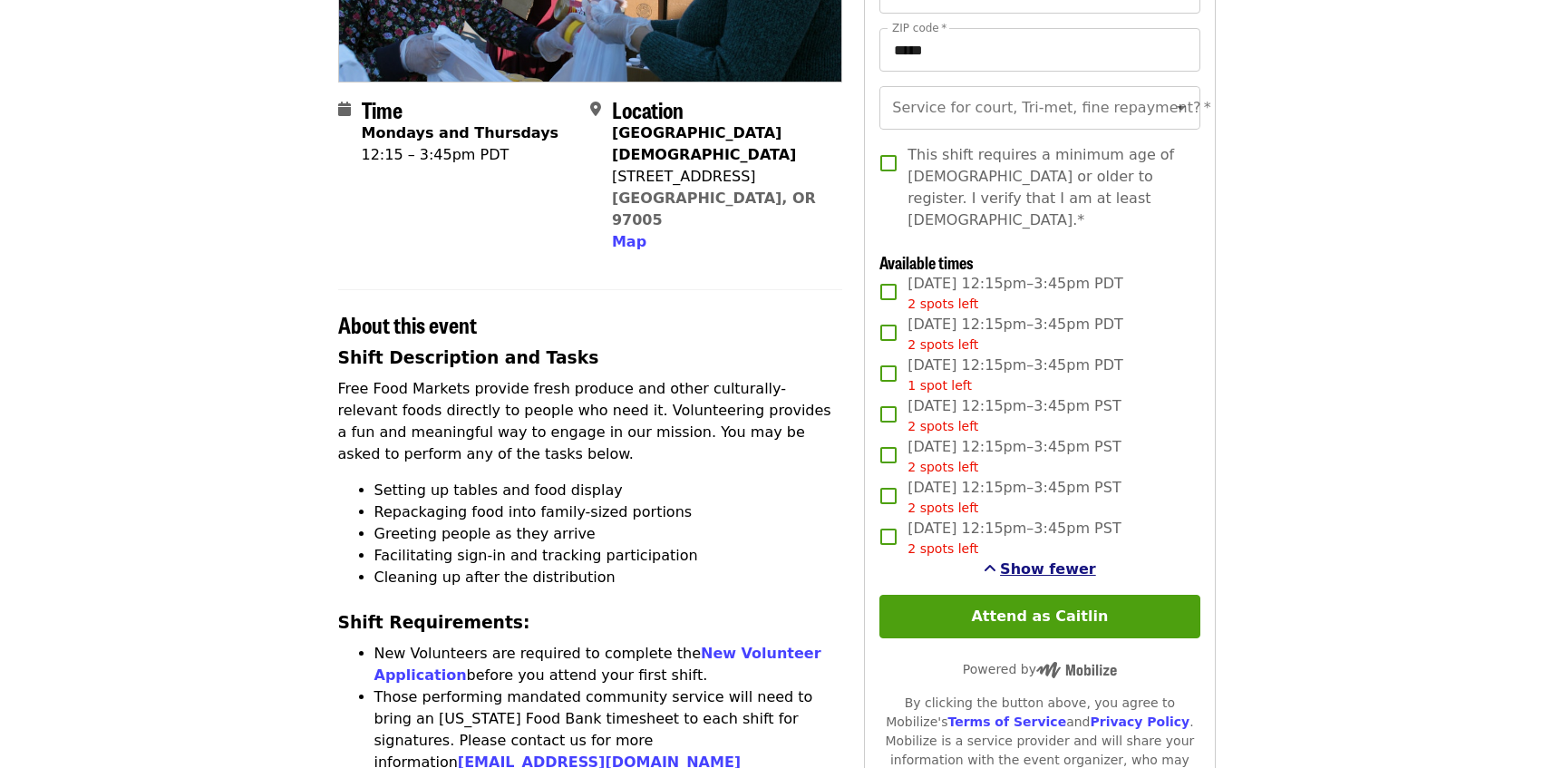
scroll to position [374, 0]
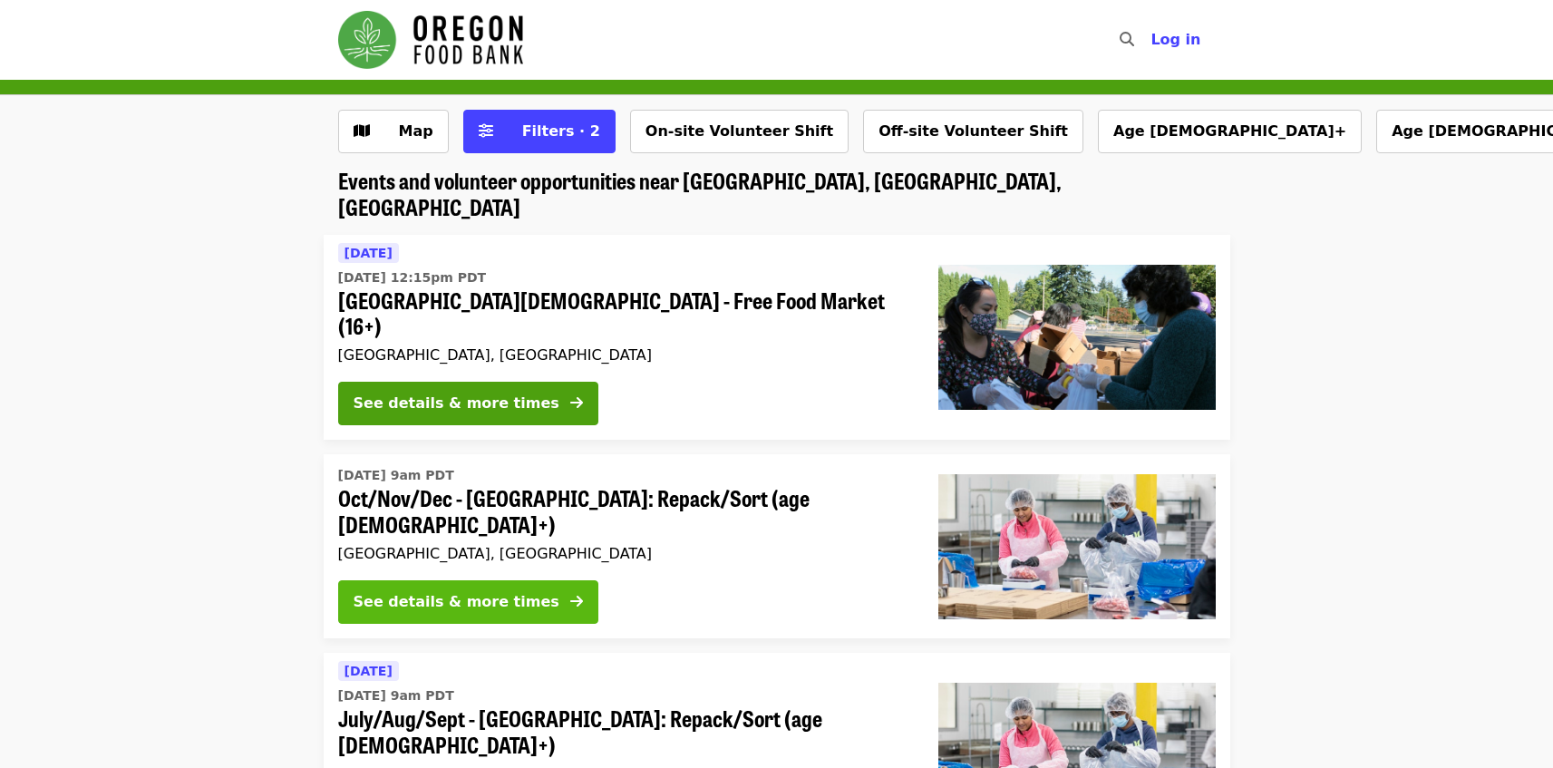
click at [473, 591] on div "See details & more times" at bounding box center [457, 602] width 206 height 22
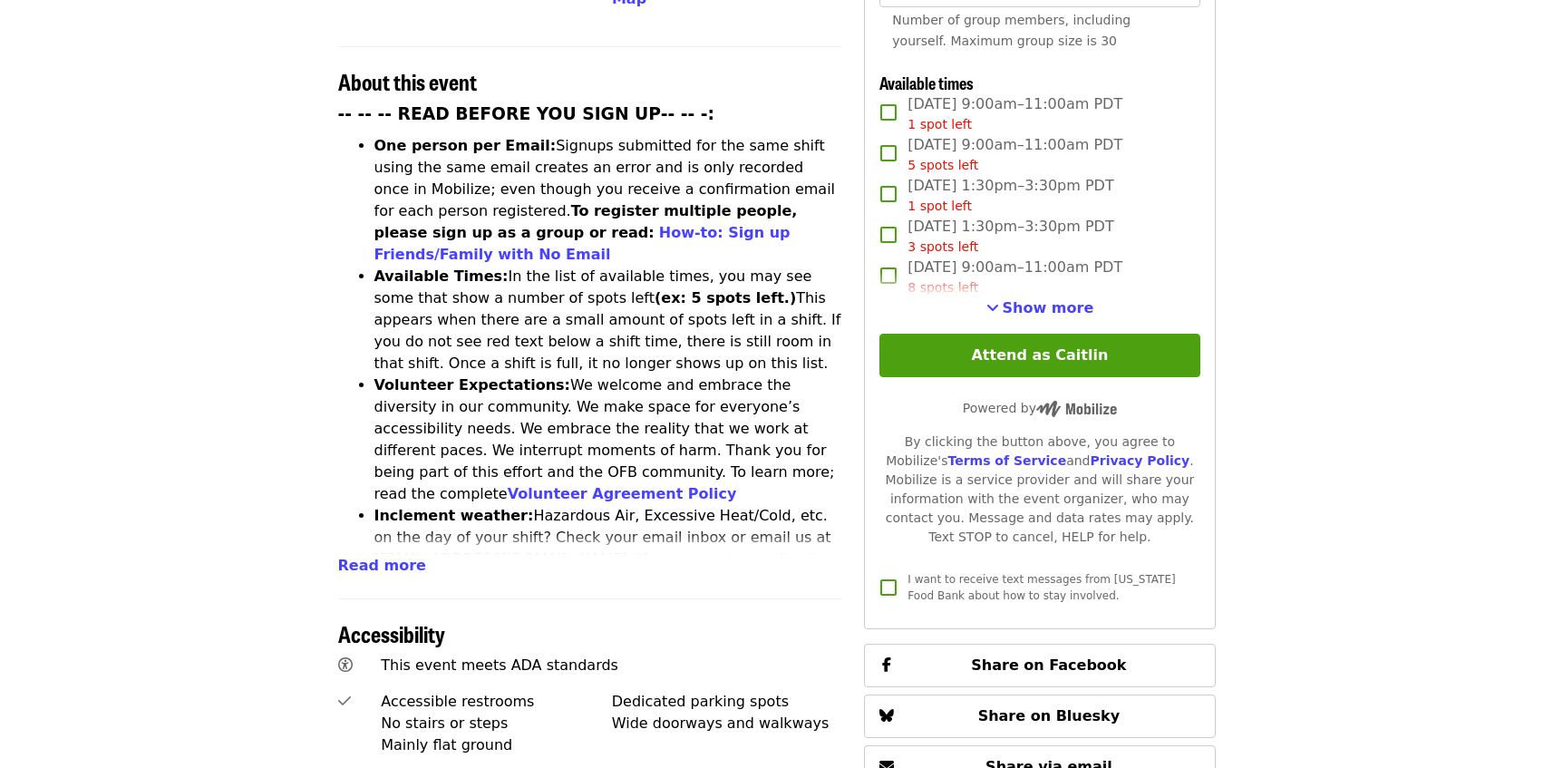
scroll to position [650, 0]
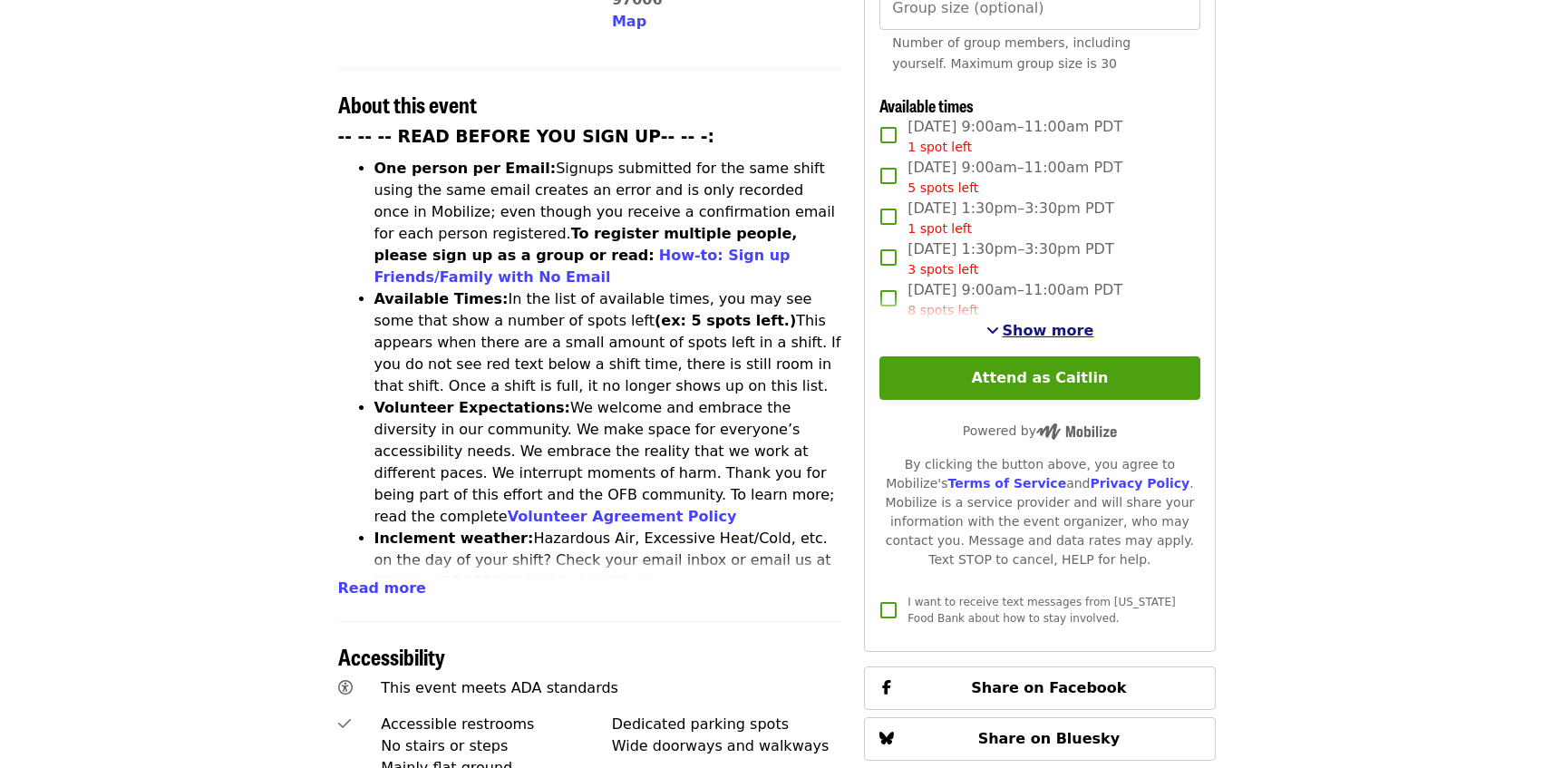
click at [1011, 324] on span "Show more" at bounding box center [1049, 330] width 92 height 17
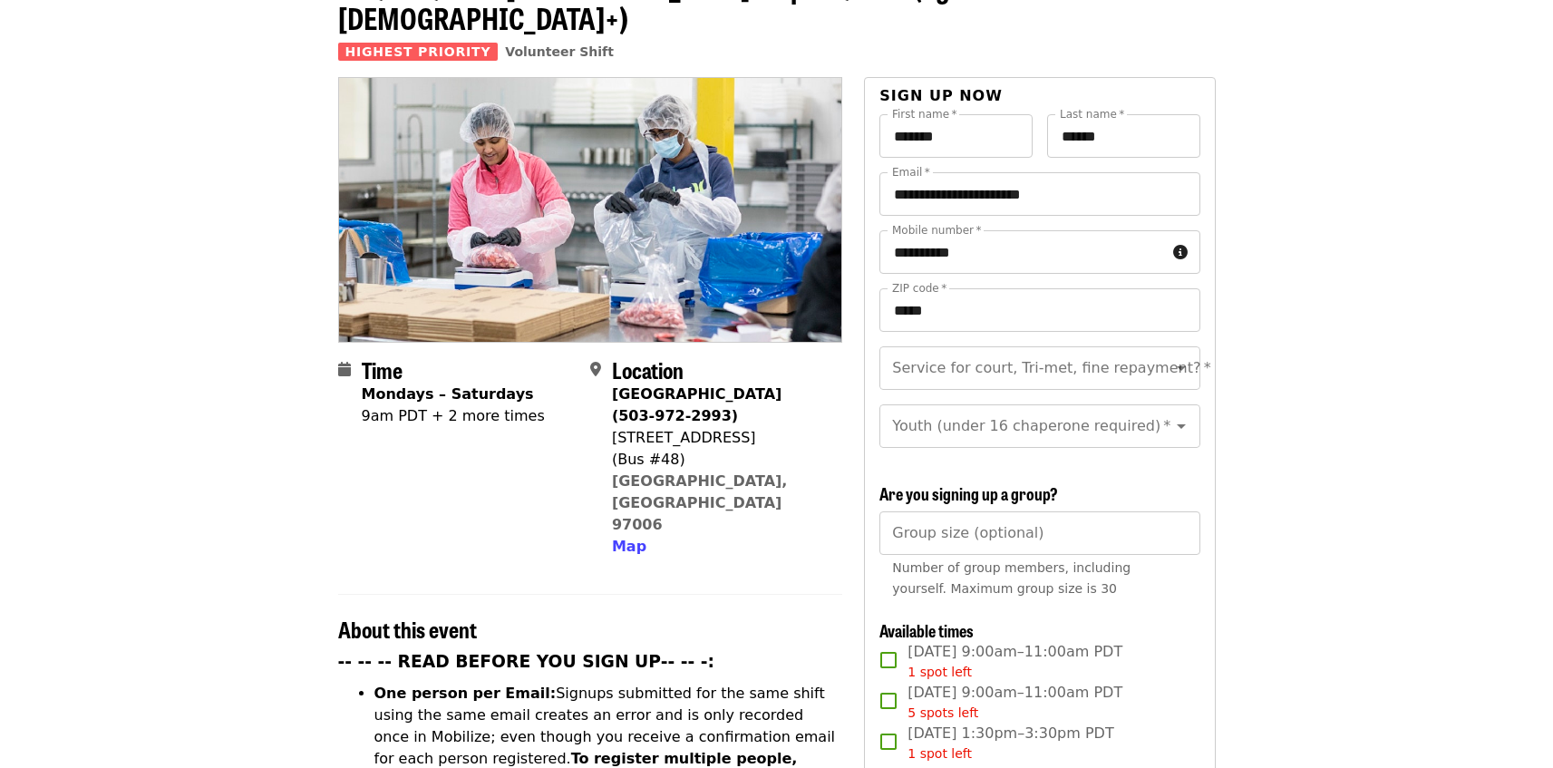
scroll to position [0, 0]
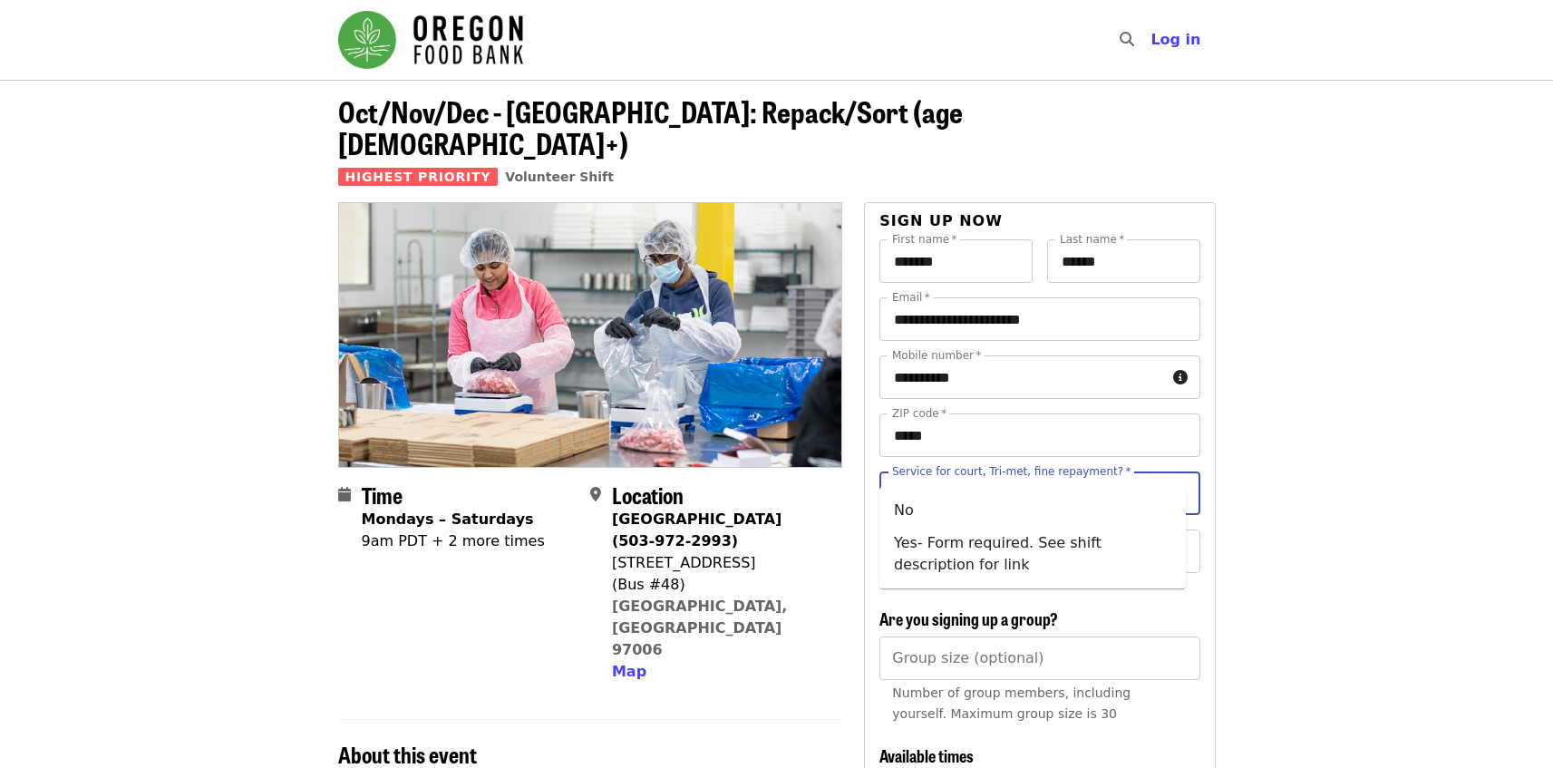
click at [977, 476] on input "Service for court, Tri-met, fine repayment?   *" at bounding box center [1017, 493] width 247 height 34
click at [944, 509] on li "No" at bounding box center [1032, 510] width 306 height 33
type input "**"
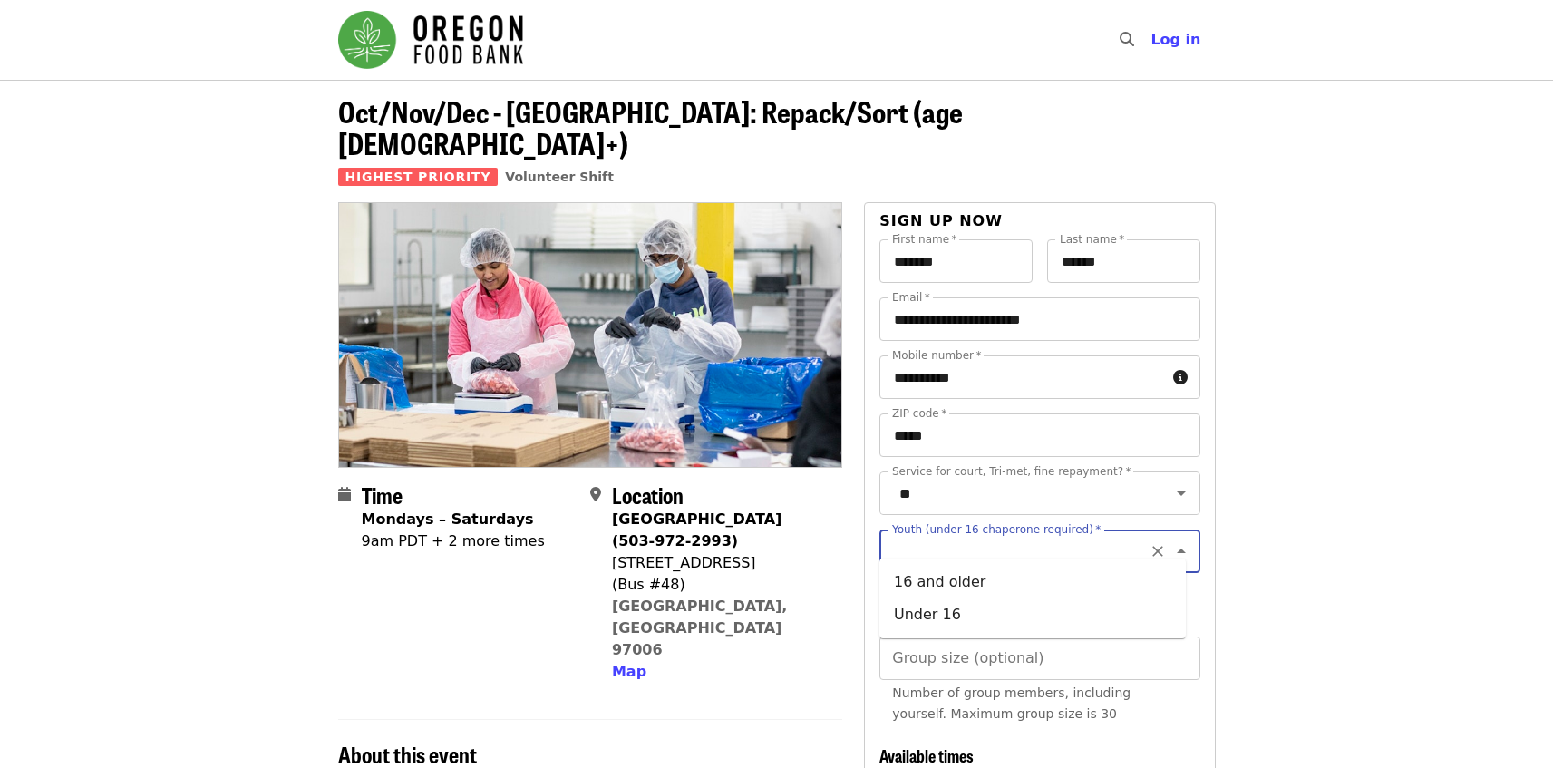
click at [952, 534] on input "Youth (under 16 chaperone required)   *" at bounding box center [1017, 551] width 247 height 34
click at [933, 584] on li "16 and older" at bounding box center [1032, 582] width 306 height 33
type input "**********"
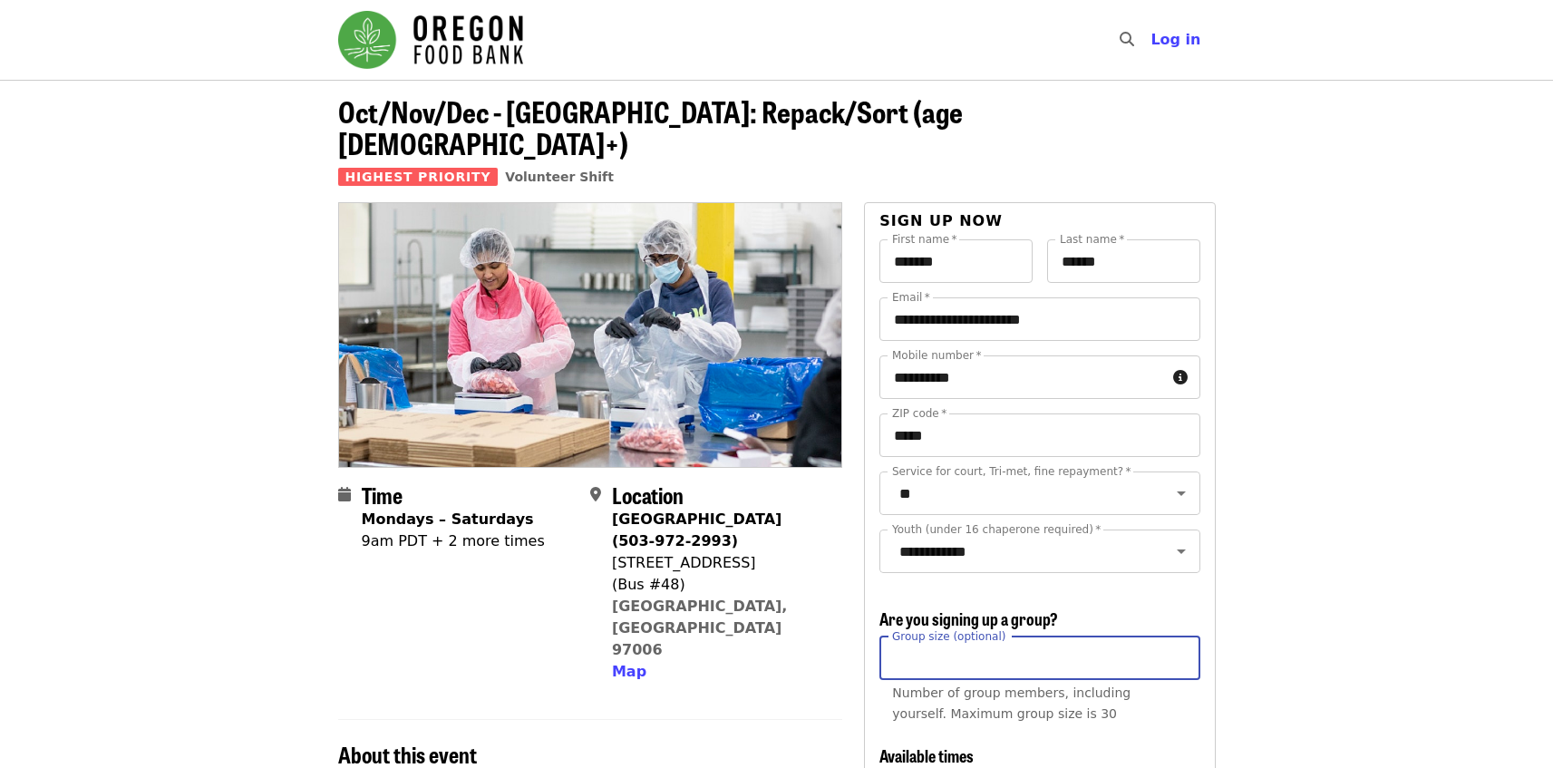
click at [924, 654] on input "Group size (optional)" at bounding box center [1039, 659] width 320 height 44
type input "*"
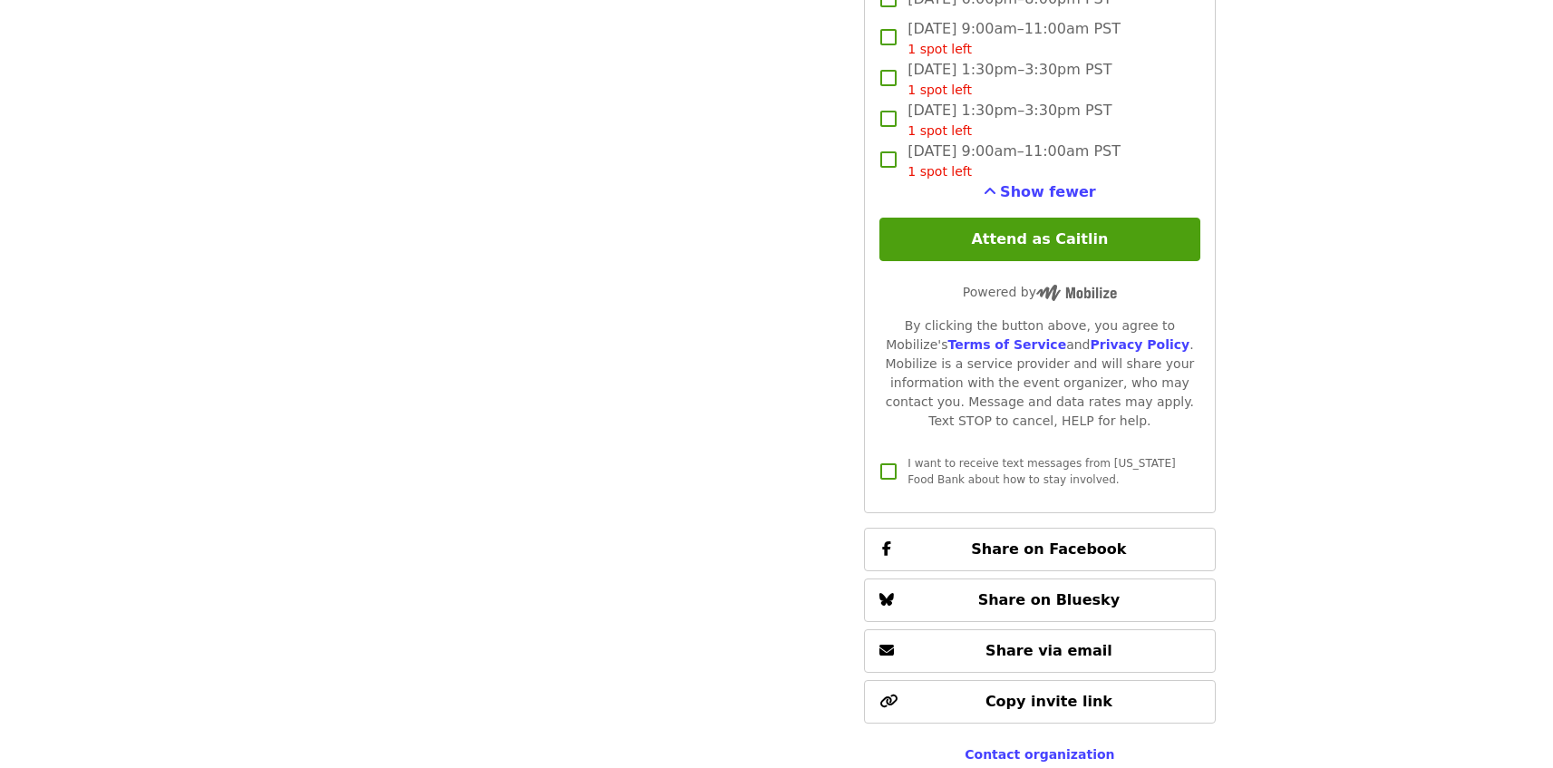
scroll to position [3459, 0]
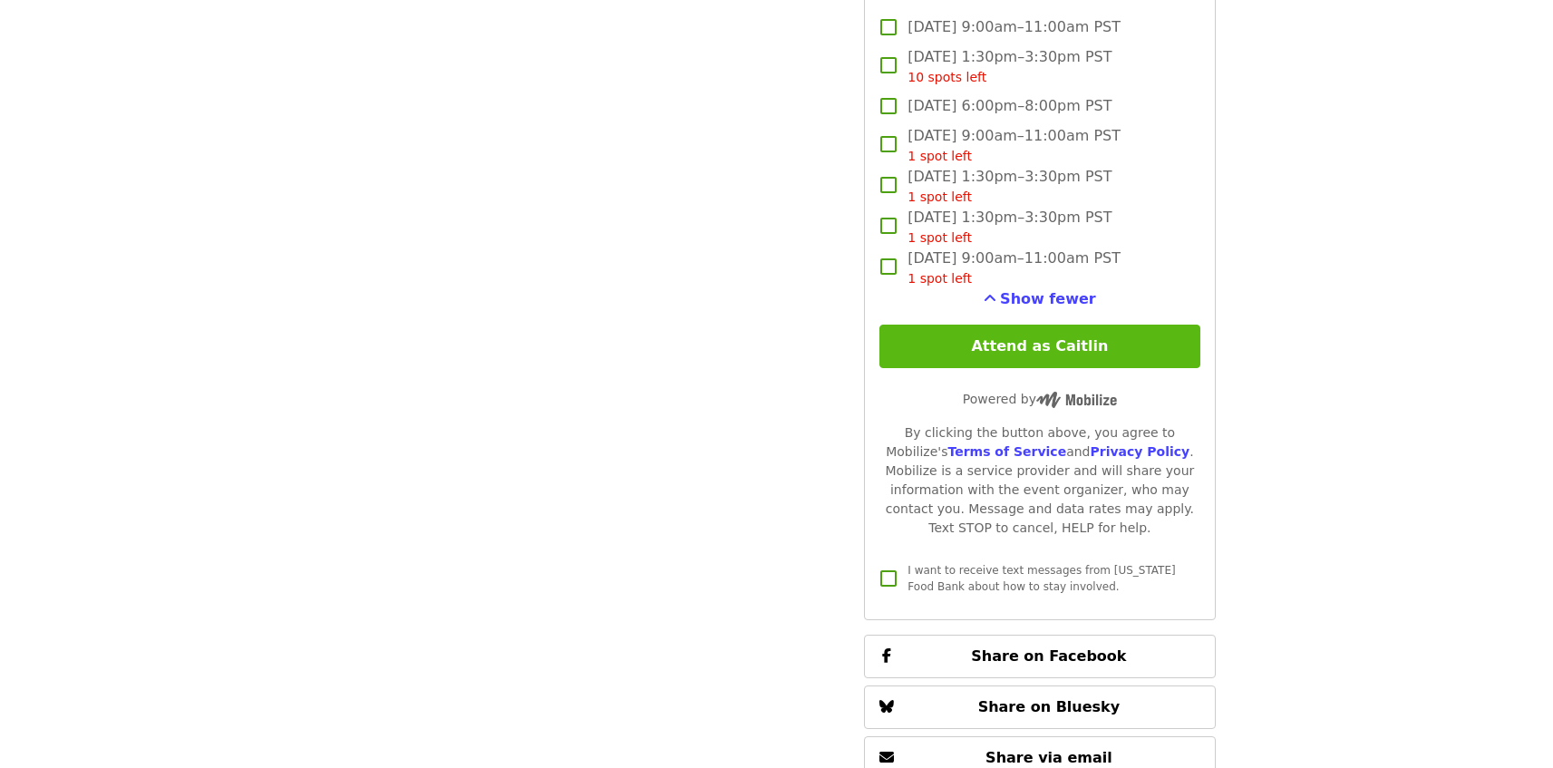
click at [1084, 345] on button "Attend as Caitlin" at bounding box center [1039, 347] width 320 height 44
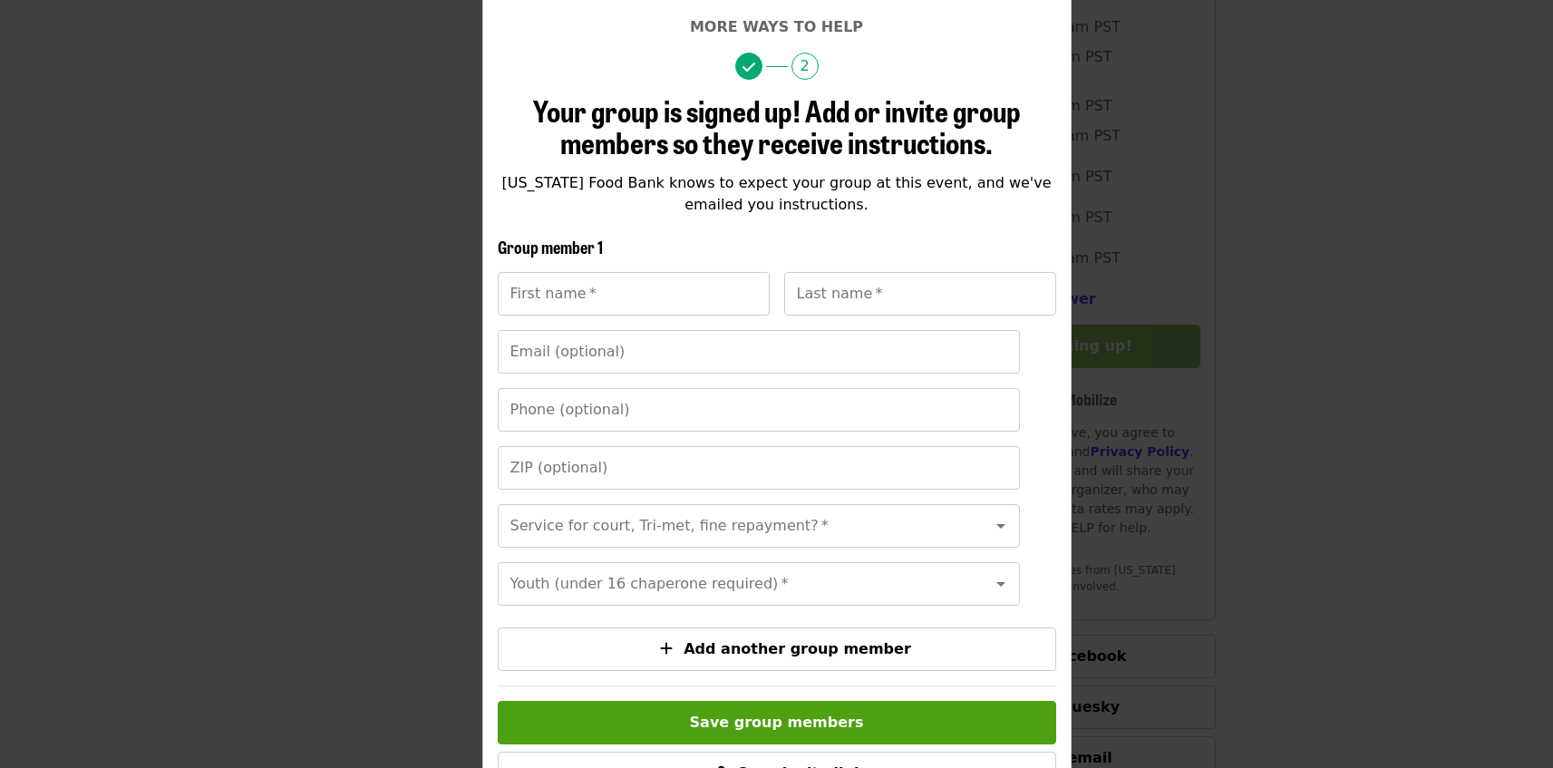
scroll to position [314, 0]
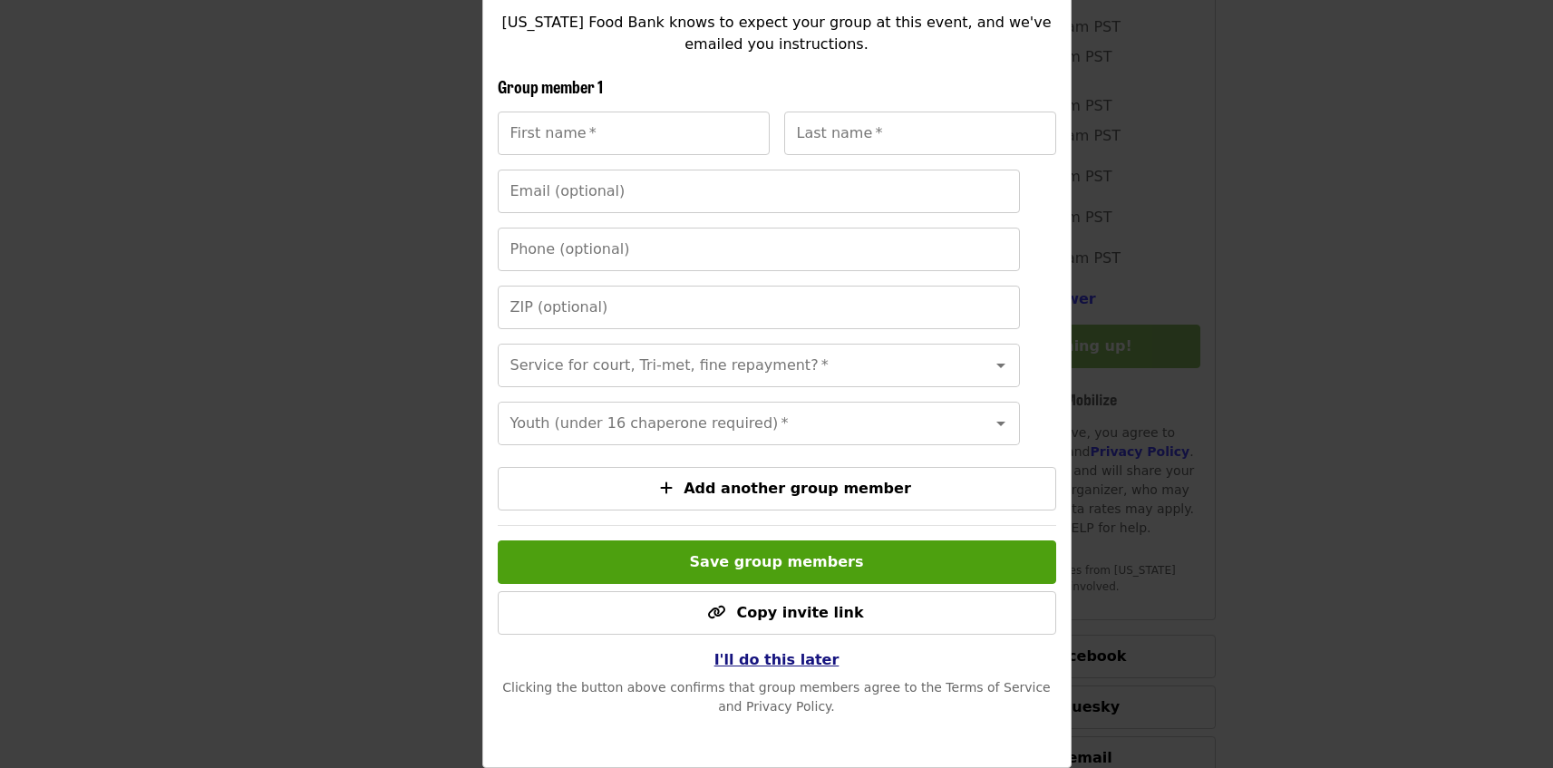
click at [763, 665] on span "I'll do this later" at bounding box center [776, 659] width 125 height 17
